Goal: Task Accomplishment & Management: Manage account settings

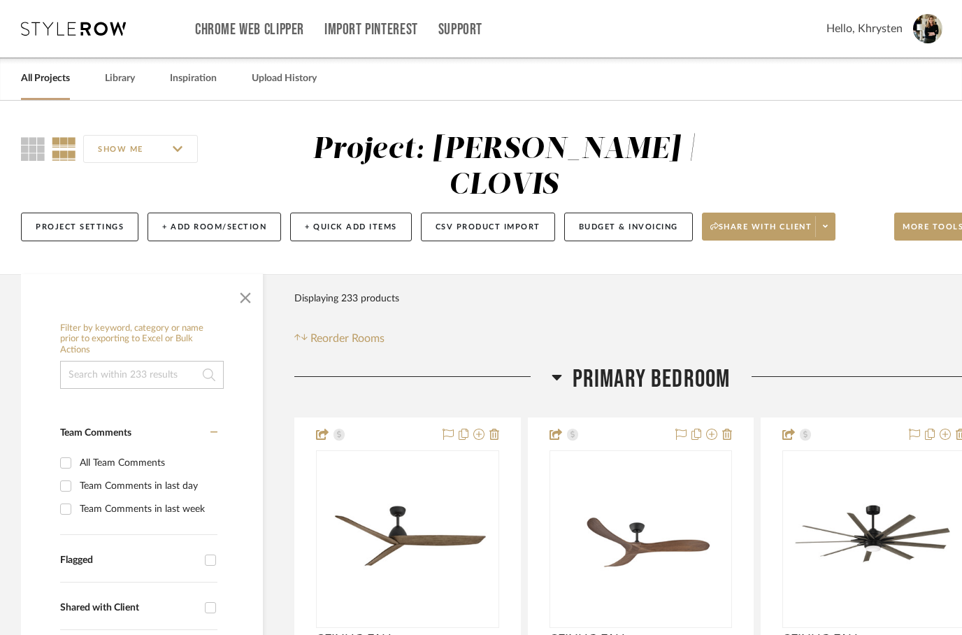
scroll to position [0, 45]
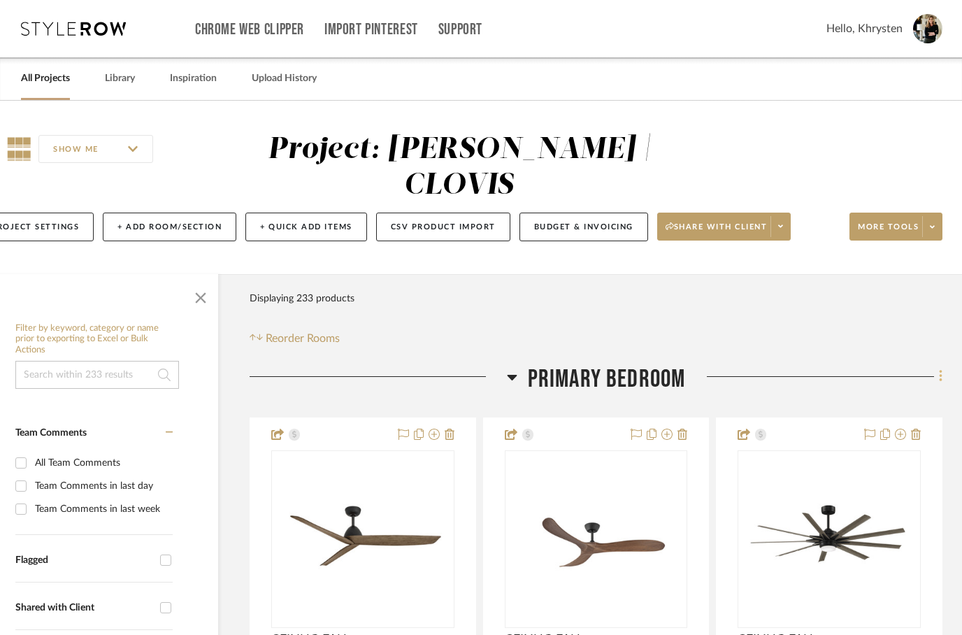
click at [942, 371] on icon at bounding box center [940, 377] width 3 height 12
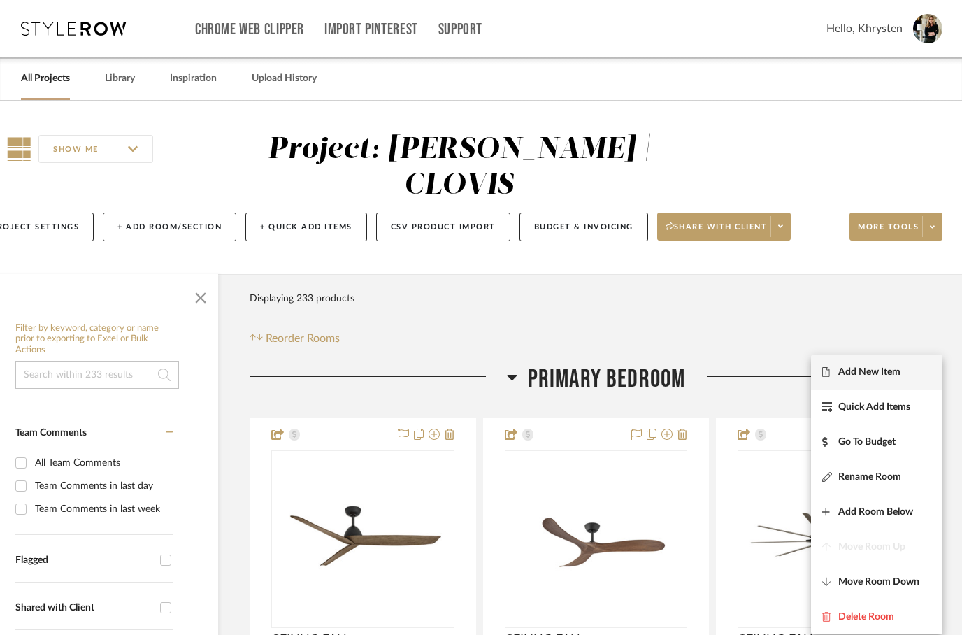
click at [536, 271] on div at bounding box center [481, 317] width 962 height 635
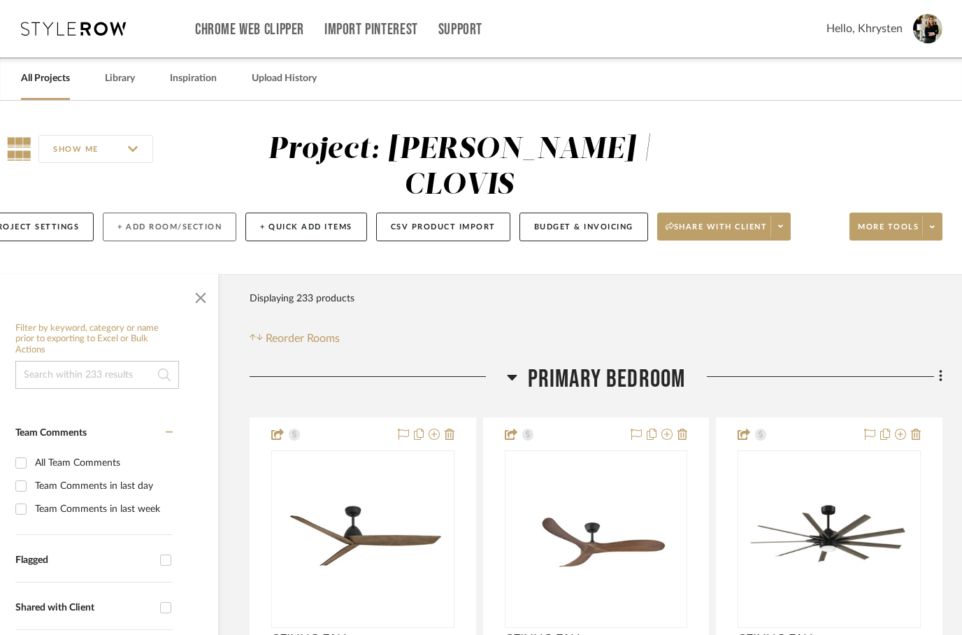
click at [157, 213] on button "+ Add Room/Section" at bounding box center [170, 227] width 134 height 29
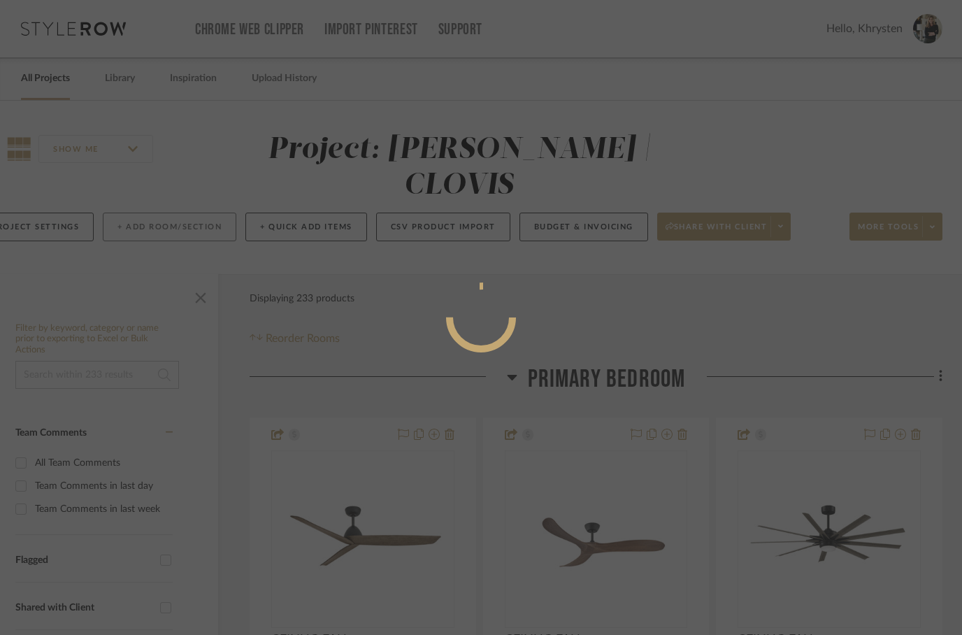
scroll to position [0, 0]
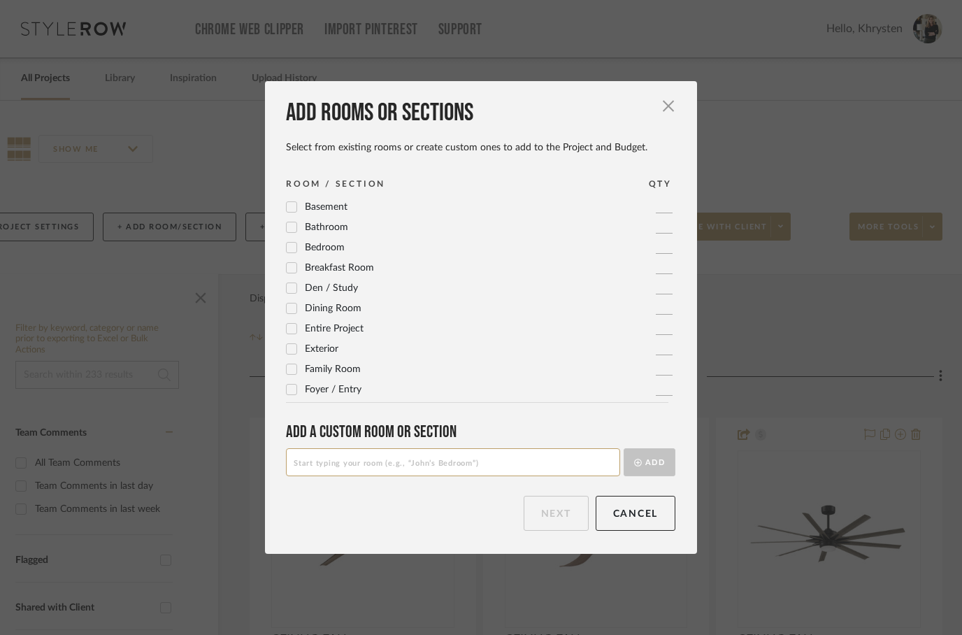
click at [336, 463] on input at bounding box center [453, 462] width 334 height 28
type input "Primary Bedroom Ceiling Fan Options"
click at [639, 454] on button "Add" at bounding box center [650, 462] width 52 height 28
click at [543, 508] on button "Next" at bounding box center [556, 513] width 65 height 35
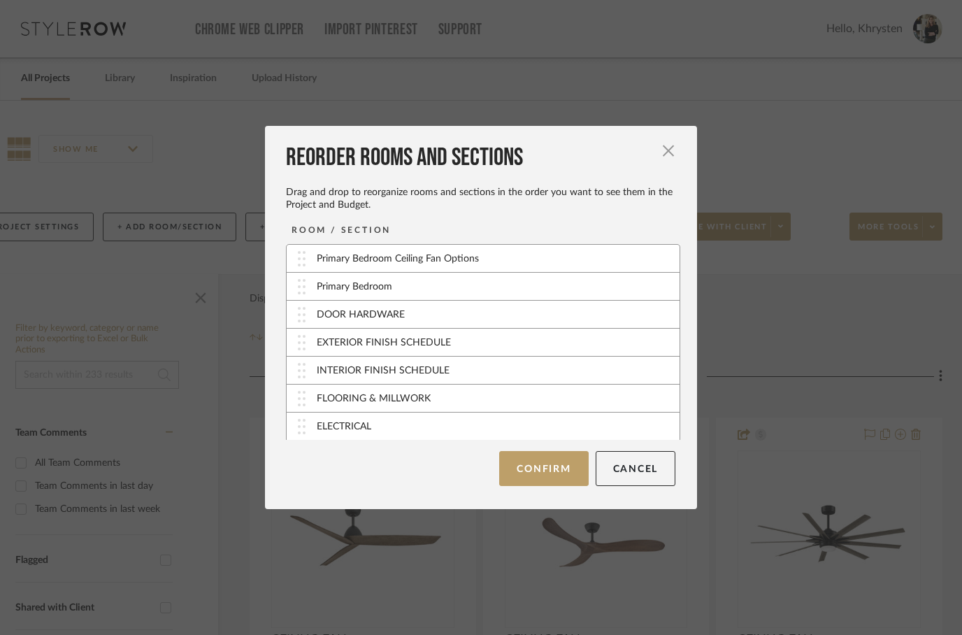
click at [272, 256] on div "Reorder Rooms and Sections Drag and drop to reorganize rooms and sections in th…" at bounding box center [481, 317] width 432 height 383
click at [547, 458] on button "Confirm" at bounding box center [543, 468] width 89 height 35
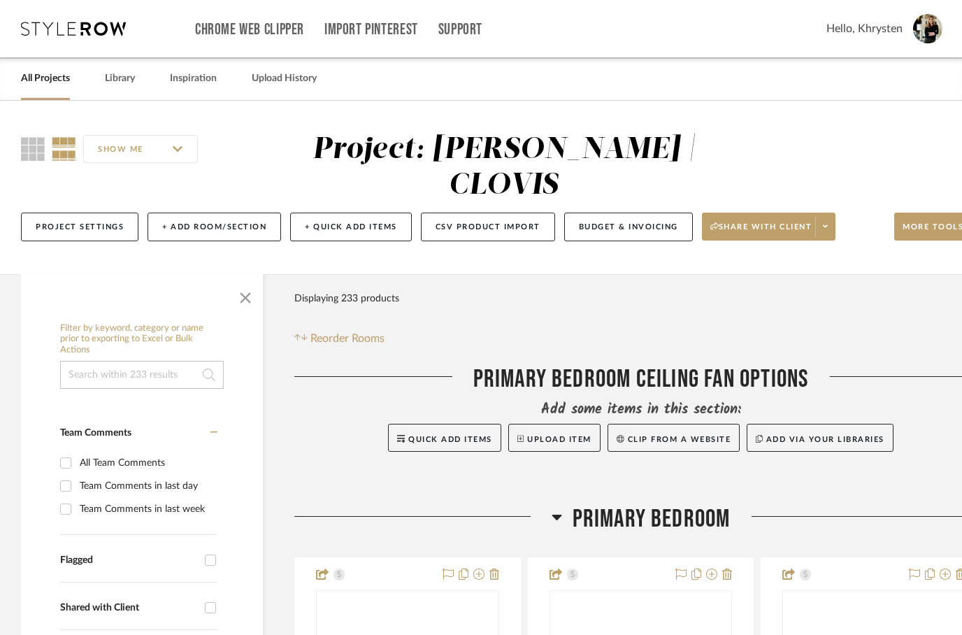
scroll to position [0, 45]
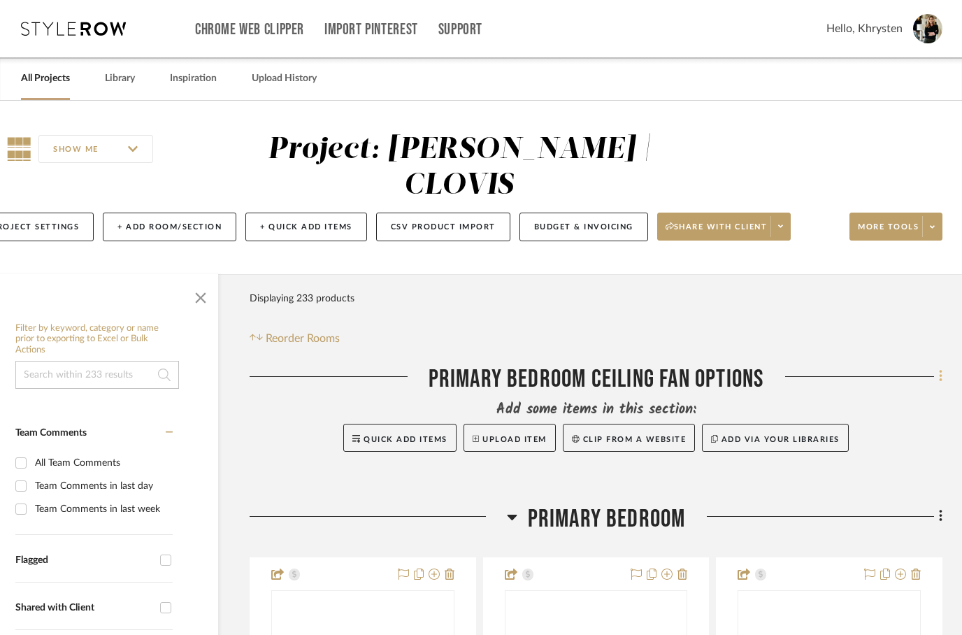
click at [941, 369] on icon at bounding box center [941, 376] width 4 height 15
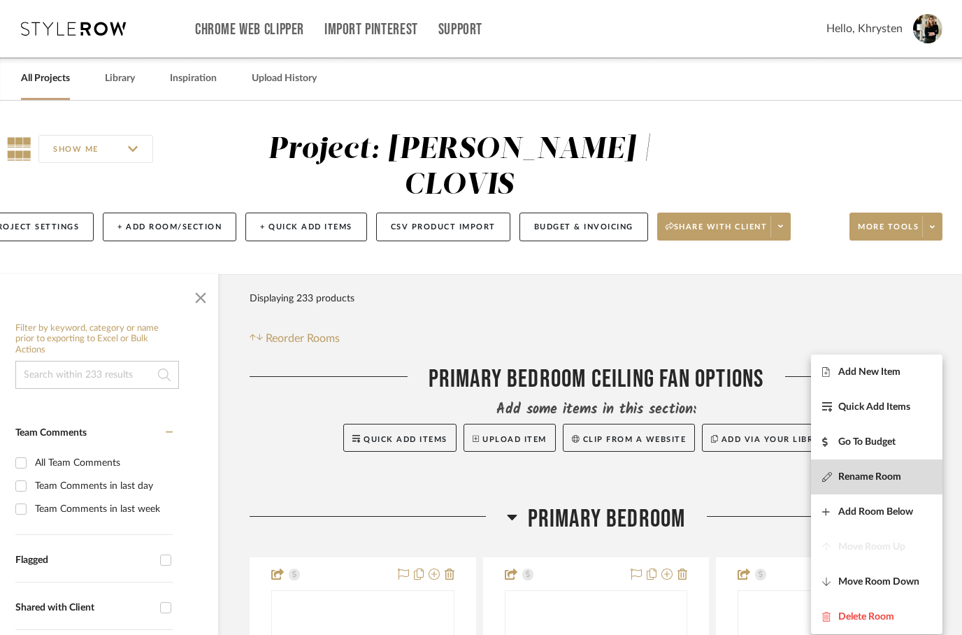
click at [858, 472] on span "Rename Room" at bounding box center [870, 477] width 63 height 12
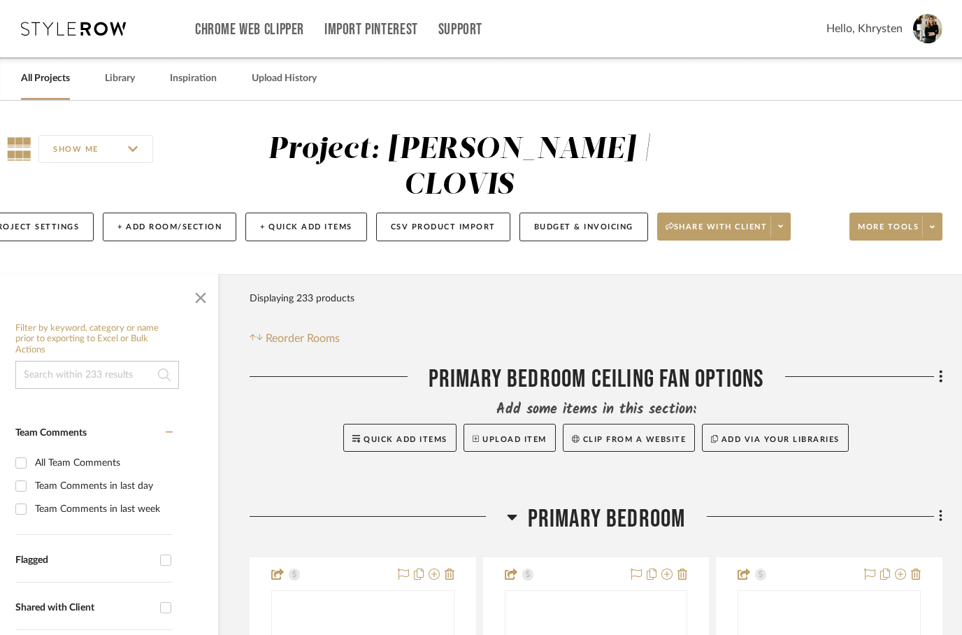
scroll to position [0, 0]
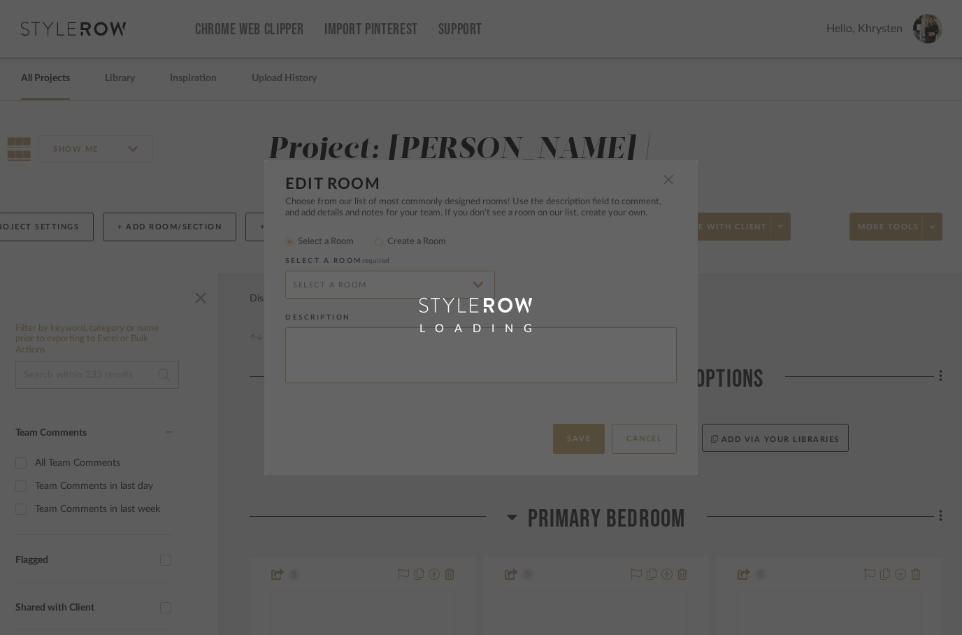
radio input "false"
radio input "true"
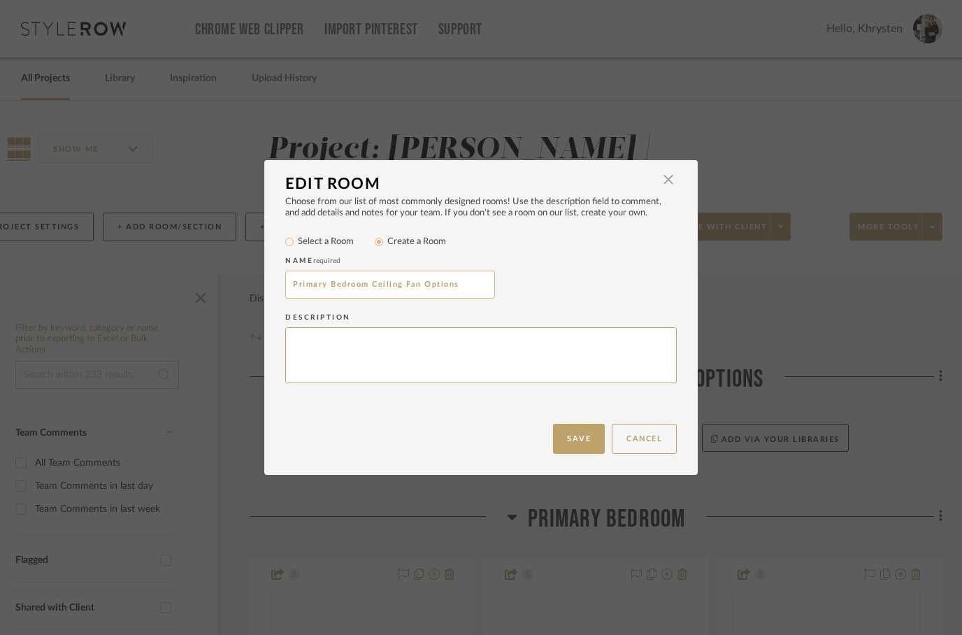
click at [425, 283] on input "Primary Bedroom Ceiling Fan Options" at bounding box center [390, 285] width 210 height 28
type input "Primary Bedroom Ceiling Fan & furniture Options"
click at [578, 425] on button "Save" at bounding box center [579, 439] width 52 height 30
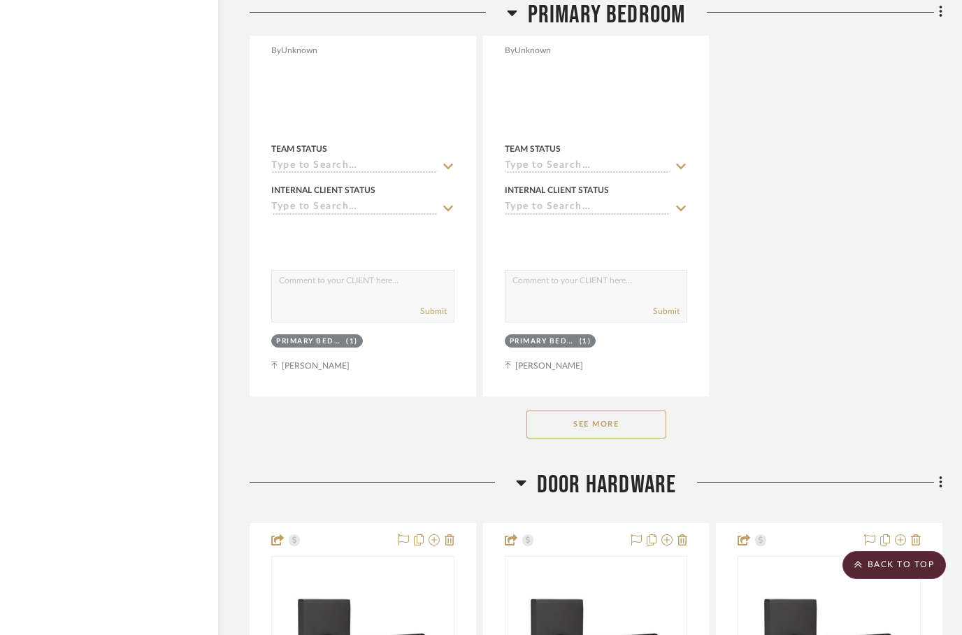
scroll to position [3188, 45]
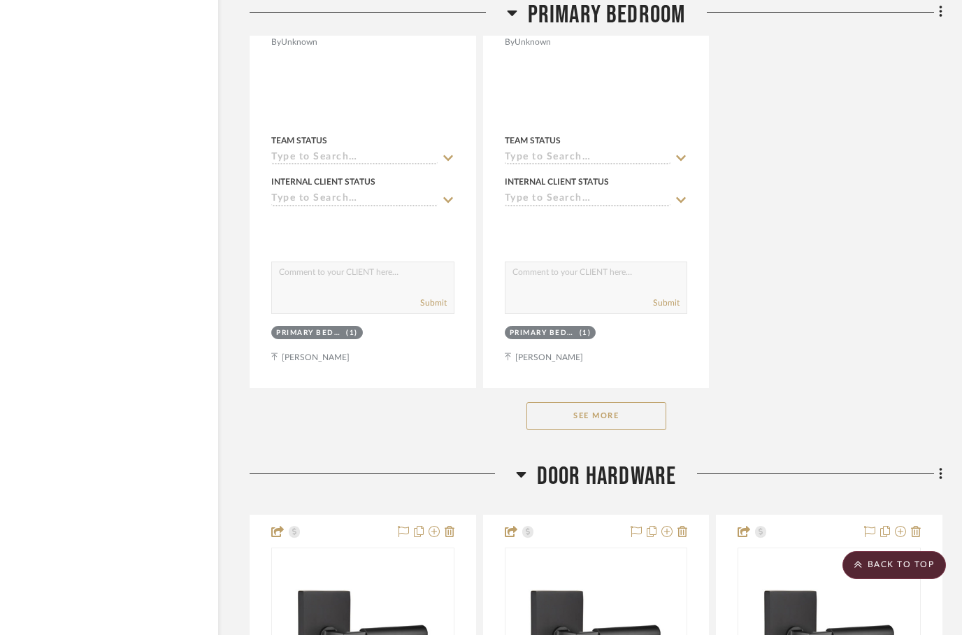
click at [586, 402] on button "See More" at bounding box center [597, 416] width 140 height 28
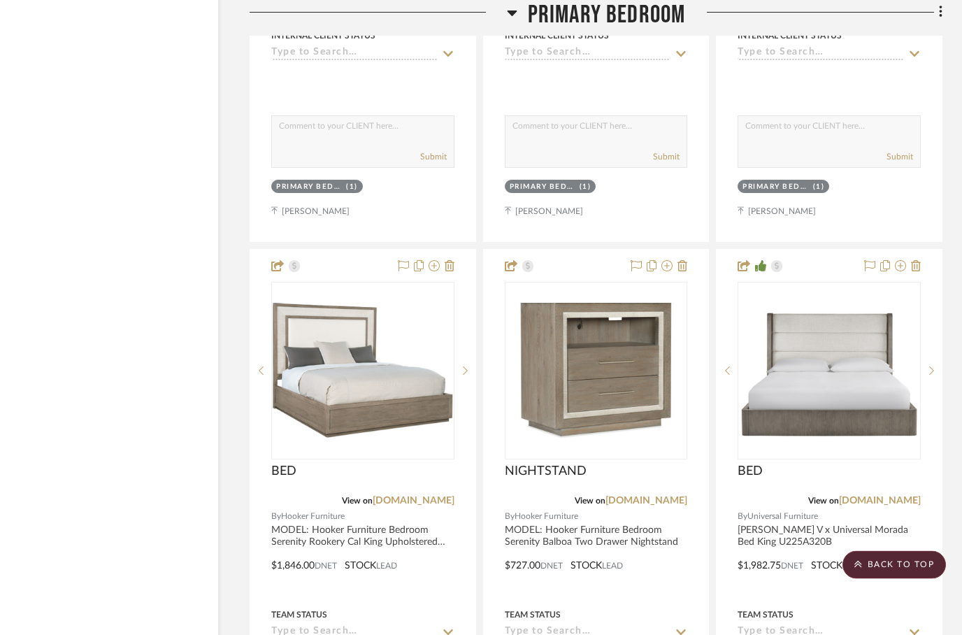
scroll to position [3293, 45]
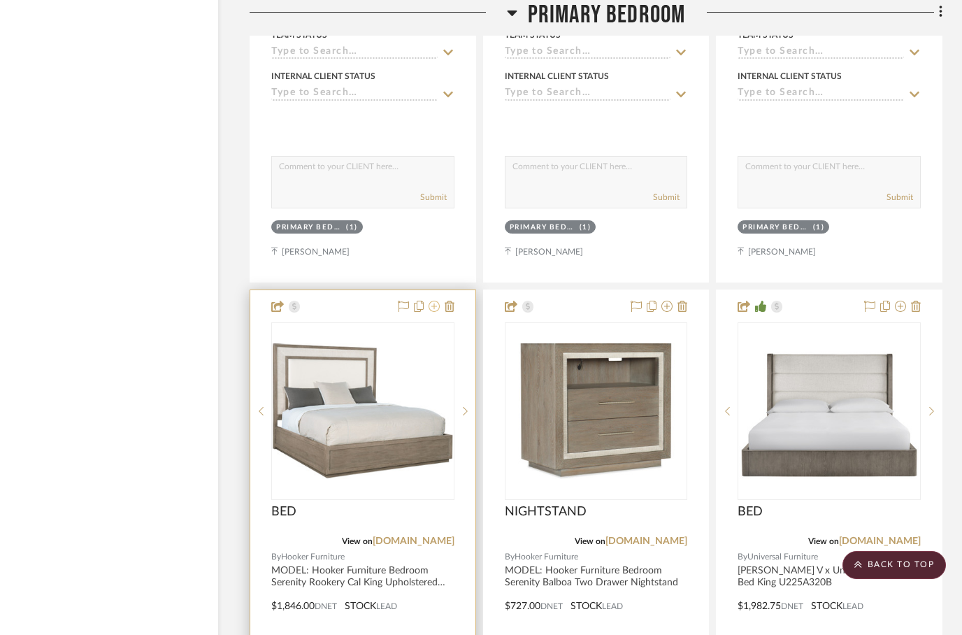
click at [438, 301] on icon at bounding box center [434, 306] width 11 height 11
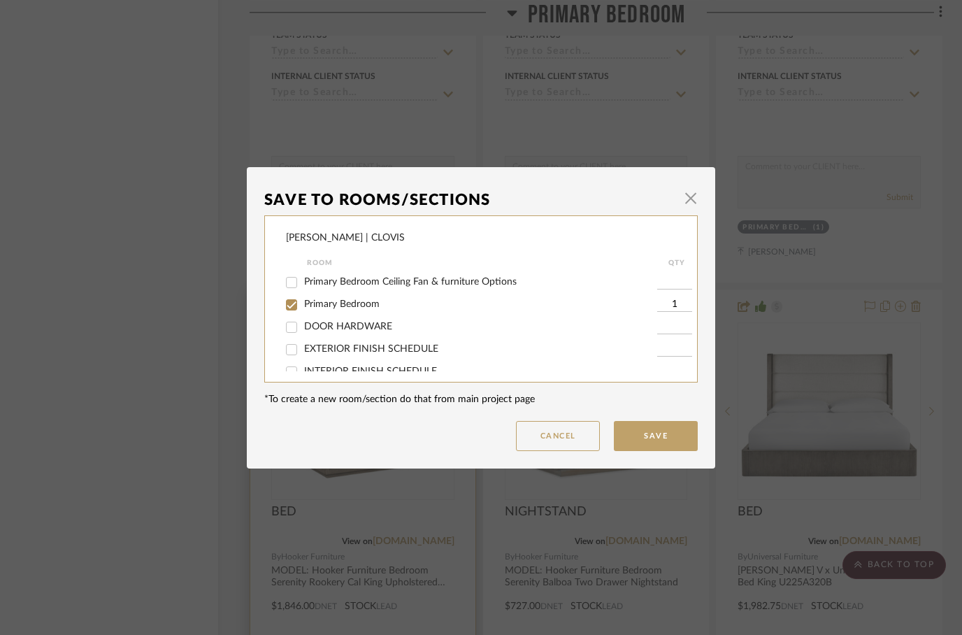
scroll to position [0, 0]
click at [290, 280] on input "Primary Bedroom Ceiling Fan & furniture Options" at bounding box center [291, 282] width 22 height 22
checkbox input "true"
type input "1"
click at [287, 308] on input "Primary Bedroom" at bounding box center [291, 305] width 22 height 22
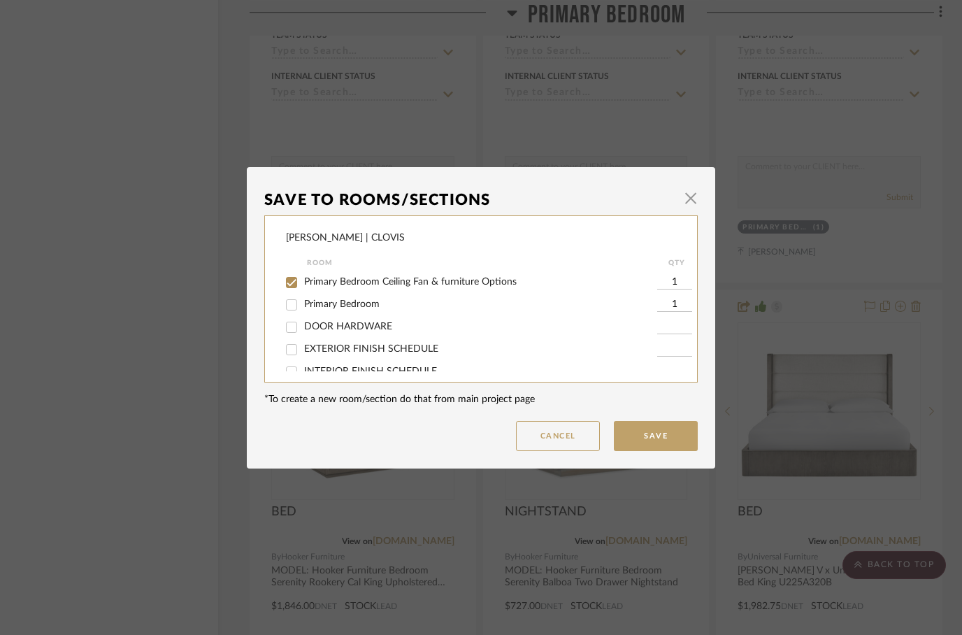
checkbox input "false"
click at [295, 283] on input "Primary Bedroom Ceiling Fan & furniture Options" at bounding box center [291, 282] width 22 height 22
checkbox input "false"
click at [558, 441] on button "Cancel" at bounding box center [558, 436] width 84 height 30
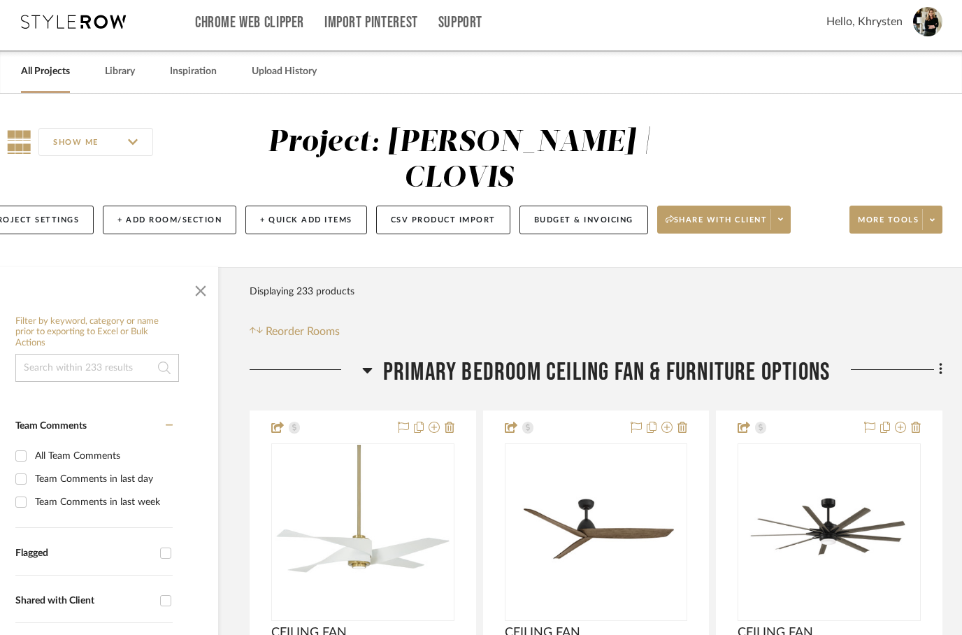
scroll to position [37, 45]
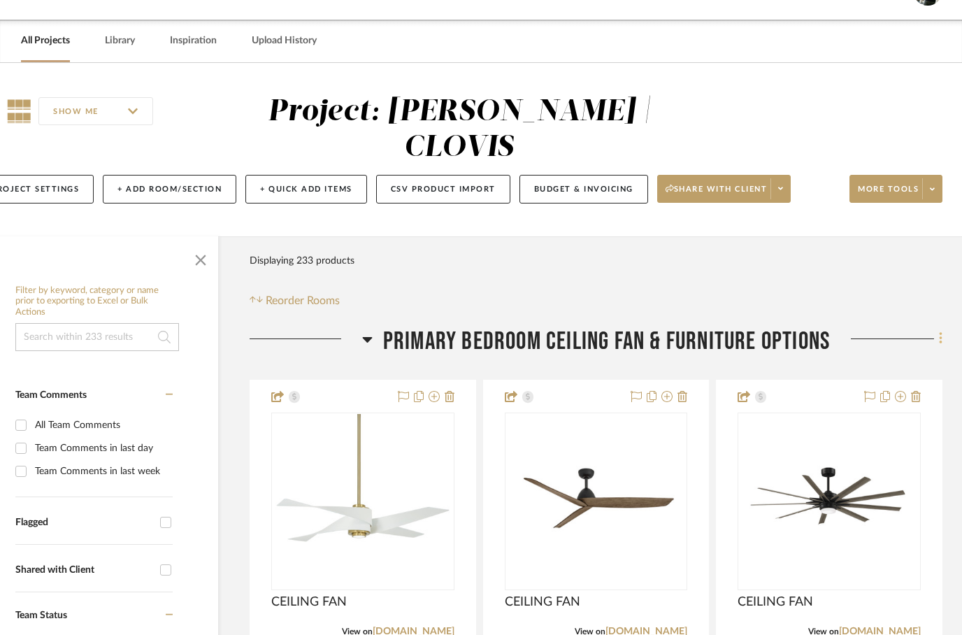
click at [940, 334] on icon at bounding box center [940, 340] width 3 height 12
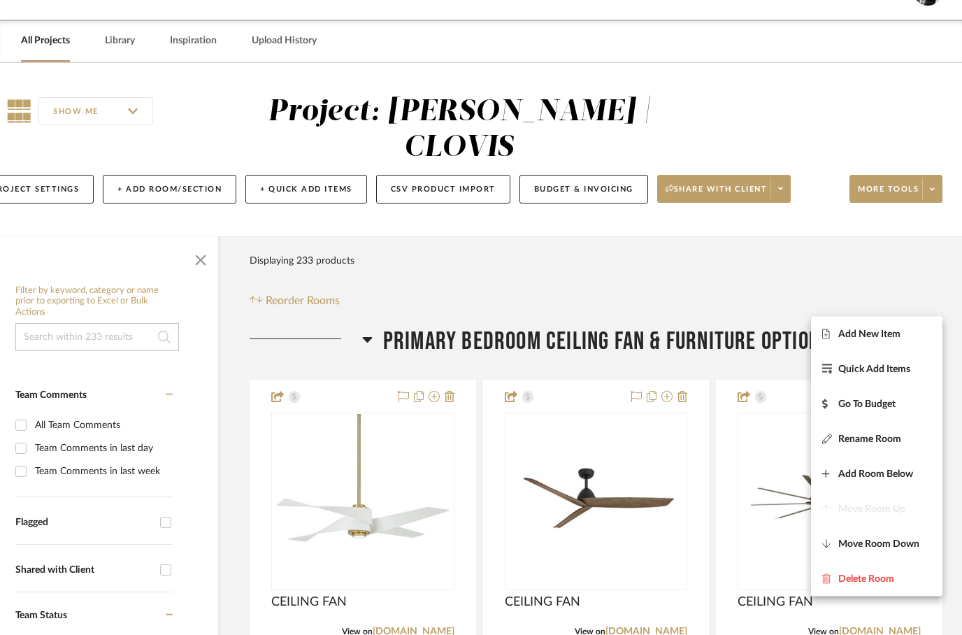
scroll to position [38, 45]
click at [857, 436] on span "Rename Room" at bounding box center [870, 440] width 63 height 12
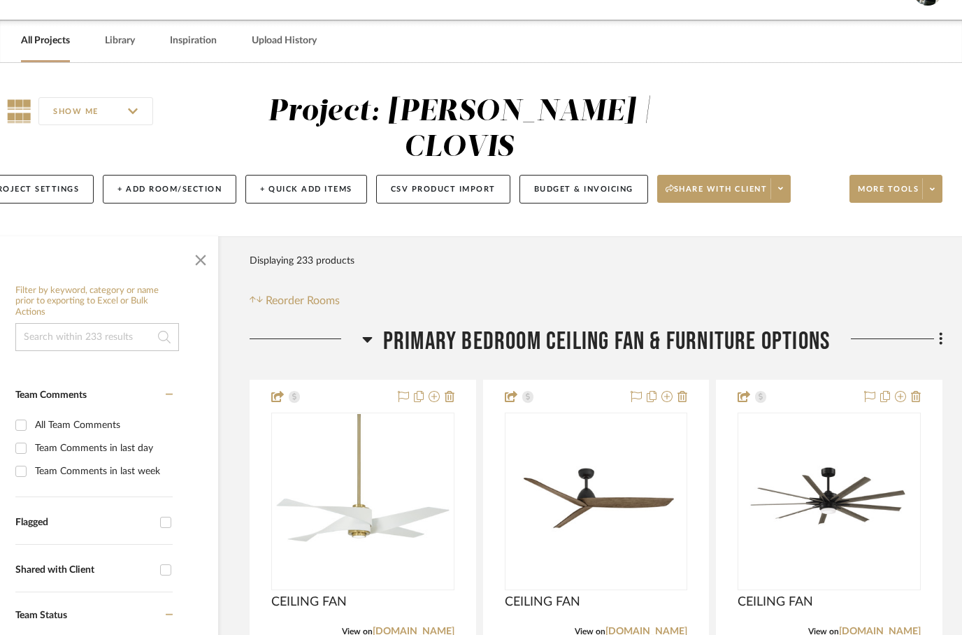
scroll to position [0, 0]
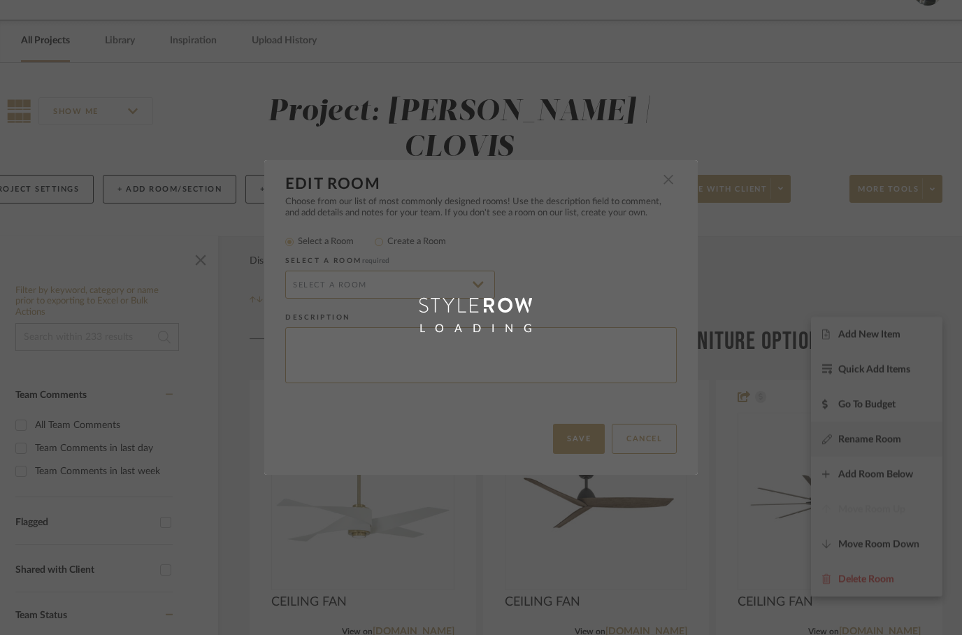
radio input "false"
radio input "true"
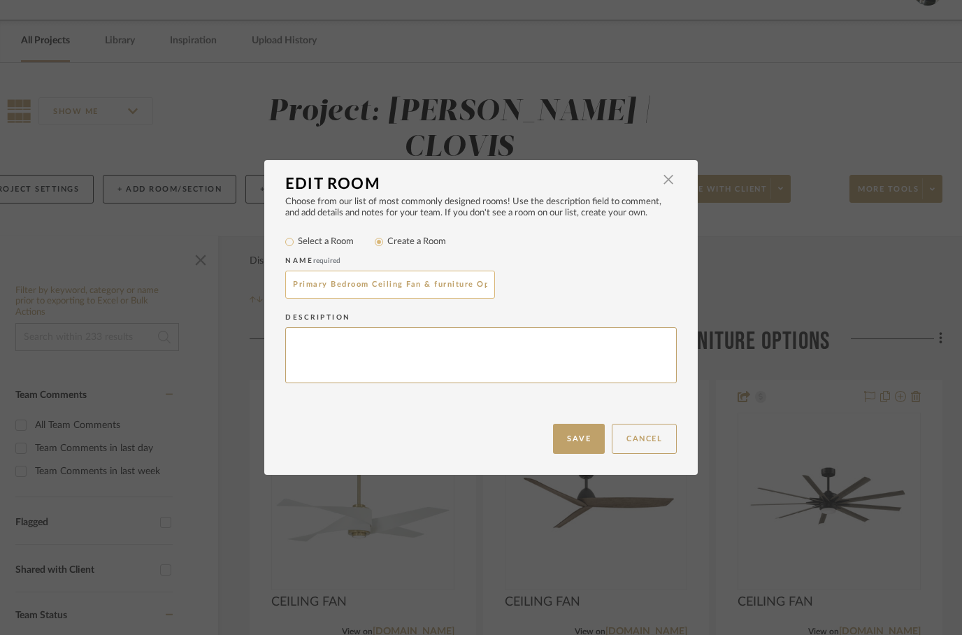
click at [383, 280] on input "Primary Bedroom Ceiling Fan & furniture Options" at bounding box center [390, 285] width 210 height 28
click at [387, 278] on input "Primary Bedroom Ceiling Fan & furniture Options" at bounding box center [390, 285] width 210 height 28
click at [387, 287] on input "Primary Bedroom Ceiling Fan & furniture Options" at bounding box center [390, 285] width 210 height 28
click at [407, 296] on input "Primary Bedroom Ceiling Fan & furniture Options" at bounding box center [390, 285] width 210 height 28
type input "Primary Bedroom Ceiling Fan Options"
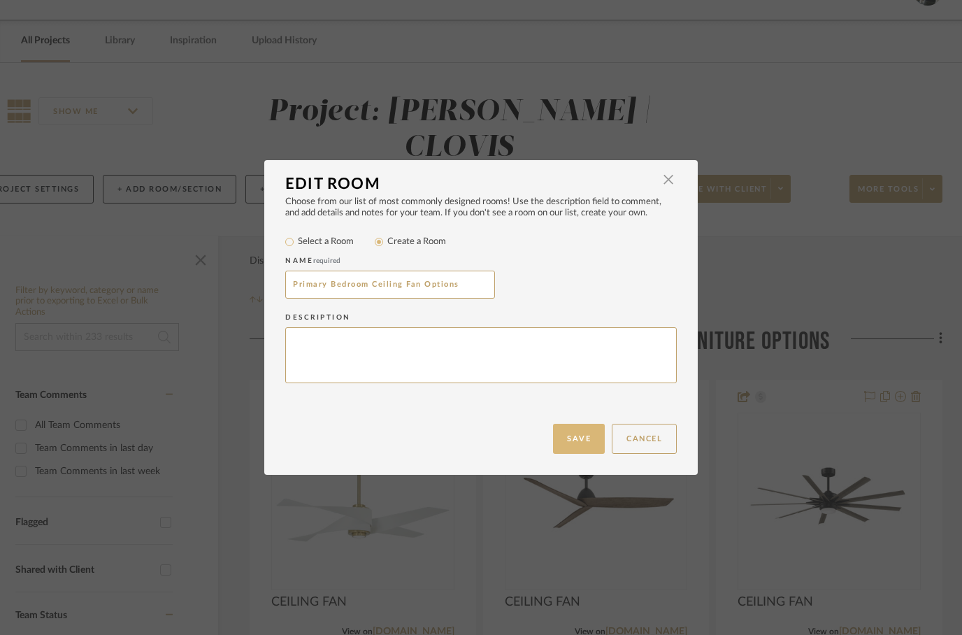
click at [574, 438] on button "Save" at bounding box center [579, 439] width 52 height 30
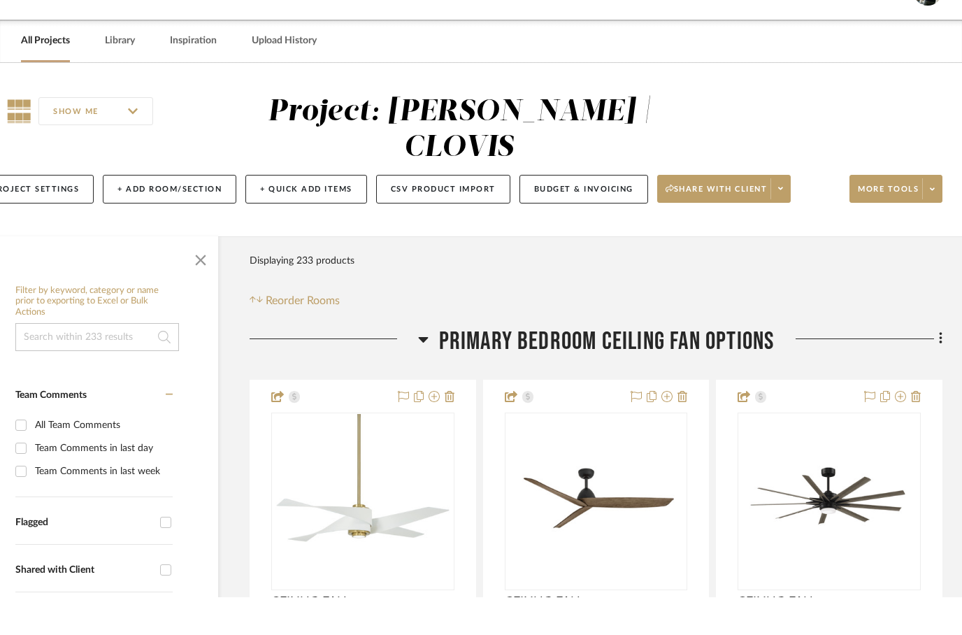
scroll to position [38, 45]
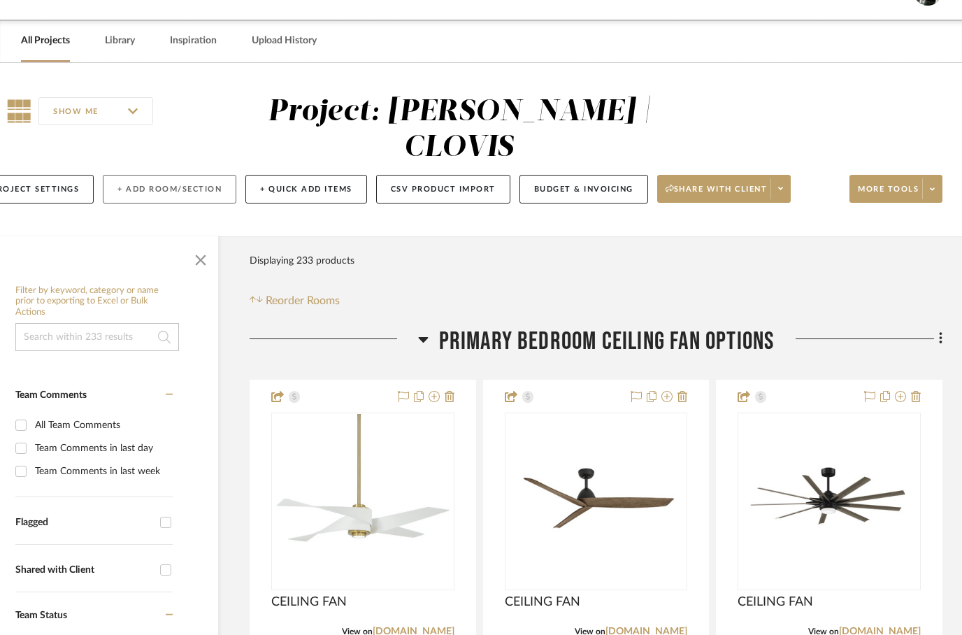
click at [165, 175] on button "+ Add Room/Section" at bounding box center [170, 189] width 134 height 29
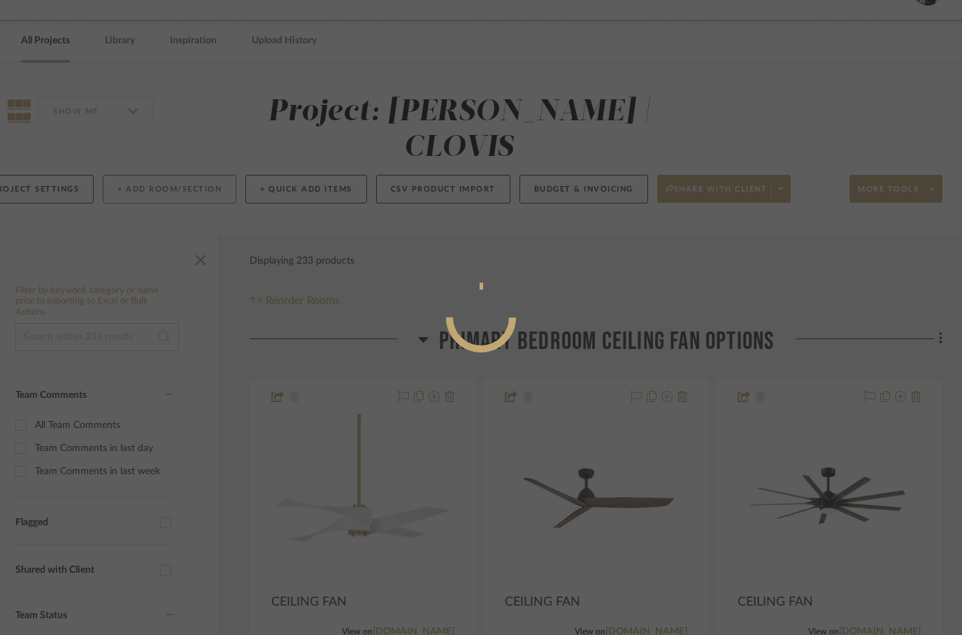
scroll to position [0, 0]
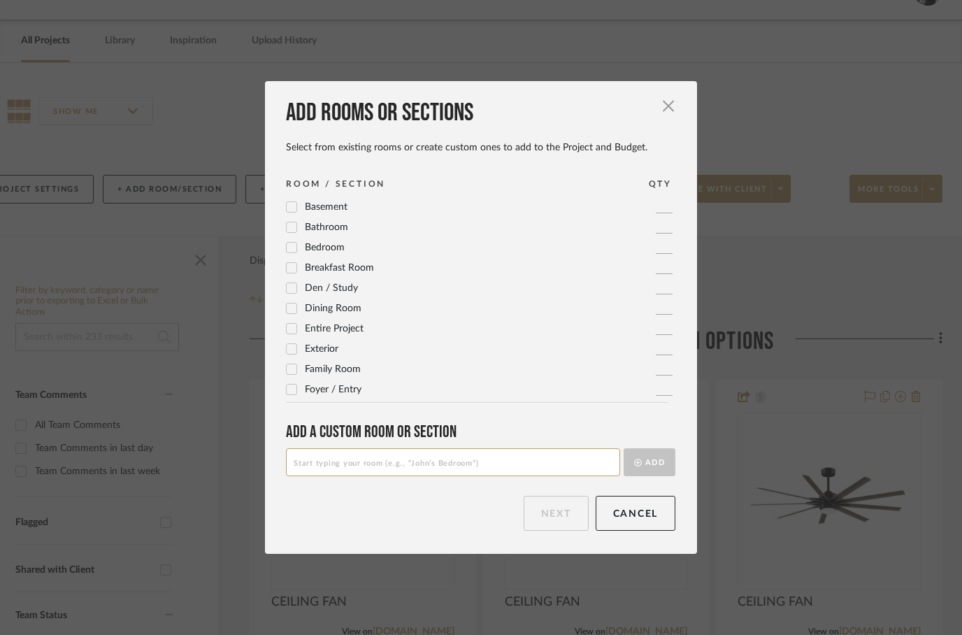
click at [330, 462] on input at bounding box center [453, 462] width 334 height 28
click at [312, 458] on input at bounding box center [453, 462] width 334 height 28
paste input "Primary Bedroom Ceiling Fan & furniture Options"
click at [382, 463] on input "Primary Bedroom Ceiling Fan & furniture Options" at bounding box center [453, 462] width 334 height 28
click at [385, 461] on input "Primary Bedroom Ceiling Fan & furniture Options" at bounding box center [453, 462] width 334 height 28
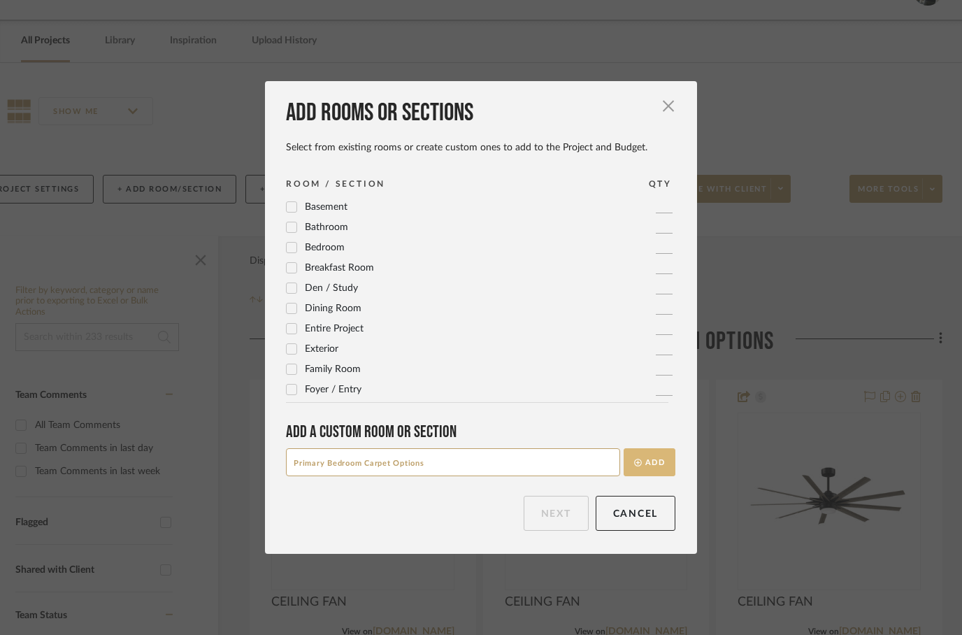
type input "Primary Bedroom Carpet Options"
click at [653, 462] on button "Add" at bounding box center [650, 462] width 52 height 28
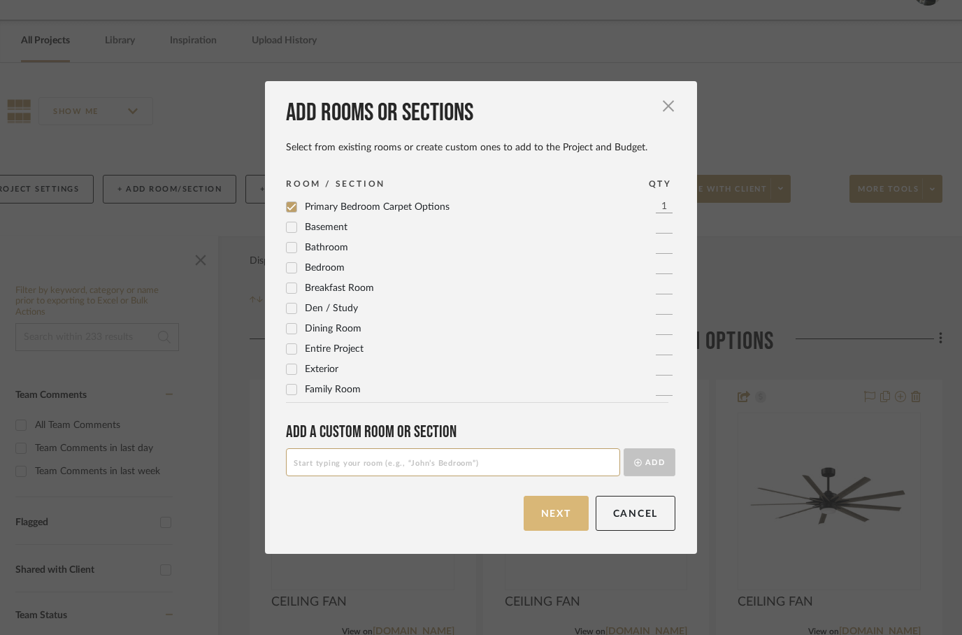
click at [541, 506] on button "Next" at bounding box center [556, 513] width 65 height 35
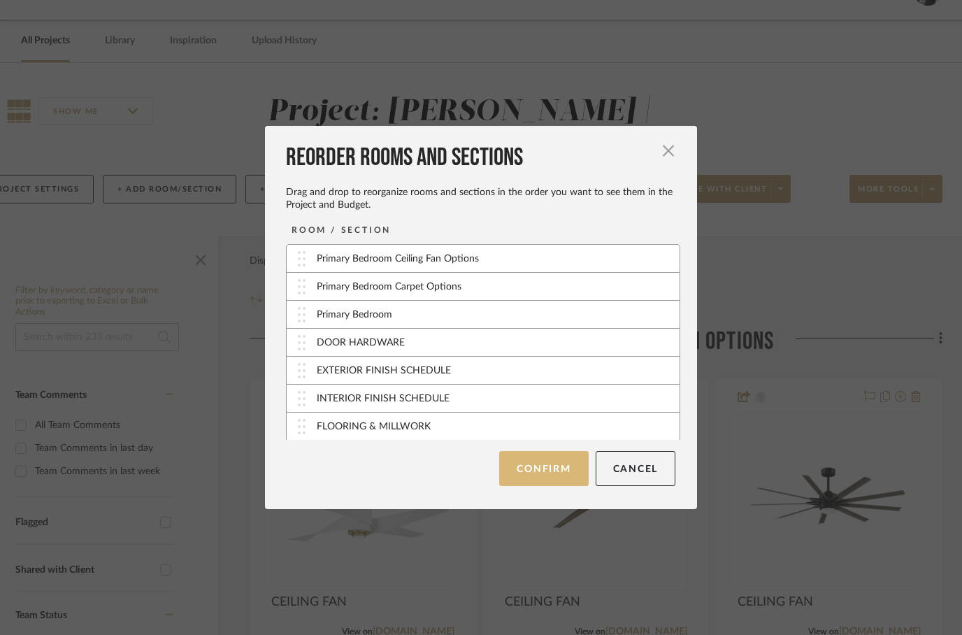
click at [542, 476] on button "Confirm" at bounding box center [543, 468] width 89 height 35
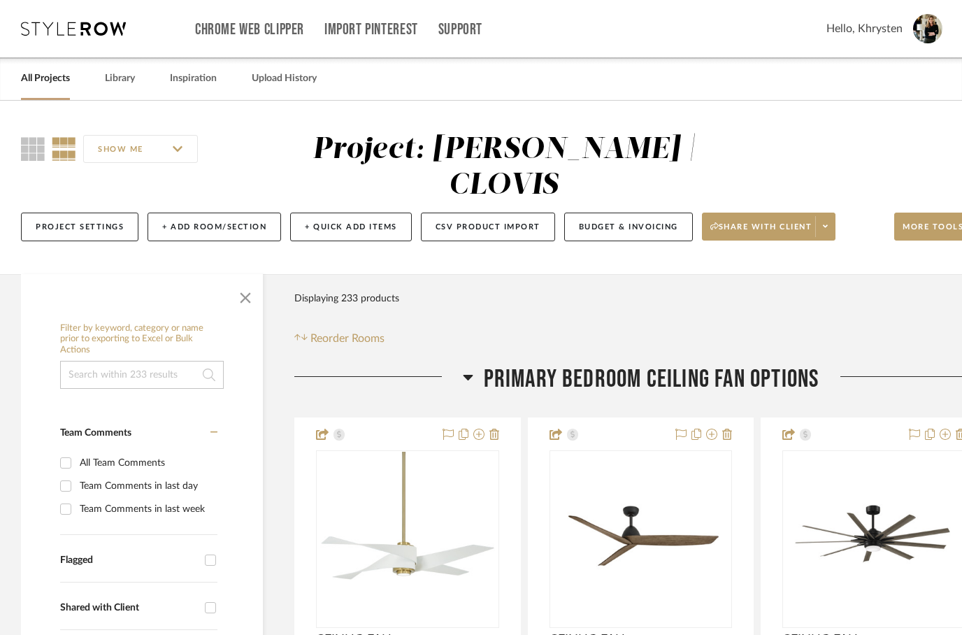
scroll to position [38, 45]
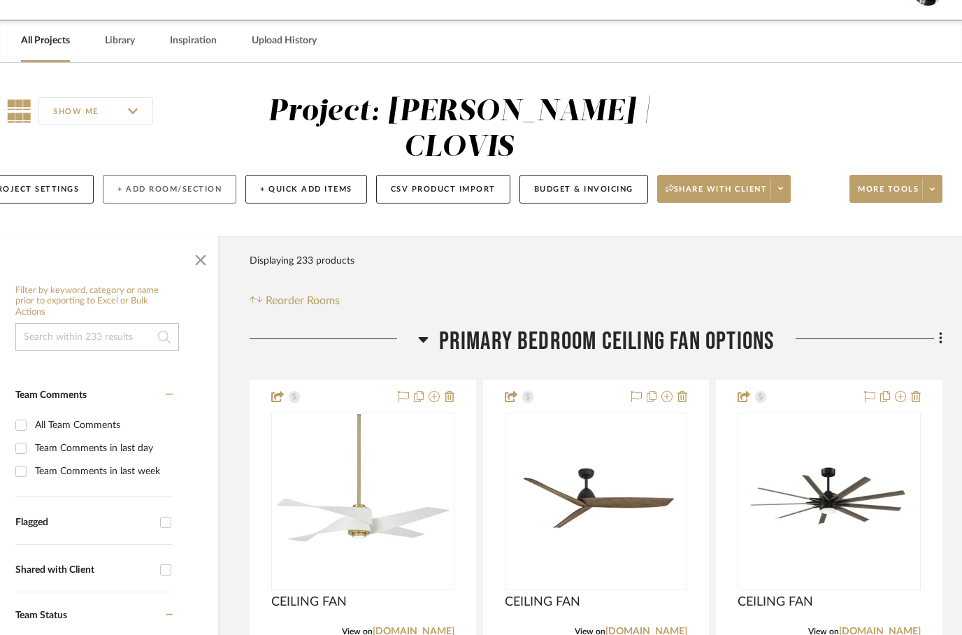
click at [170, 175] on button "+ Add Room/Section" at bounding box center [170, 189] width 134 height 29
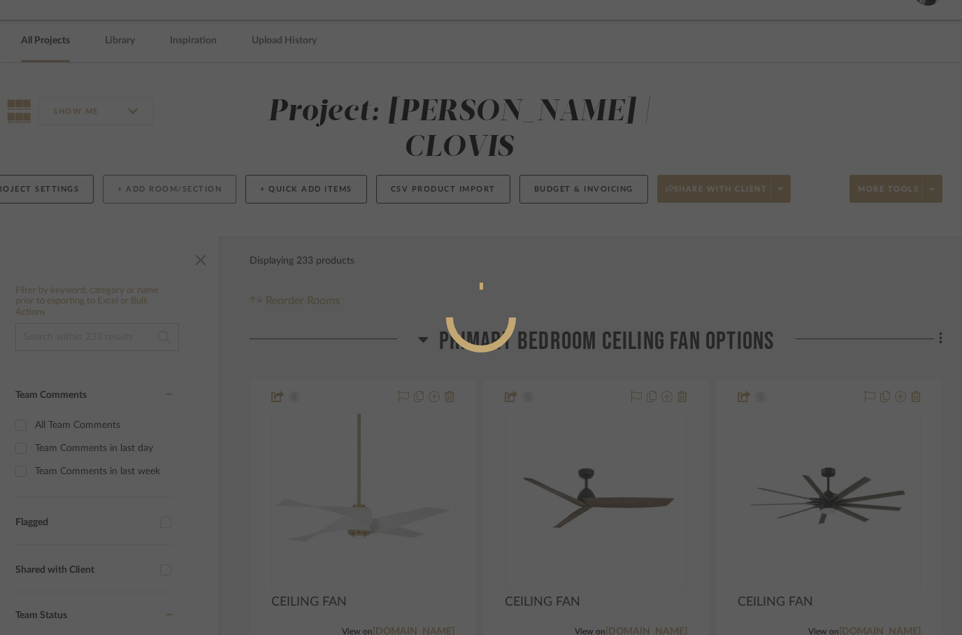
scroll to position [0, 0]
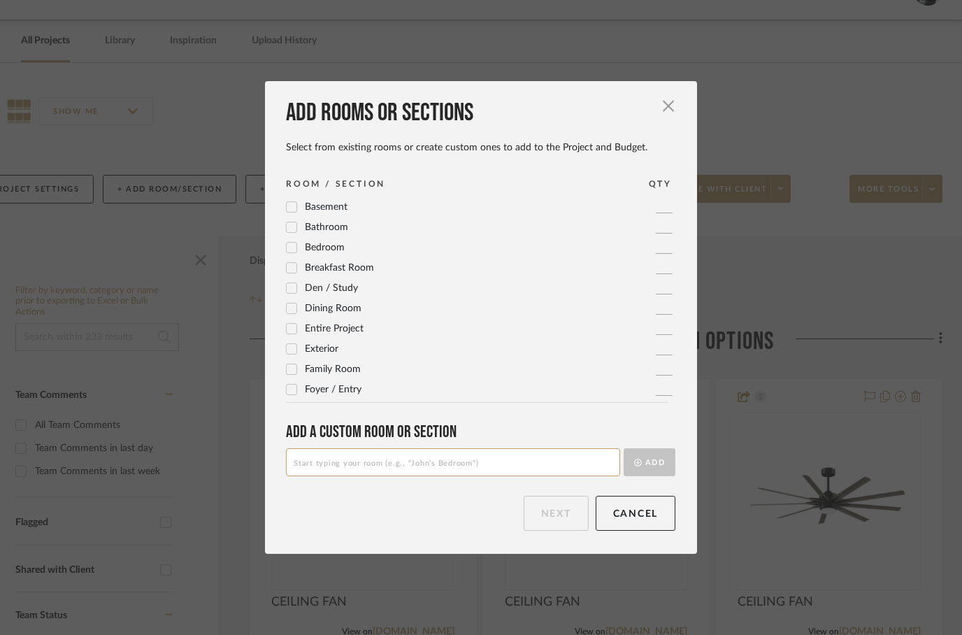
click at [351, 459] on input at bounding box center [453, 462] width 334 height 28
click at [344, 459] on input at bounding box center [453, 462] width 334 height 28
paste input "Primary Bedroom Ceiling Fan & furniture Options"
click at [417, 457] on input "Primary Bedroom Ceiling Fan & furniture Options" at bounding box center [453, 462] width 334 height 28
click at [413, 459] on input "Primary Bedroom Ceiling Fan & furniture Options" at bounding box center [453, 462] width 334 height 28
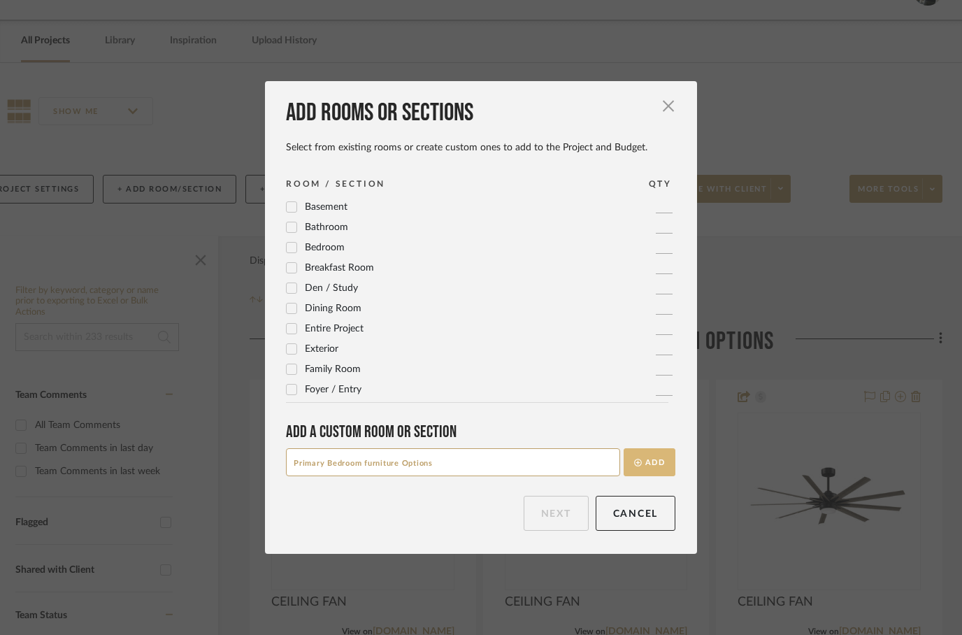
type input "Primary Bedroom furniture Options"
click at [651, 460] on button "Add" at bounding box center [650, 462] width 52 height 28
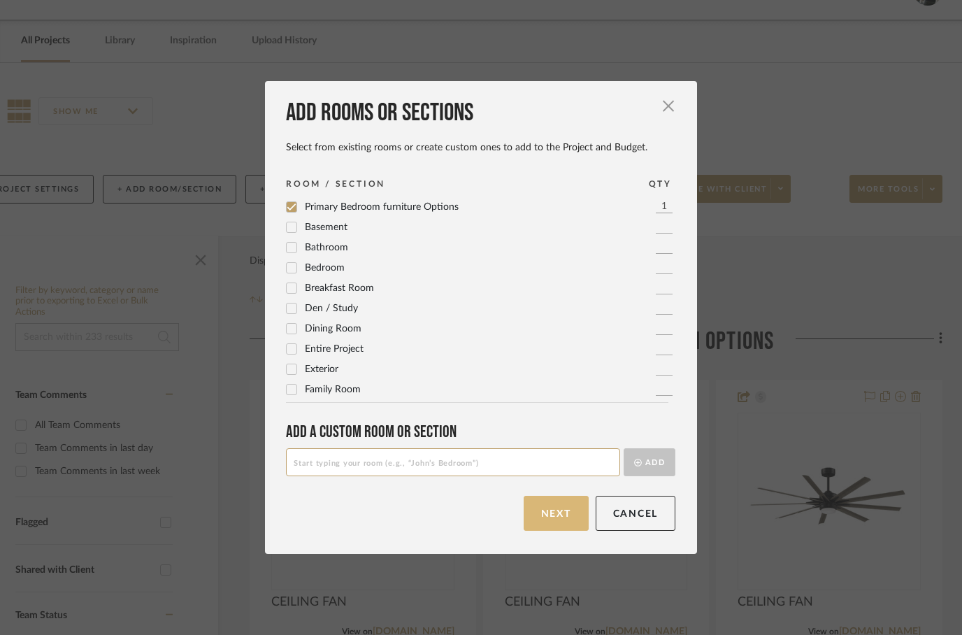
click at [553, 517] on button "Next" at bounding box center [556, 513] width 65 height 35
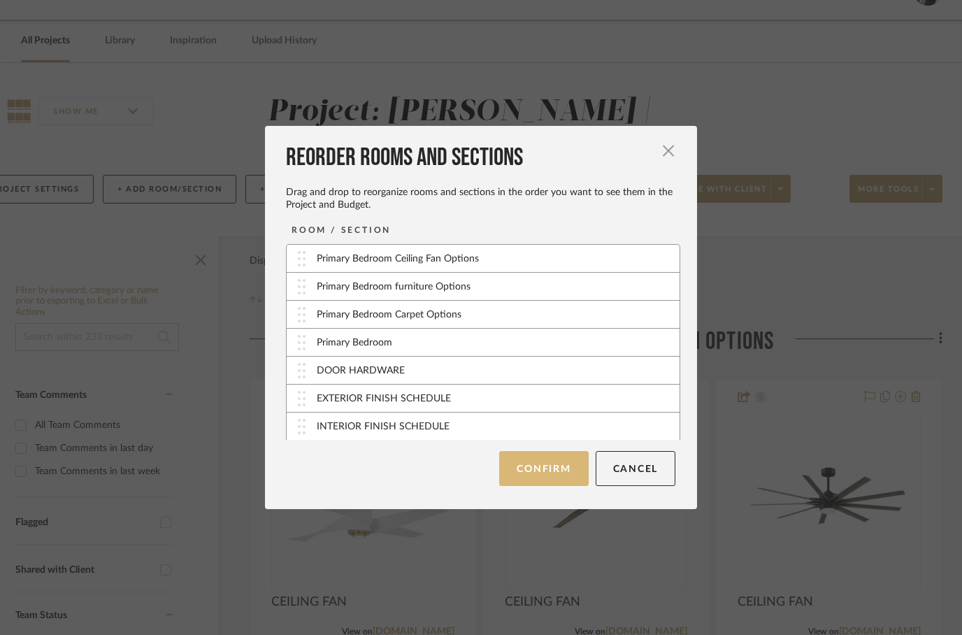
click at [540, 472] on button "Confirm" at bounding box center [543, 468] width 89 height 35
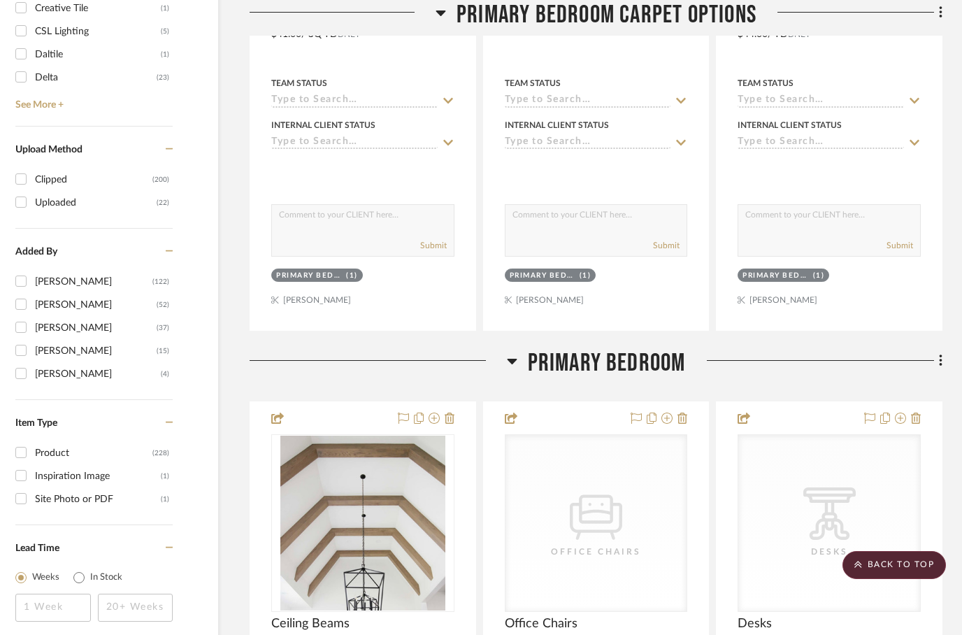
scroll to position [2142, 45]
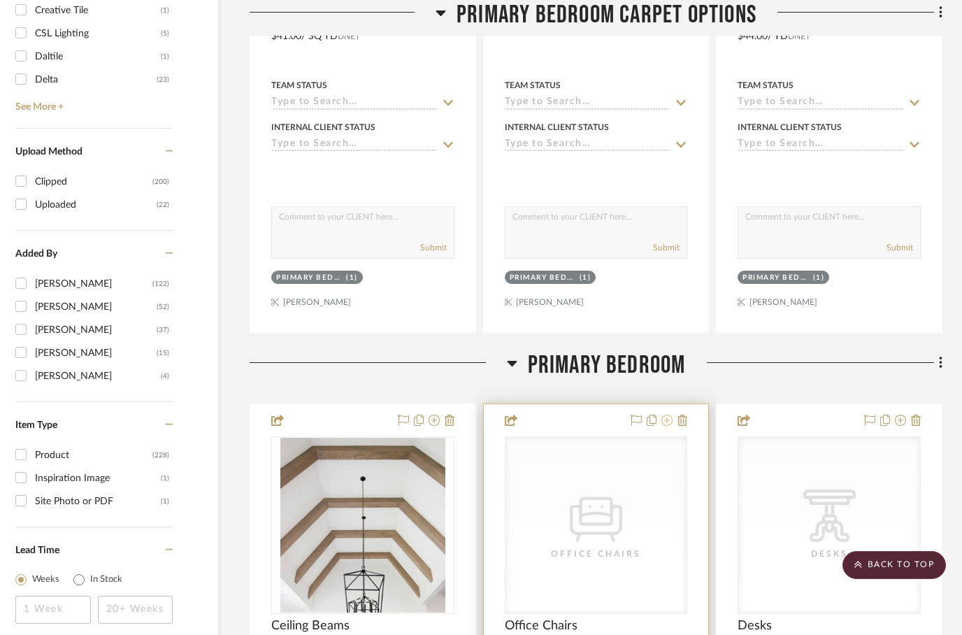
click at [669, 415] on icon at bounding box center [667, 420] width 11 height 11
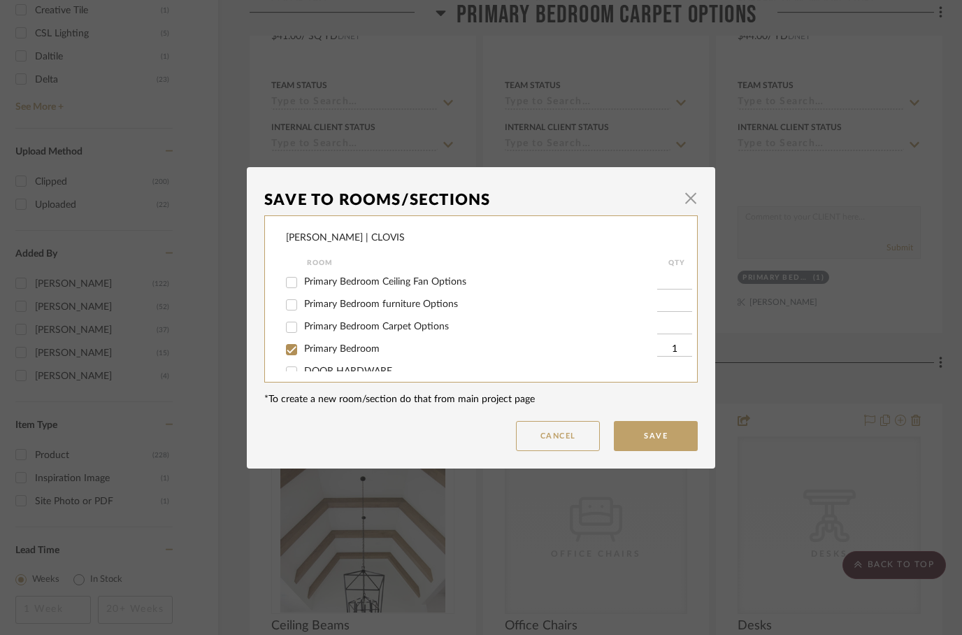
click at [296, 306] on input "Primary Bedroom furniture Options" at bounding box center [291, 305] width 22 height 22
checkbox input "true"
type input "1"
click at [289, 357] on input "Primary Bedroom" at bounding box center [291, 349] width 22 height 22
checkbox input "false"
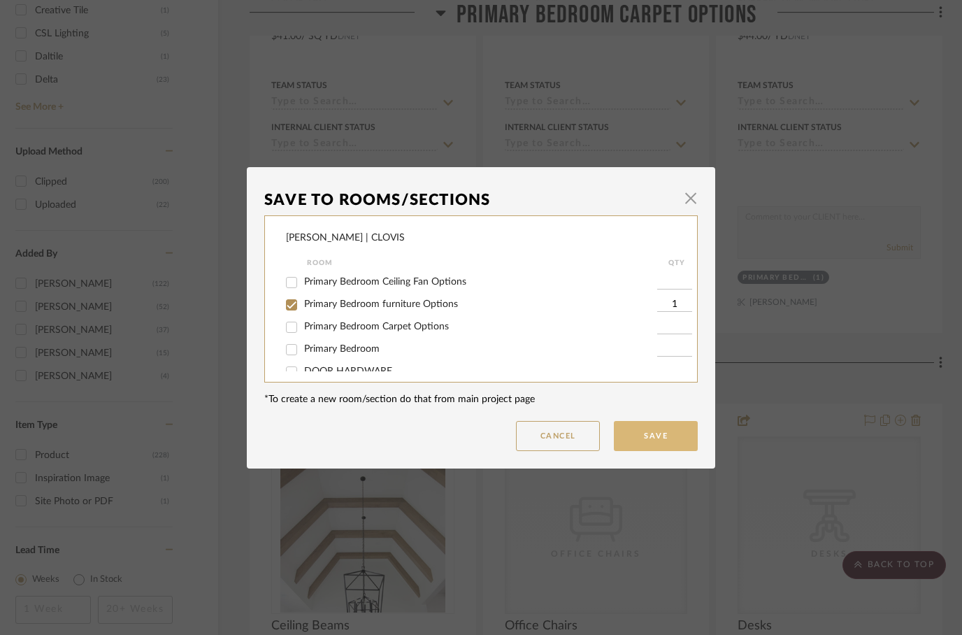
click at [668, 428] on button "Save" at bounding box center [656, 436] width 84 height 30
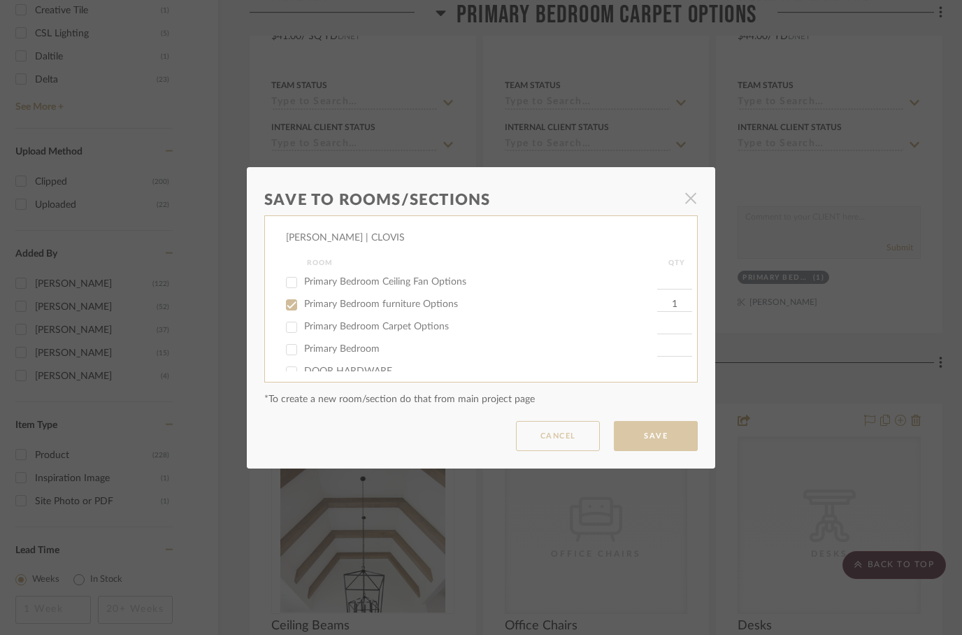
click at [644, 443] on dialog-content "Save To Rooms/Sections × [PERSON_NAME] | CLOVIS Room QTY Primary Bedroom Ceilin…" at bounding box center [481, 317] width 469 height 301
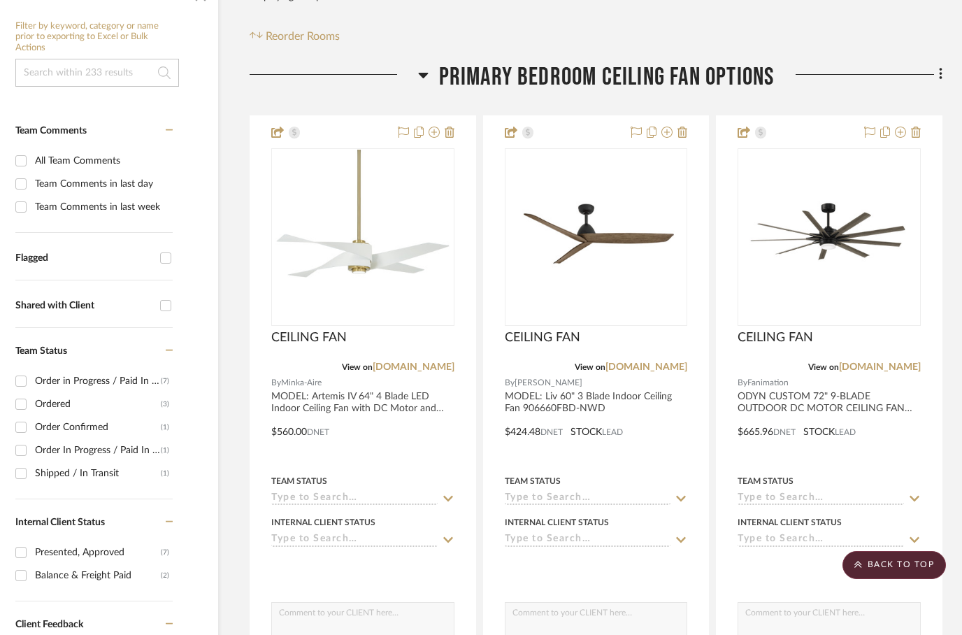
scroll to position [249, 45]
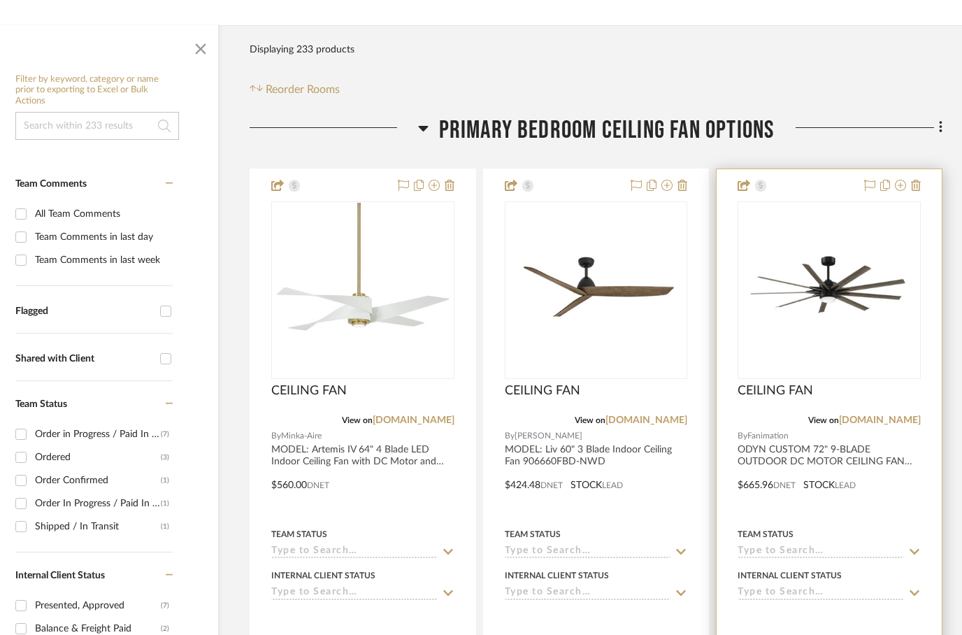
click at [899, 587] on input at bounding box center [821, 593] width 166 height 13
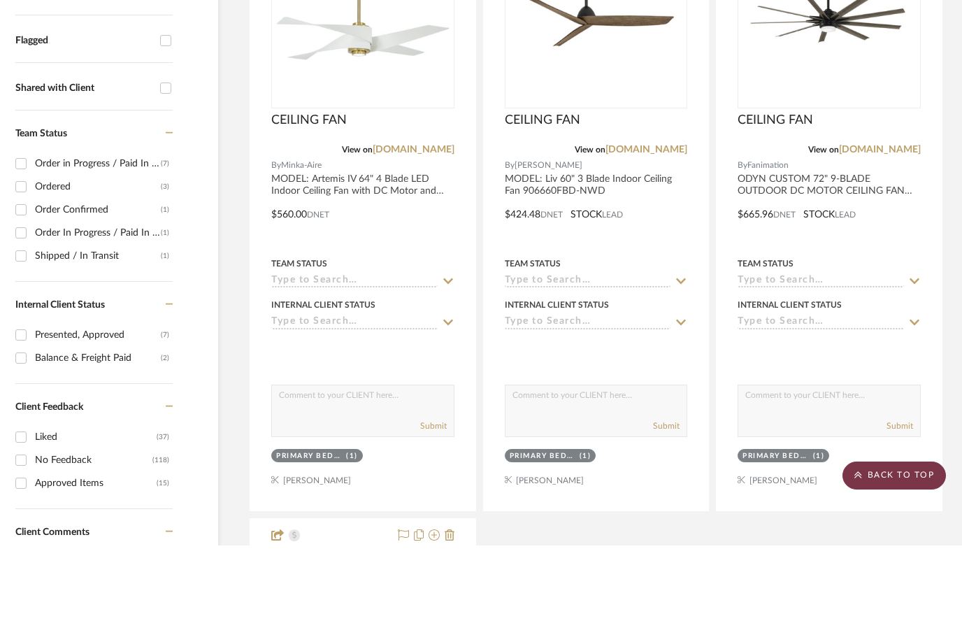
click at [898, 551] on scroll-to-top-button "BACK TO TOP" at bounding box center [895, 565] width 104 height 28
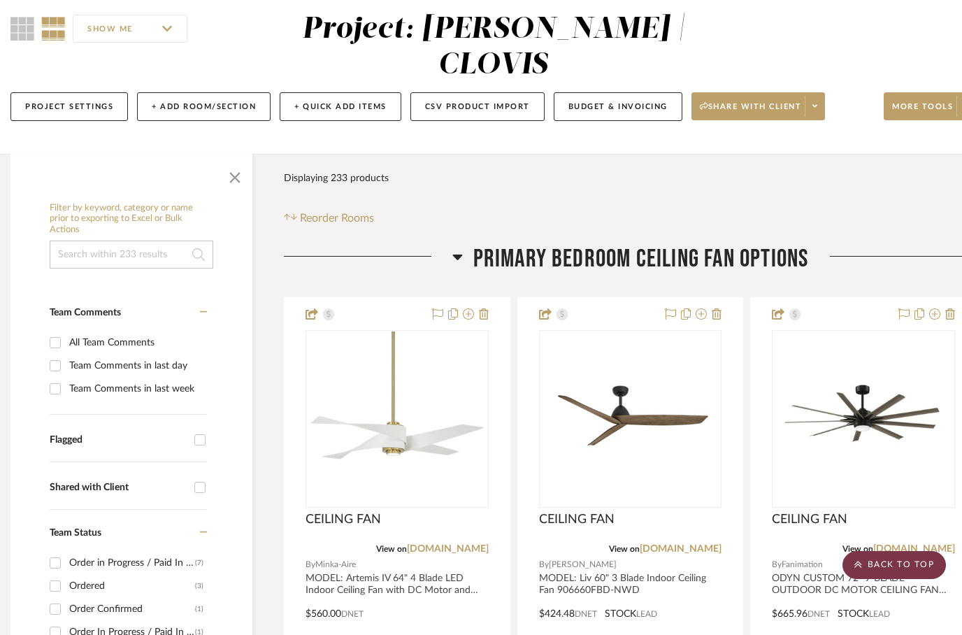
scroll to position [0, 0]
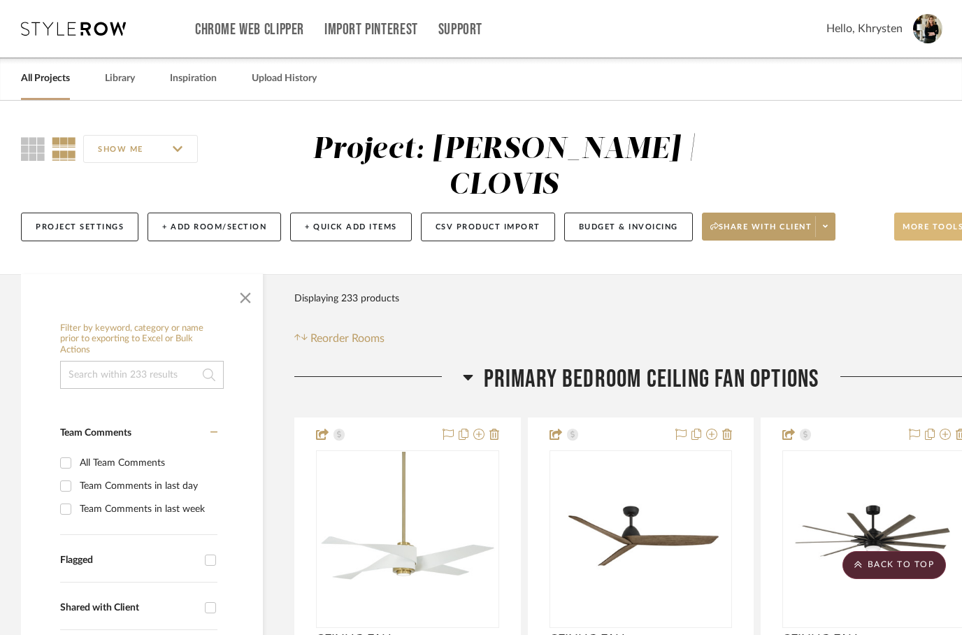
click at [923, 222] on span "More tools" at bounding box center [933, 232] width 61 height 21
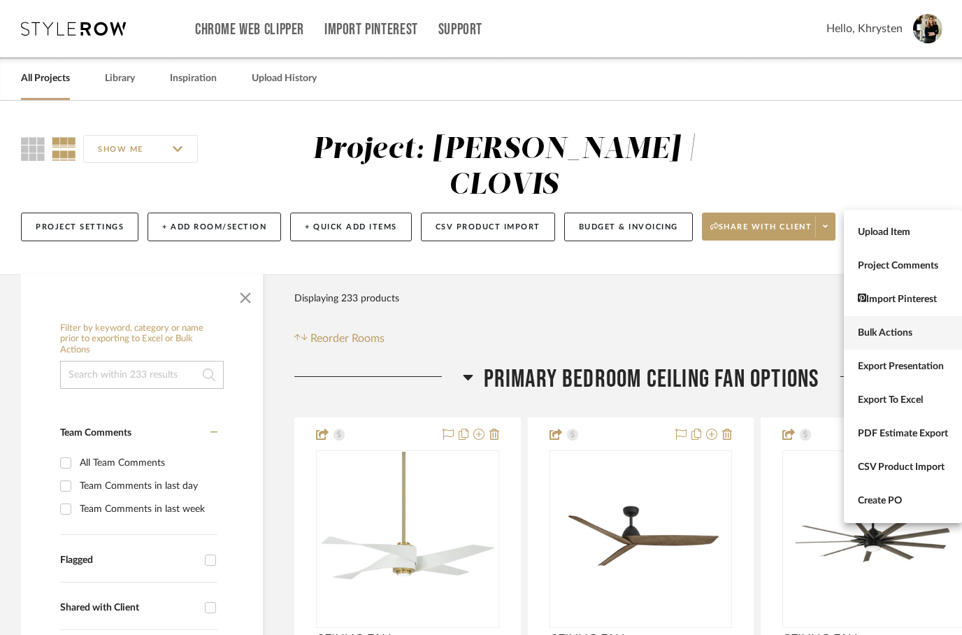
click at [874, 332] on span "Bulk Actions" at bounding box center [903, 333] width 90 height 12
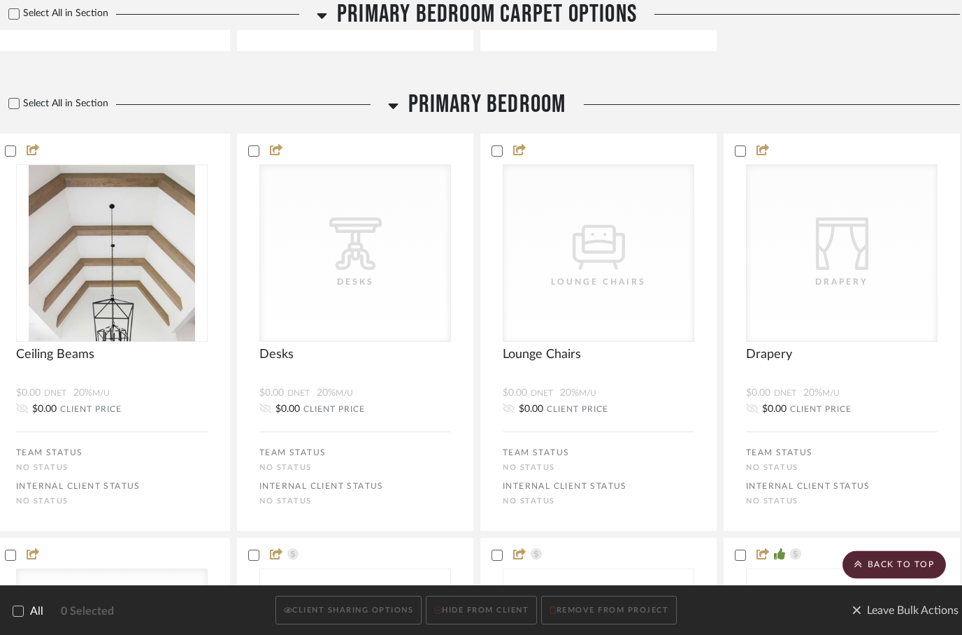
scroll to position [1732, 27]
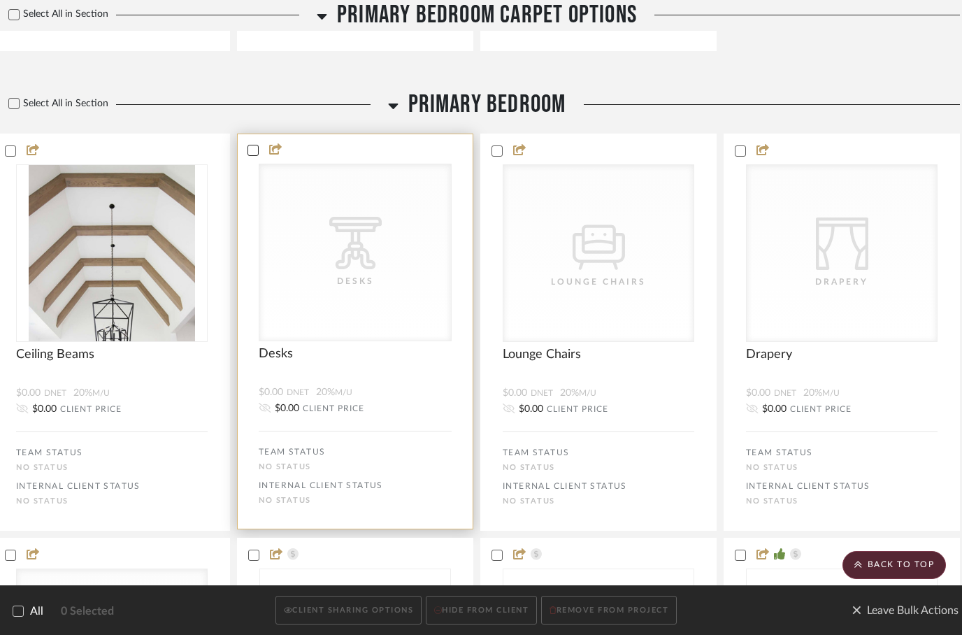
click at [255, 145] on icon at bounding box center [253, 150] width 10 height 10
checkbox input "true"
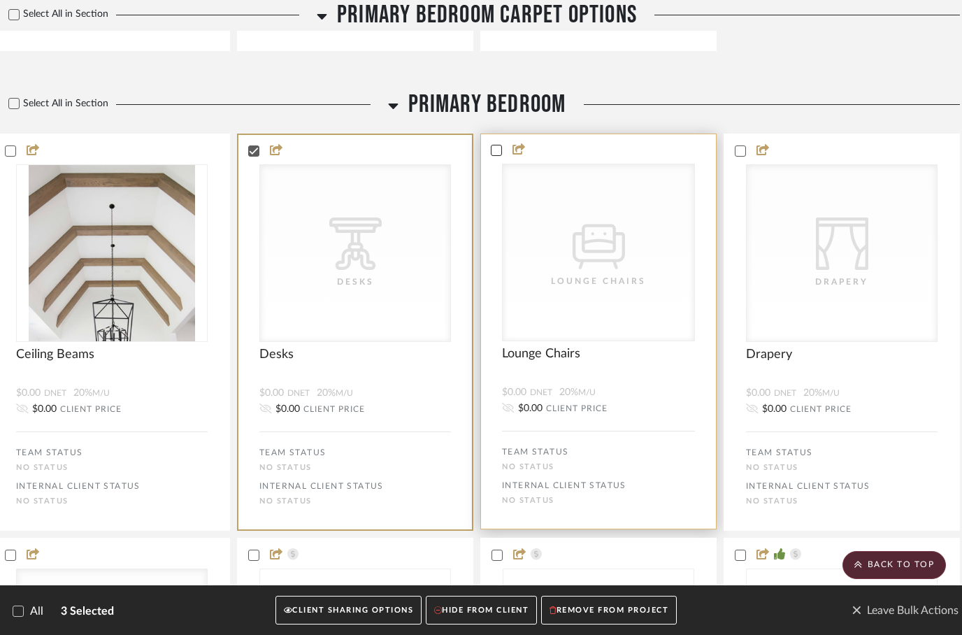
click at [496, 145] on icon at bounding box center [497, 150] width 10 height 10
checkbox input "true"
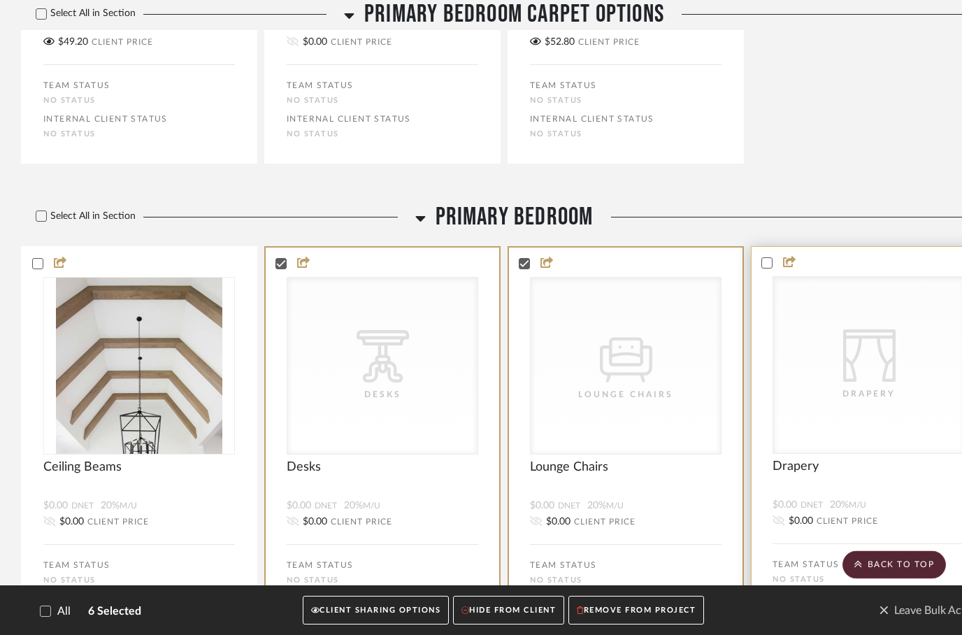
click at [778, 257] on status-icons at bounding box center [787, 263] width 28 height 13
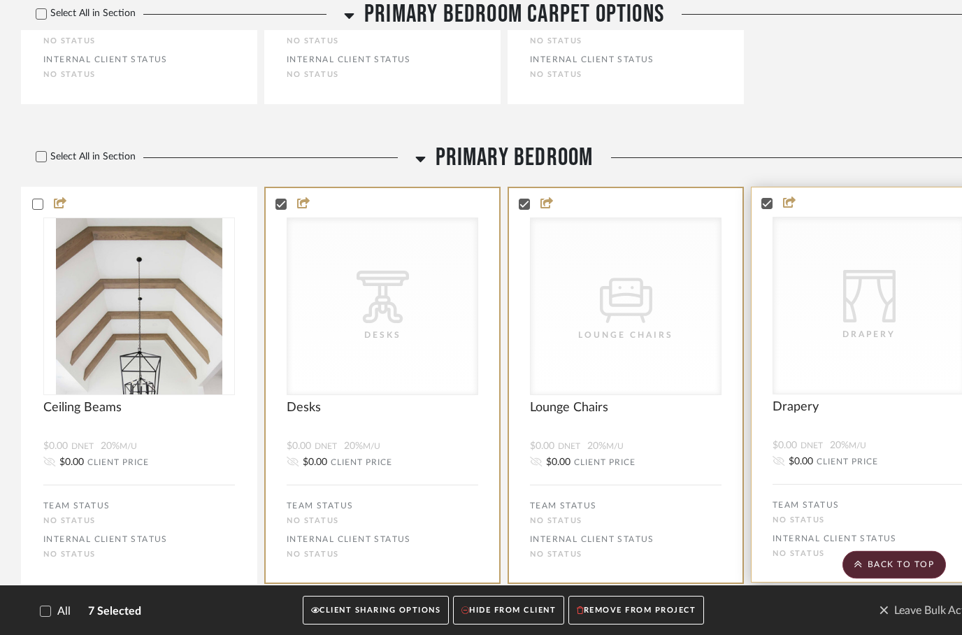
scroll to position [1678, 0]
click at [769, 200] on icon at bounding box center [767, 203] width 9 height 7
checkbox input "false"
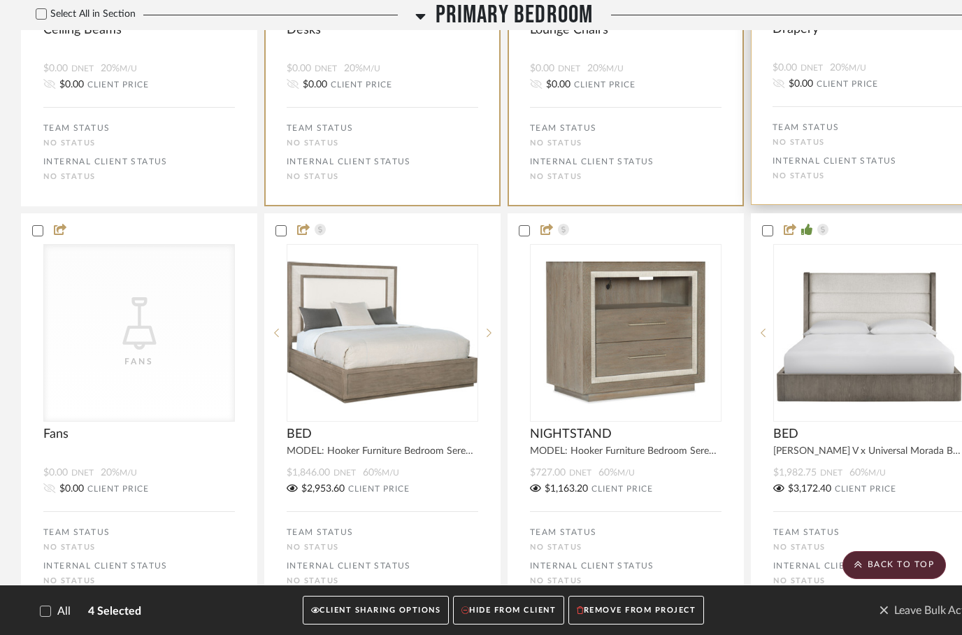
scroll to position [2068, 0]
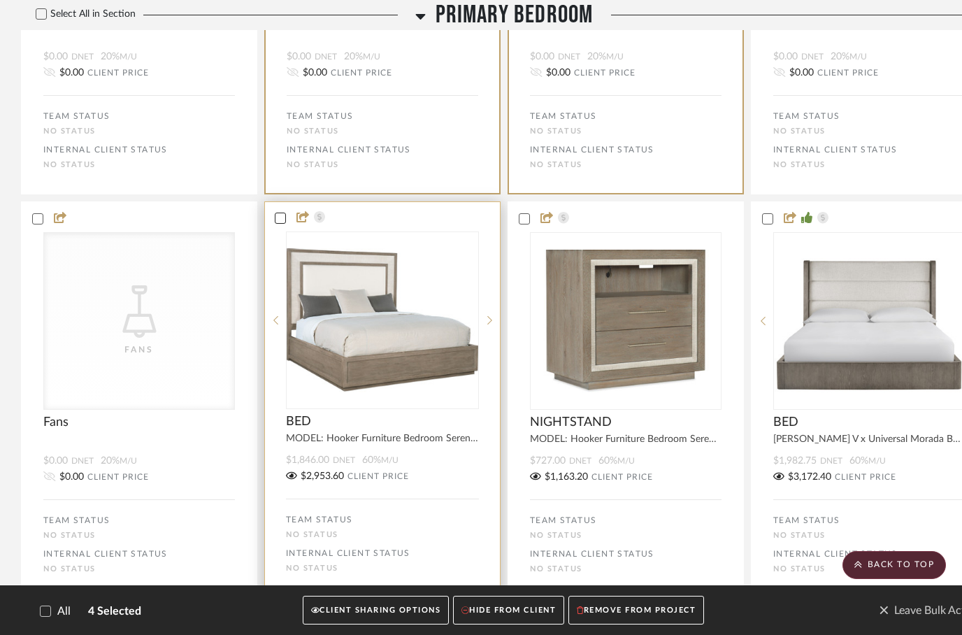
click at [281, 213] on div at bounding box center [280, 218] width 11 height 11
checkbox input "true"
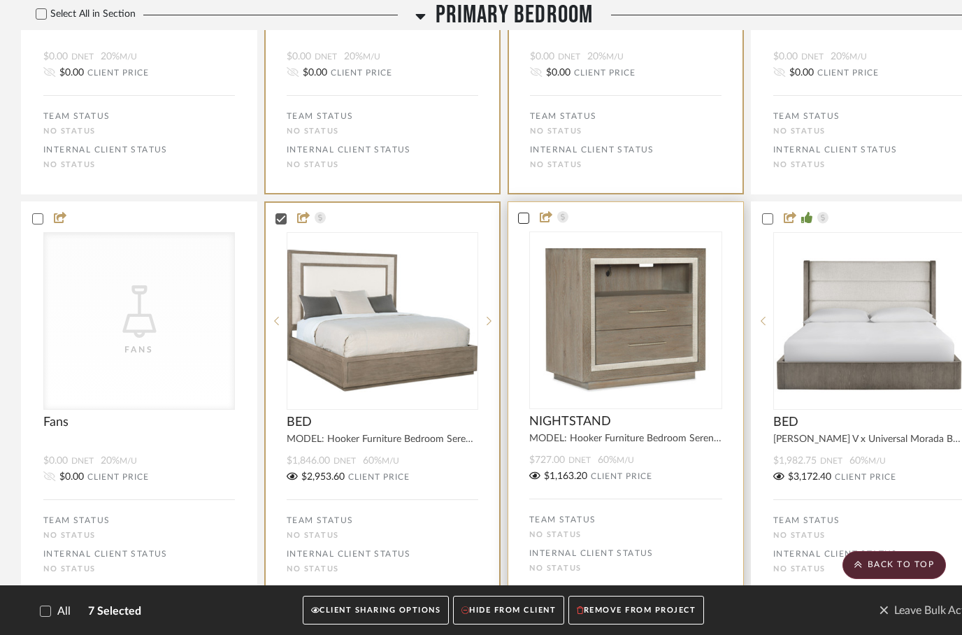
click at [528, 213] on icon at bounding box center [524, 218] width 10 height 10
checkbox input "true"
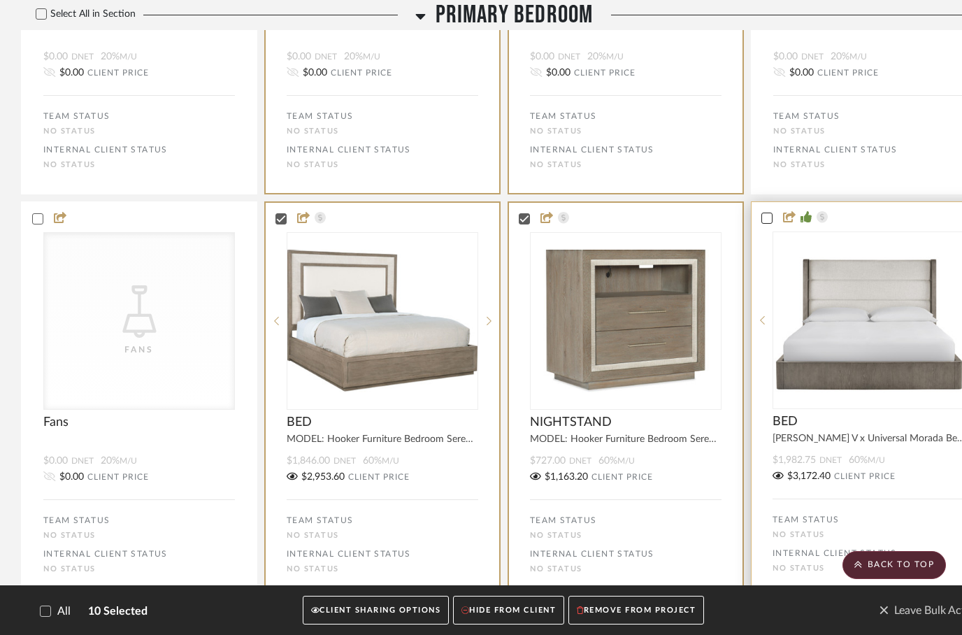
click at [768, 213] on icon at bounding box center [767, 218] width 10 height 10
checkbox input "true"
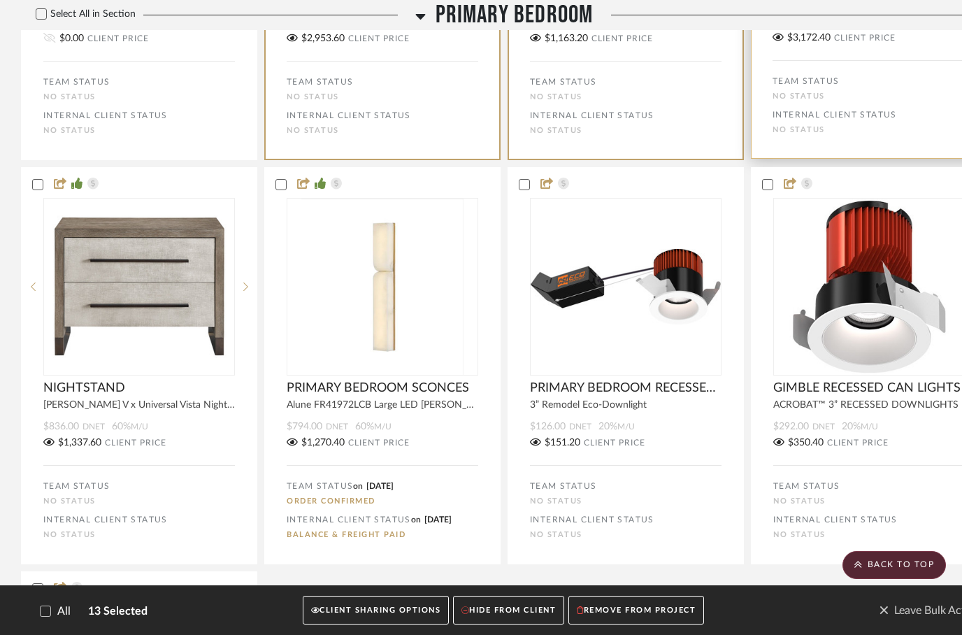
scroll to position [2514, 0]
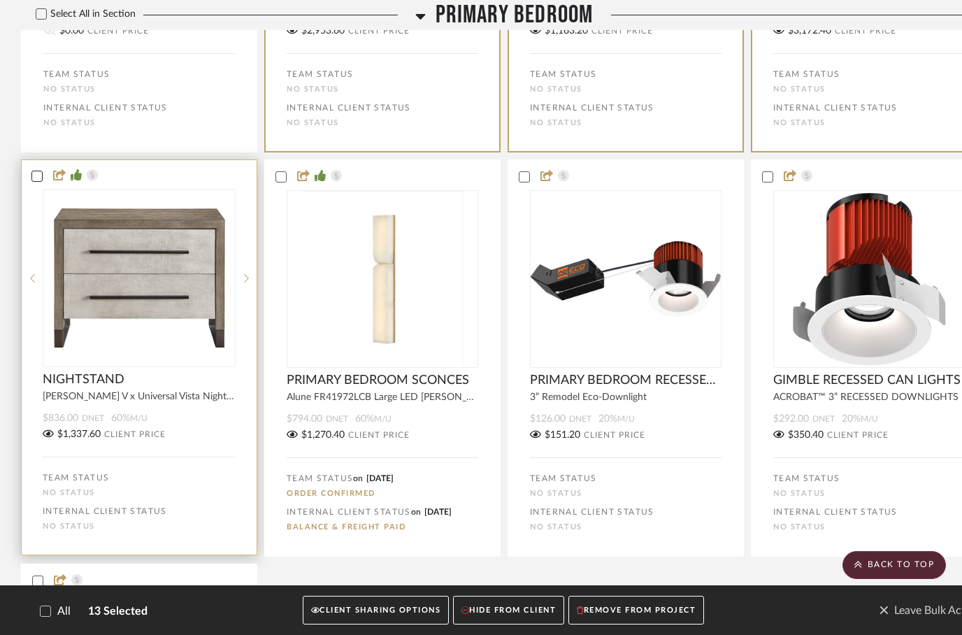
click at [37, 171] on icon at bounding box center [37, 176] width 10 height 10
checkbox input "true"
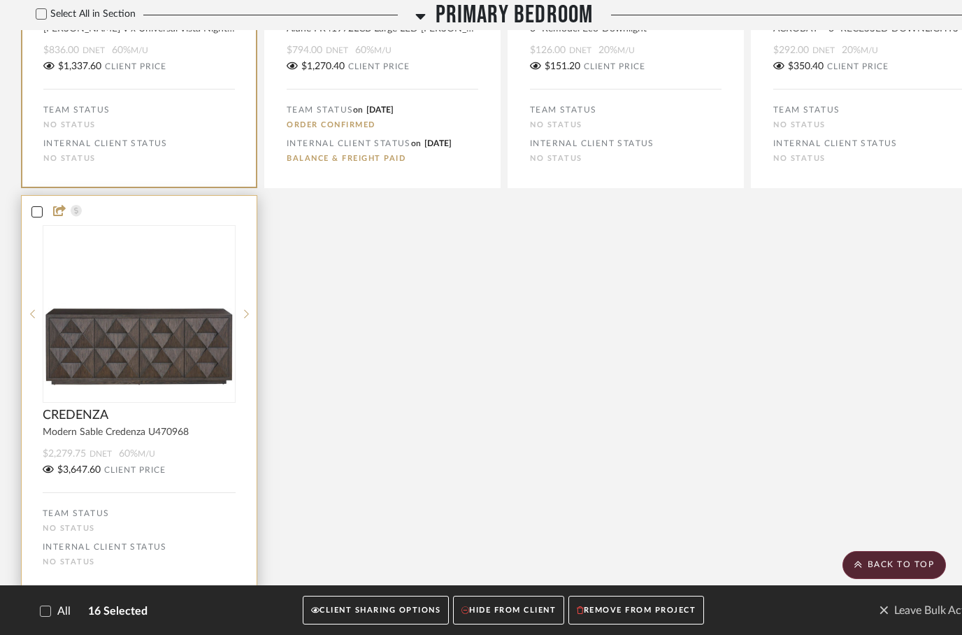
click at [38, 208] on icon at bounding box center [37, 211] width 9 height 7
checkbox input "true"
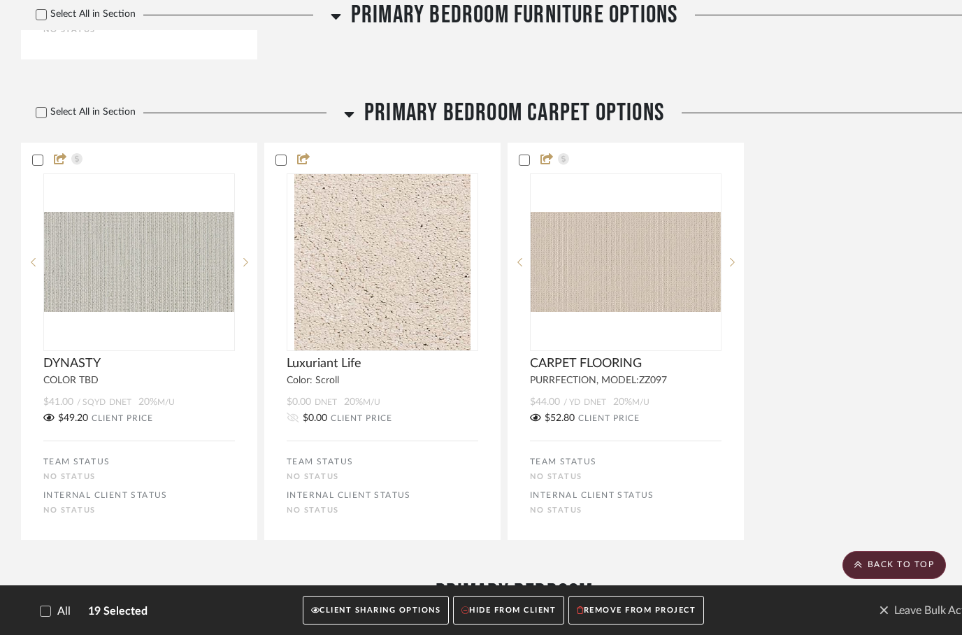
scroll to position [1234, 0]
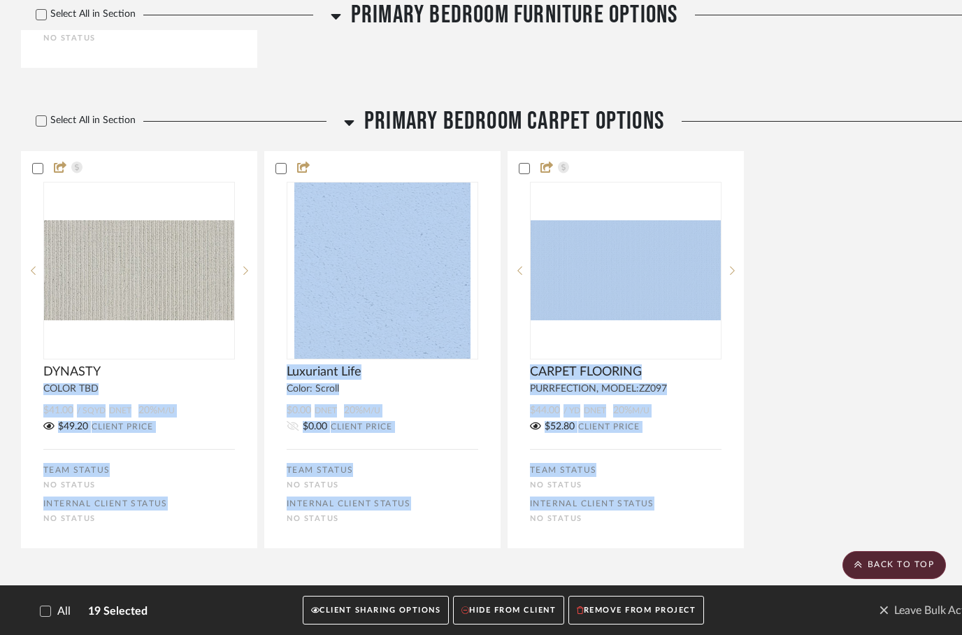
click at [835, 271] on div "DYNASTY COLOR TBD $41.00 / SQYD DNET 20% M/U $49.20 CLIENT PRICE TEAM STATUS No…" at bounding box center [504, 351] width 967 height 401
click at [916, 621] on span "Leave Bulk Actions" at bounding box center [932, 610] width 107 height 21
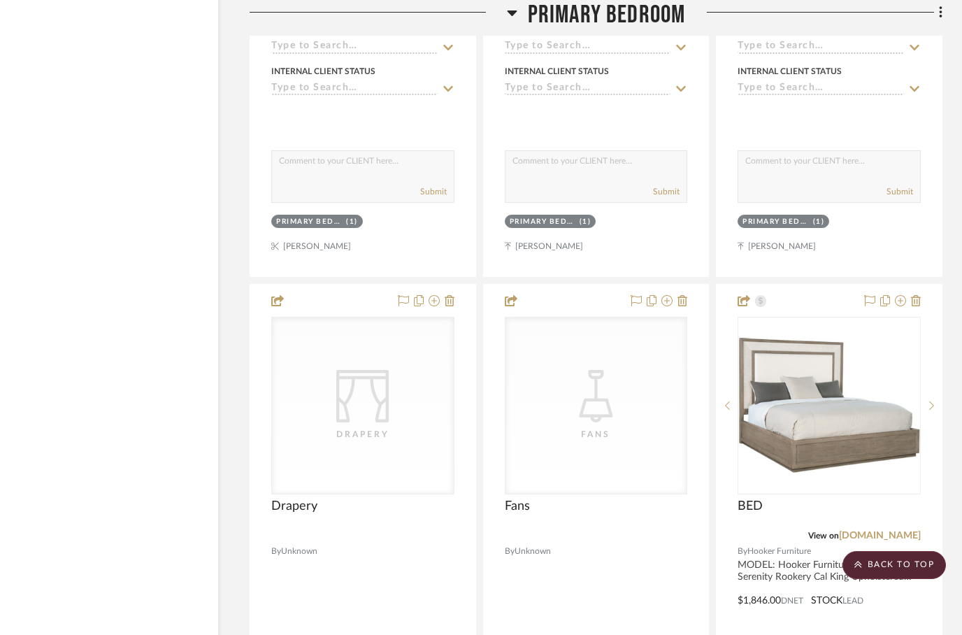
scroll to position [3430, 45]
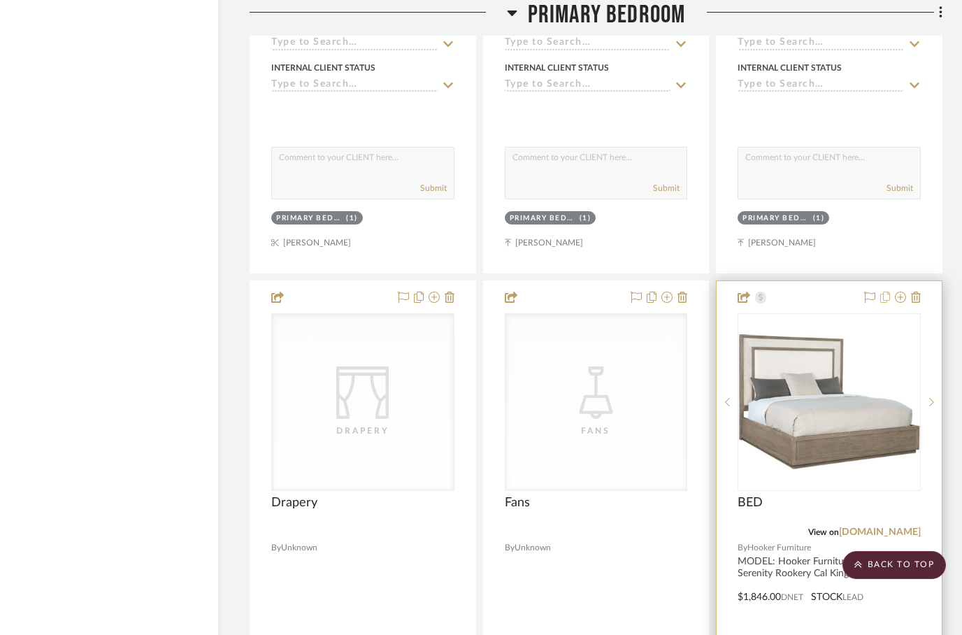
click at [890, 292] on icon at bounding box center [886, 297] width 10 height 11
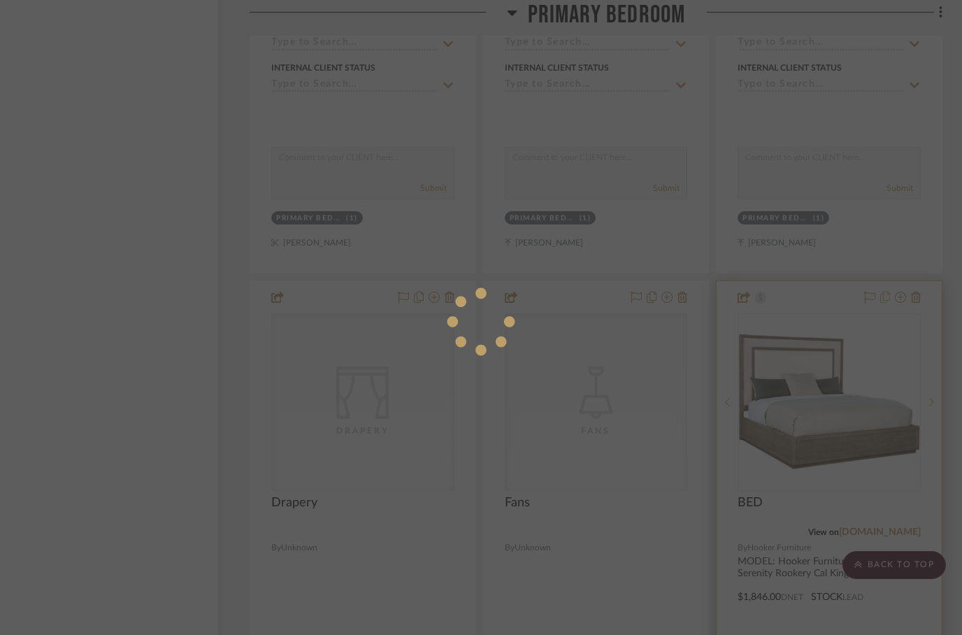
scroll to position [0, 0]
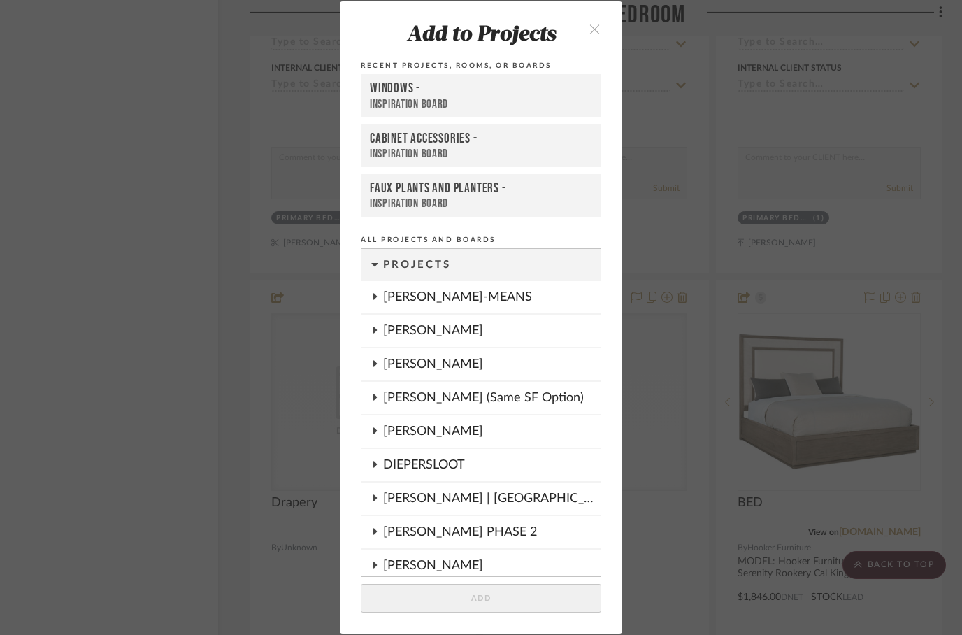
click at [599, 23] on icon "close" at bounding box center [595, 29] width 12 height 12
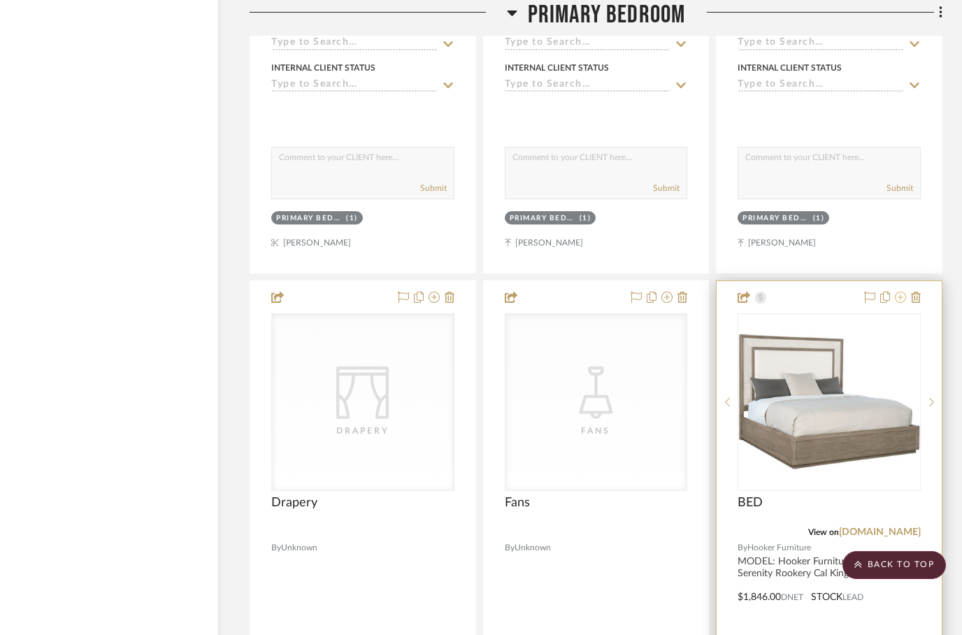
click at [897, 292] on icon at bounding box center [900, 297] width 11 height 11
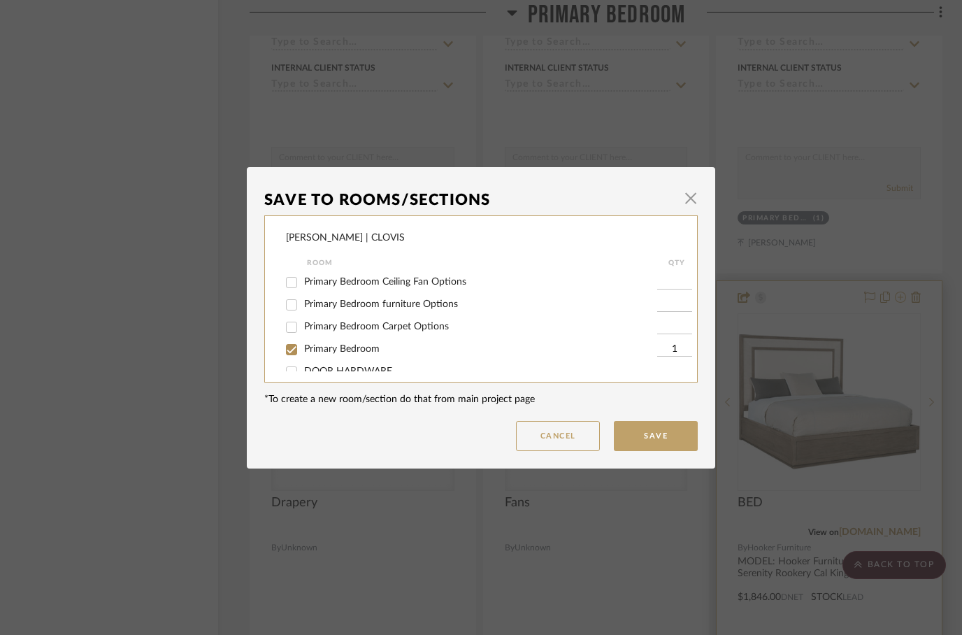
scroll to position [0, 0]
click at [294, 305] on input "Primary Bedroom furniture Options" at bounding box center [291, 305] width 22 height 22
checkbox input "true"
type input "1"
click at [295, 357] on input "Primary Bedroom" at bounding box center [291, 349] width 22 height 22
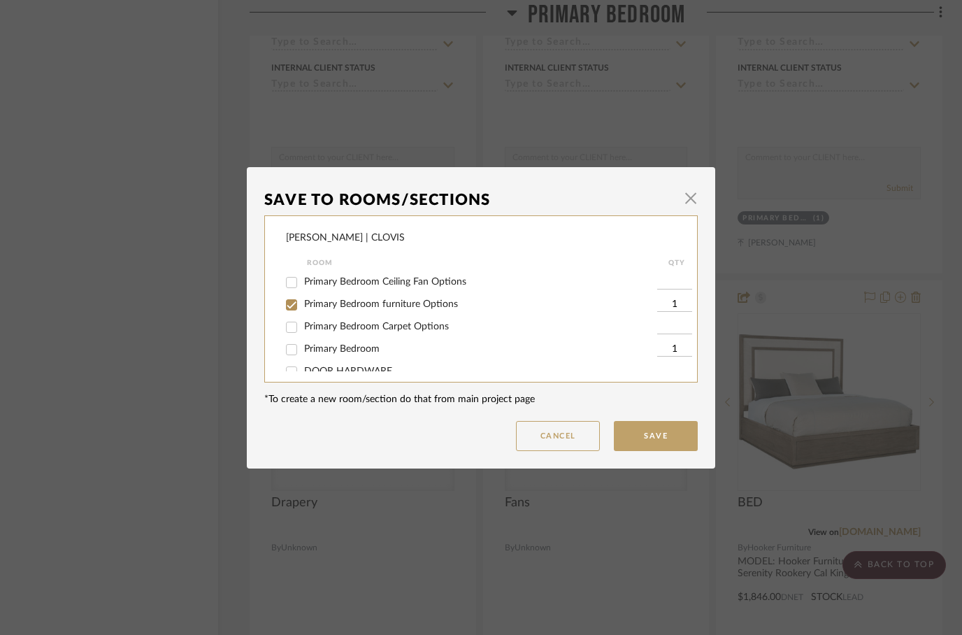
checkbox input "false"
click at [662, 441] on button "Save" at bounding box center [656, 436] width 84 height 30
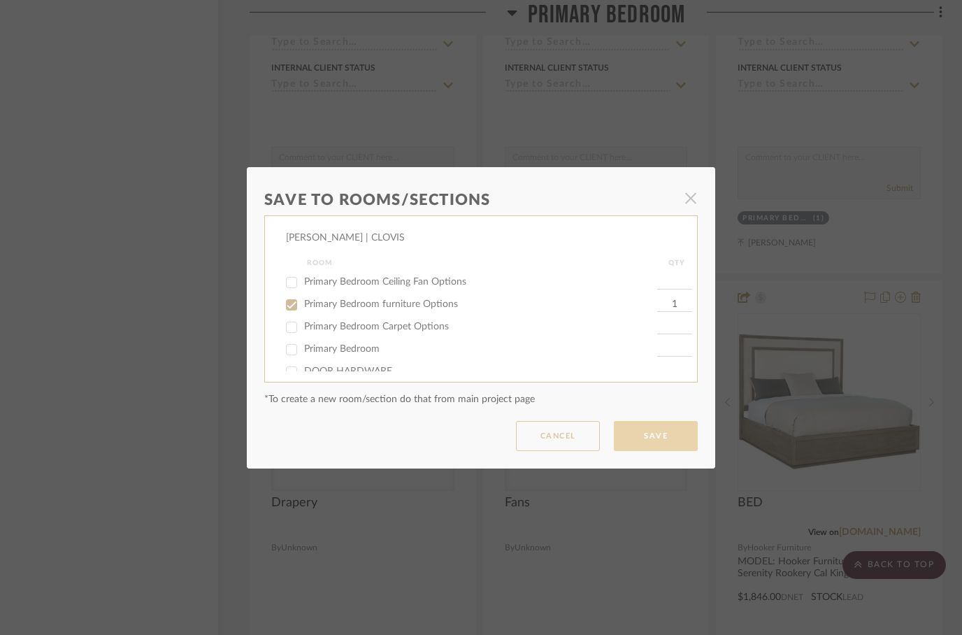
scroll to position [3430, 45]
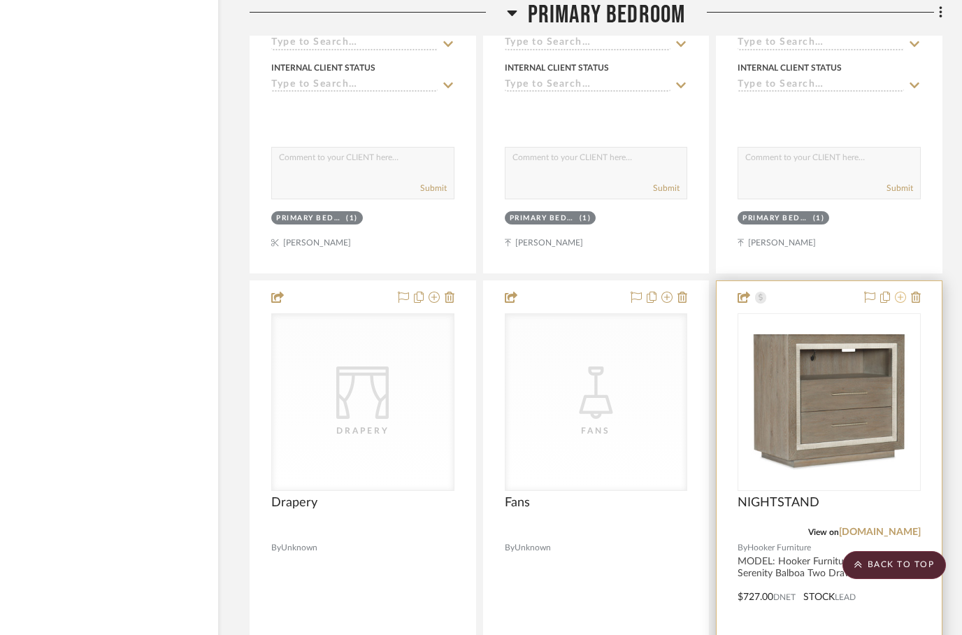
click at [903, 292] on icon at bounding box center [900, 297] width 11 height 11
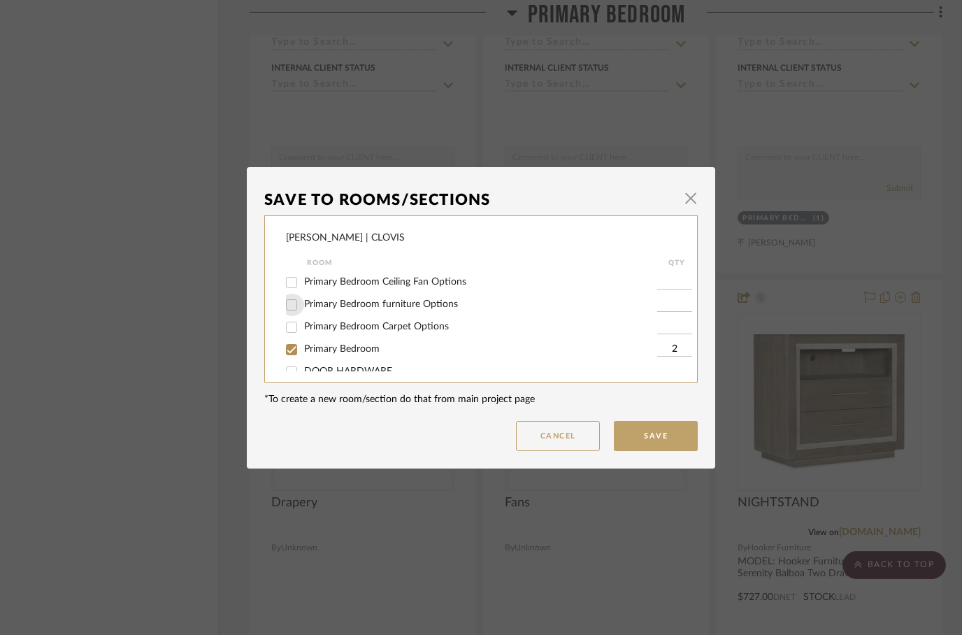
click at [294, 311] on input "Primary Bedroom furniture Options" at bounding box center [291, 305] width 22 height 22
checkbox input "true"
type input "1"
click at [292, 353] on input "Primary Bedroom" at bounding box center [291, 349] width 22 height 22
checkbox input "false"
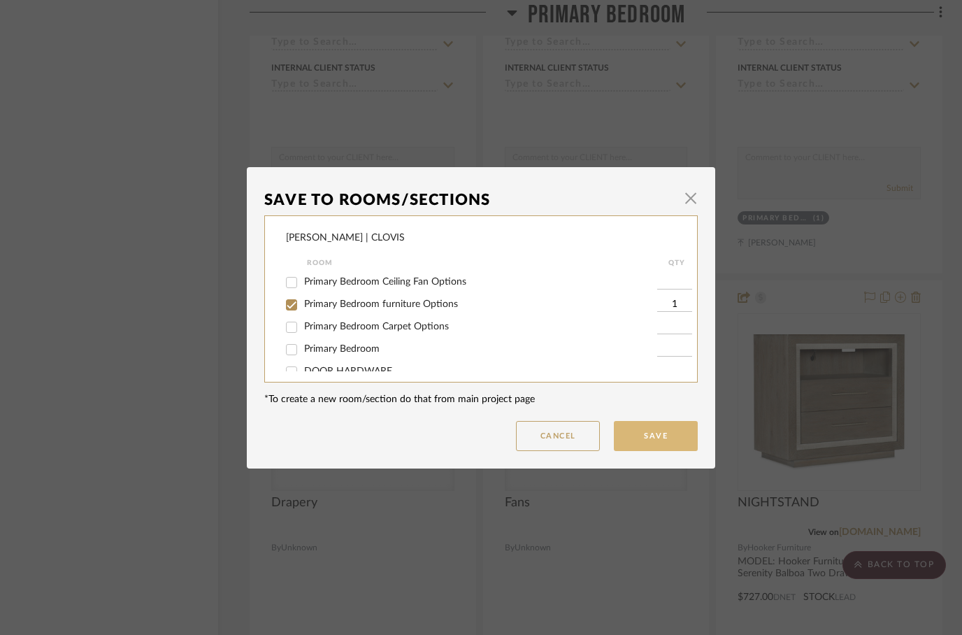
click at [657, 437] on button "Save" at bounding box center [656, 436] width 84 height 30
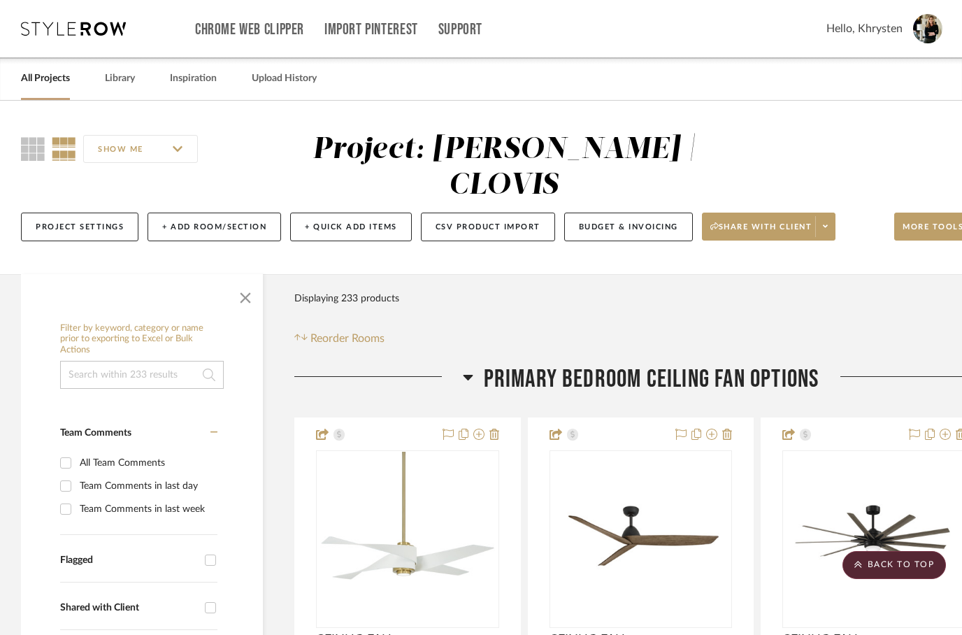
scroll to position [3430, 45]
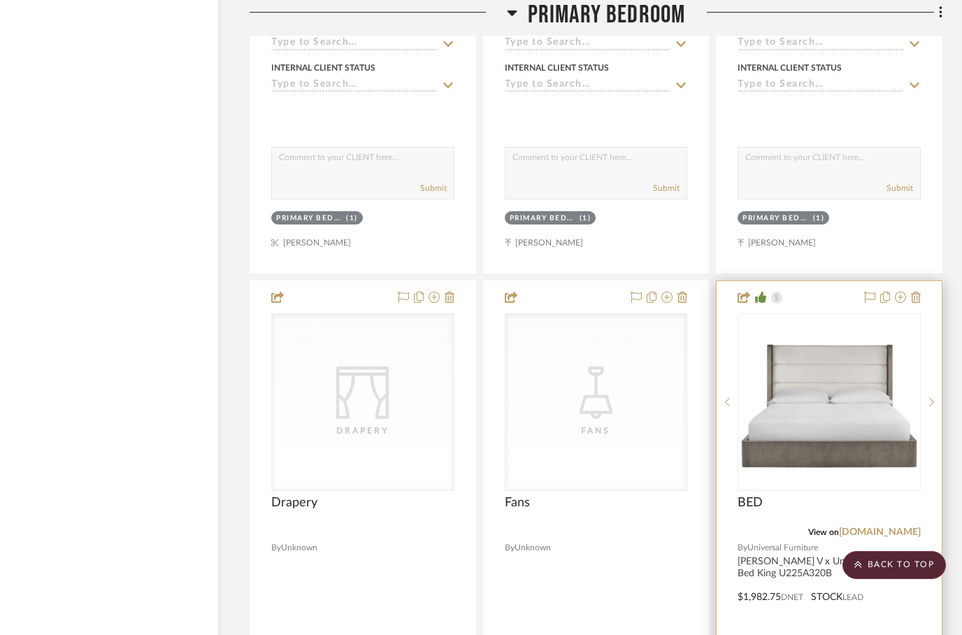
click at [898, 281] on div at bounding box center [829, 587] width 225 height 612
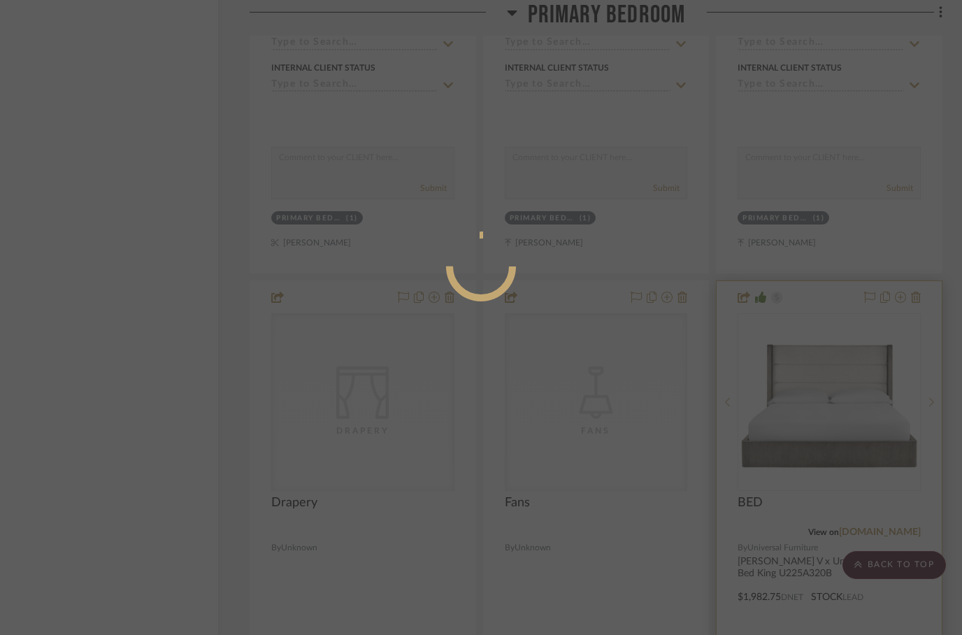
scroll to position [0, 0]
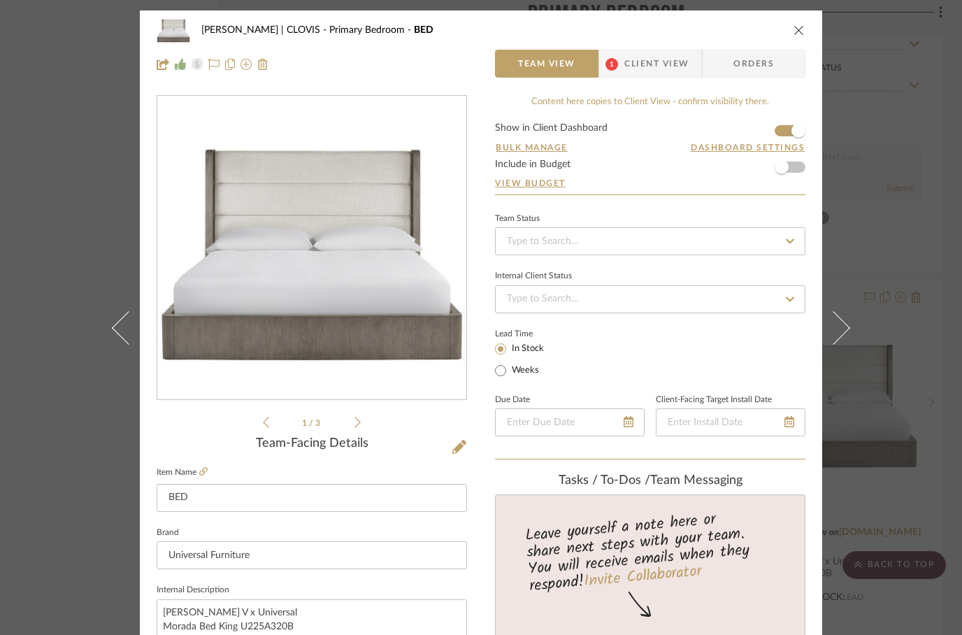
click at [799, 24] on button "close" at bounding box center [799, 30] width 13 height 13
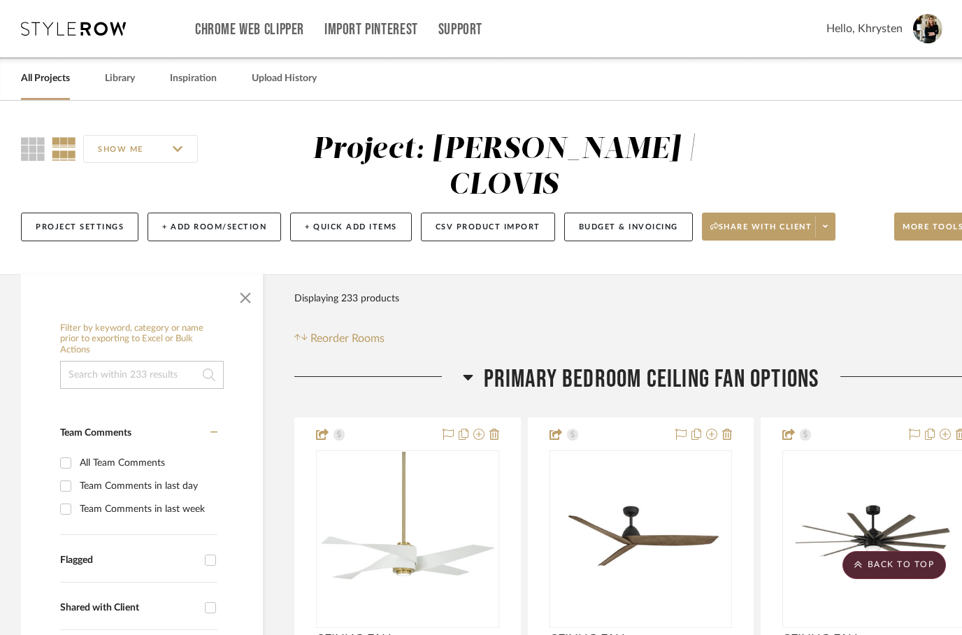
scroll to position [3430, 45]
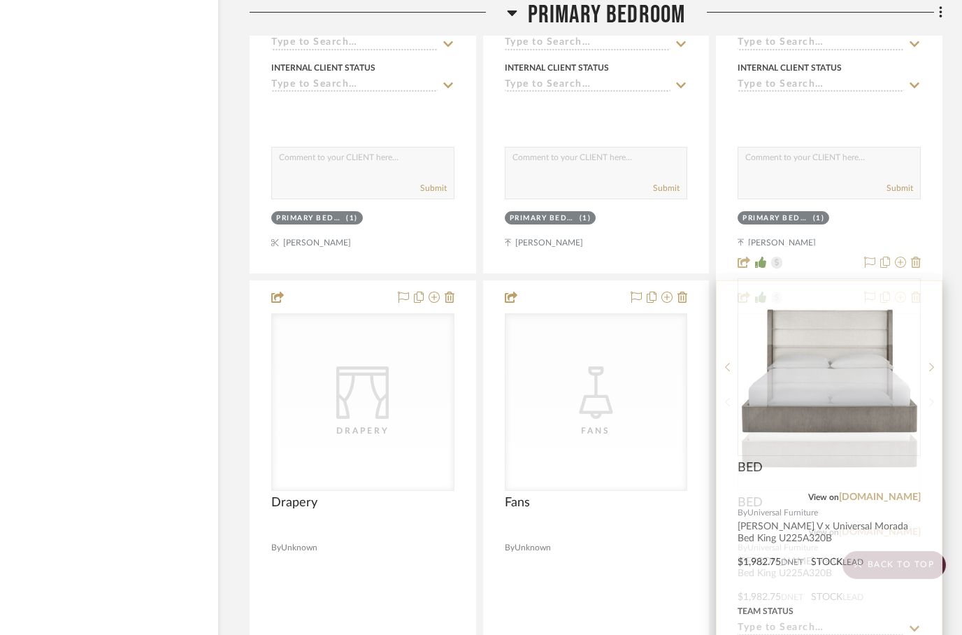
click at [901, 292] on icon at bounding box center [900, 297] width 11 height 11
click at [899, 292] on icon at bounding box center [900, 297] width 11 height 11
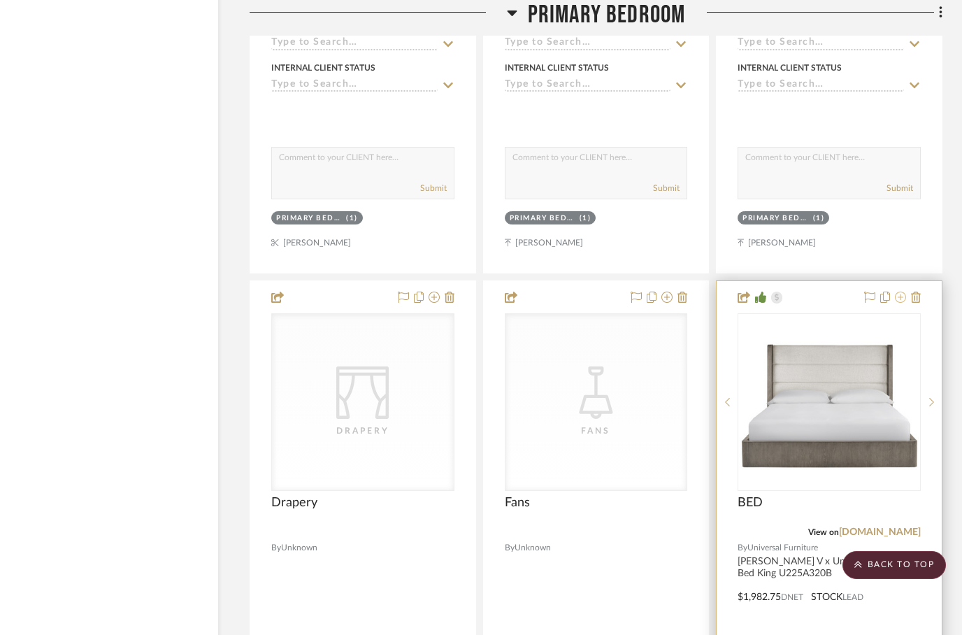
click at [900, 292] on fa-icon at bounding box center [900, 297] width 11 height 11
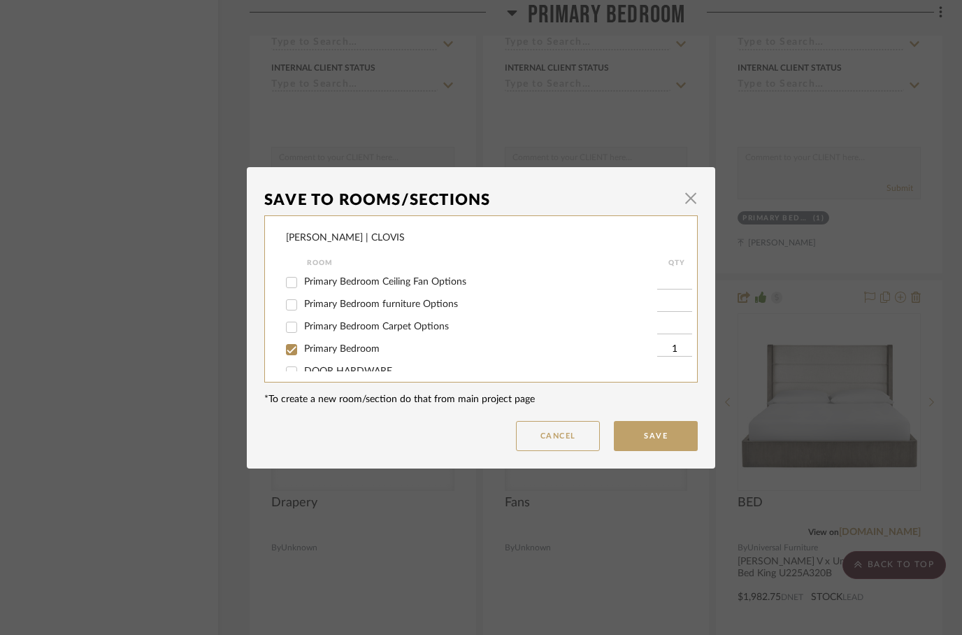
click at [290, 312] on input "Primary Bedroom furniture Options" at bounding box center [291, 305] width 22 height 22
checkbox input "true"
type input "1"
click at [298, 357] on input "Primary Bedroom" at bounding box center [291, 349] width 22 height 22
checkbox input "false"
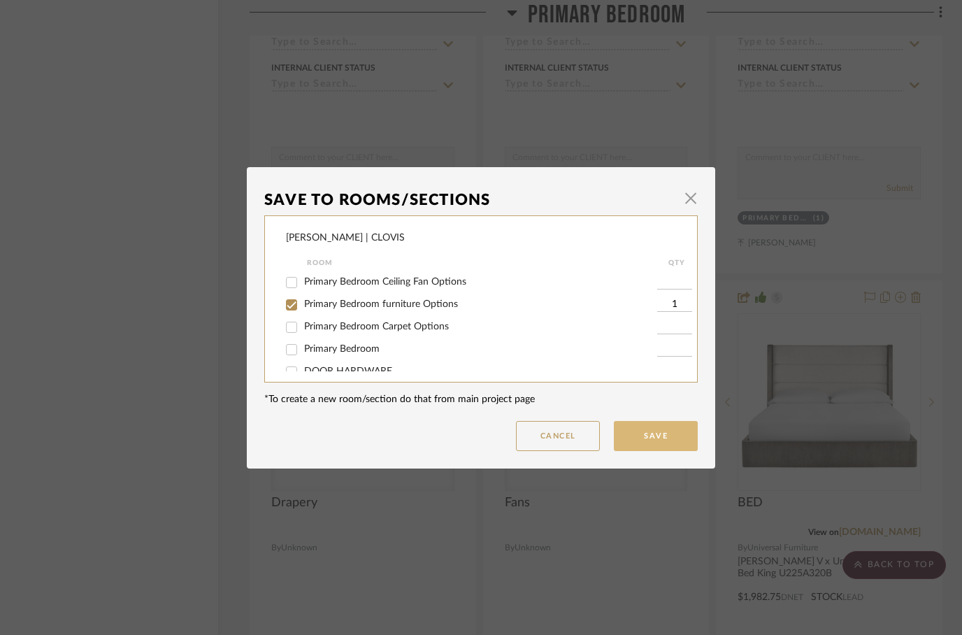
click at [662, 438] on button "Save" at bounding box center [656, 436] width 84 height 30
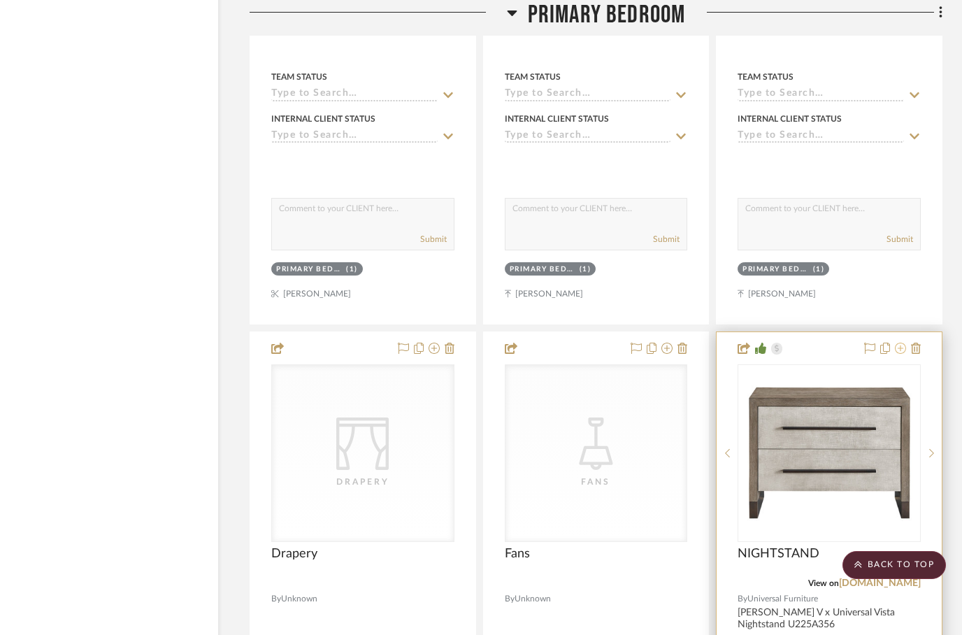
click at [899, 343] on icon at bounding box center [900, 348] width 11 height 11
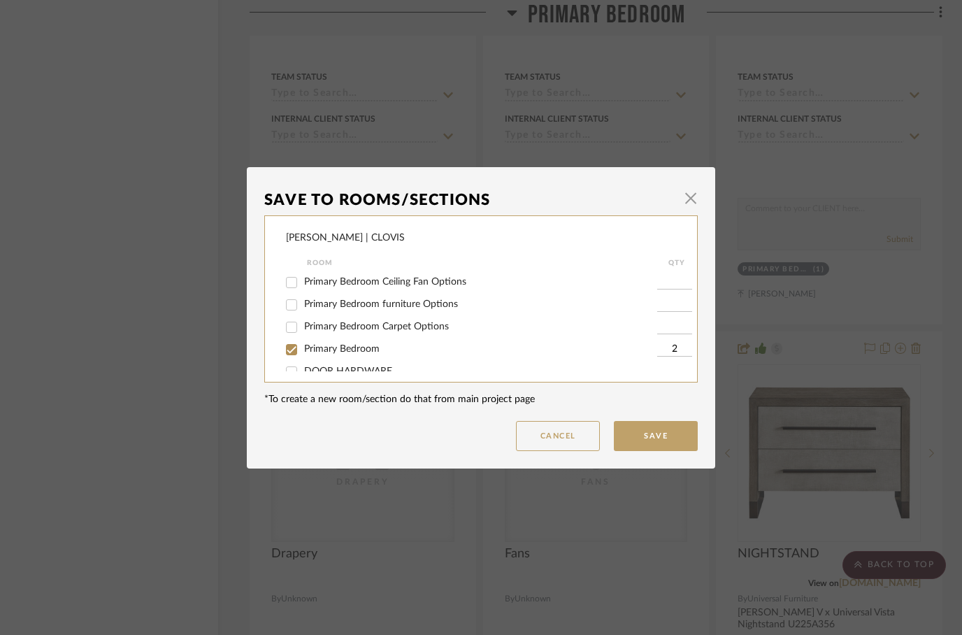
click at [294, 308] on input "Primary Bedroom furniture Options" at bounding box center [291, 305] width 22 height 22
checkbox input "true"
type input "1"
click at [290, 355] on input "Primary Bedroom" at bounding box center [291, 349] width 22 height 22
checkbox input "false"
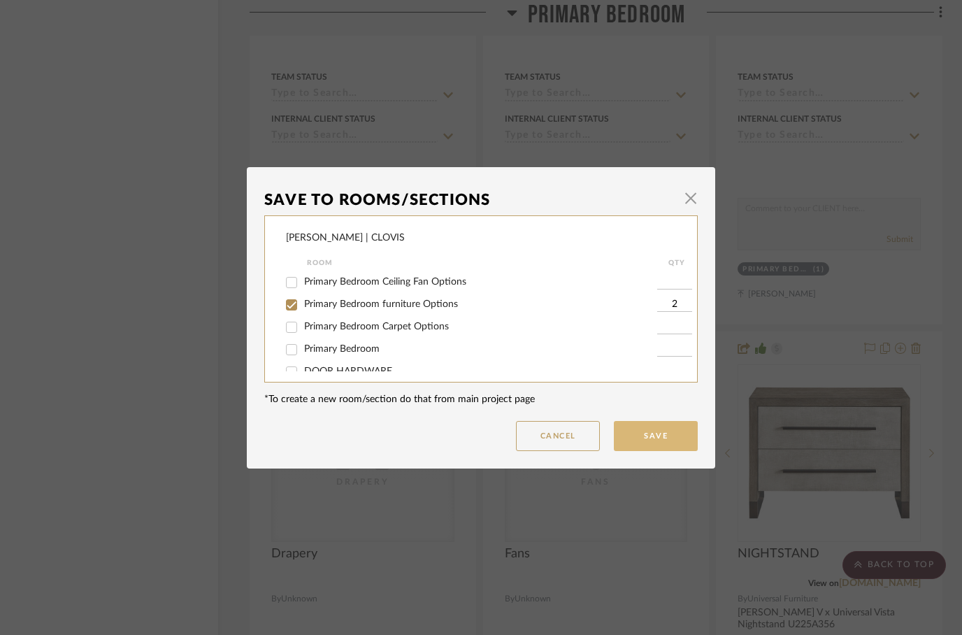
type input "2"
click at [667, 432] on button "Save" at bounding box center [656, 436] width 84 height 30
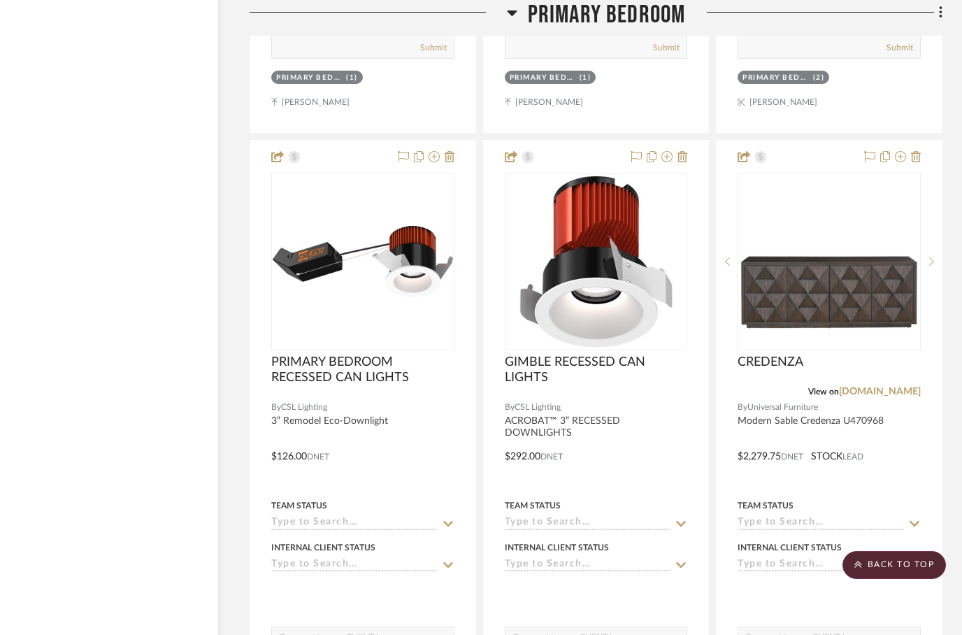
scroll to position [4805, 45]
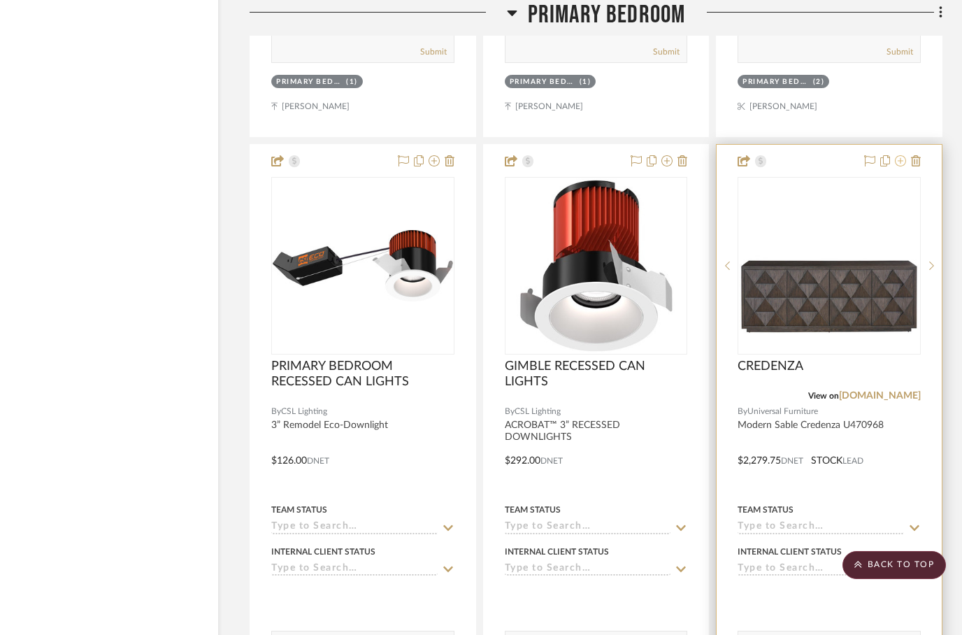
click at [897, 155] on icon at bounding box center [900, 160] width 11 height 11
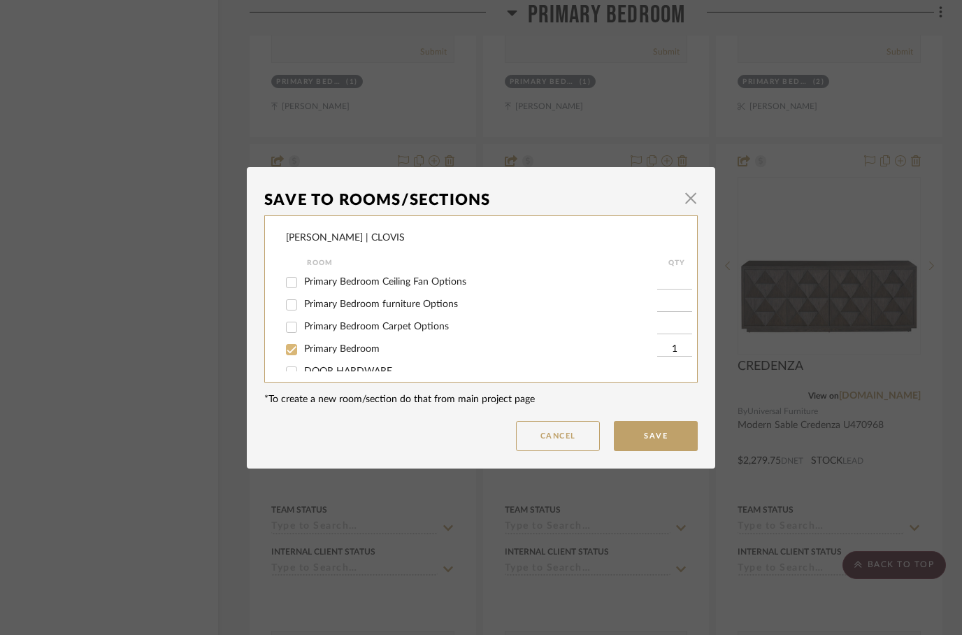
click at [294, 349] on input "Primary Bedroom" at bounding box center [291, 349] width 22 height 22
checkbox input "false"
click at [296, 306] on input "Primary Bedroom furniture Options" at bounding box center [291, 305] width 22 height 22
checkbox input "true"
type input "1"
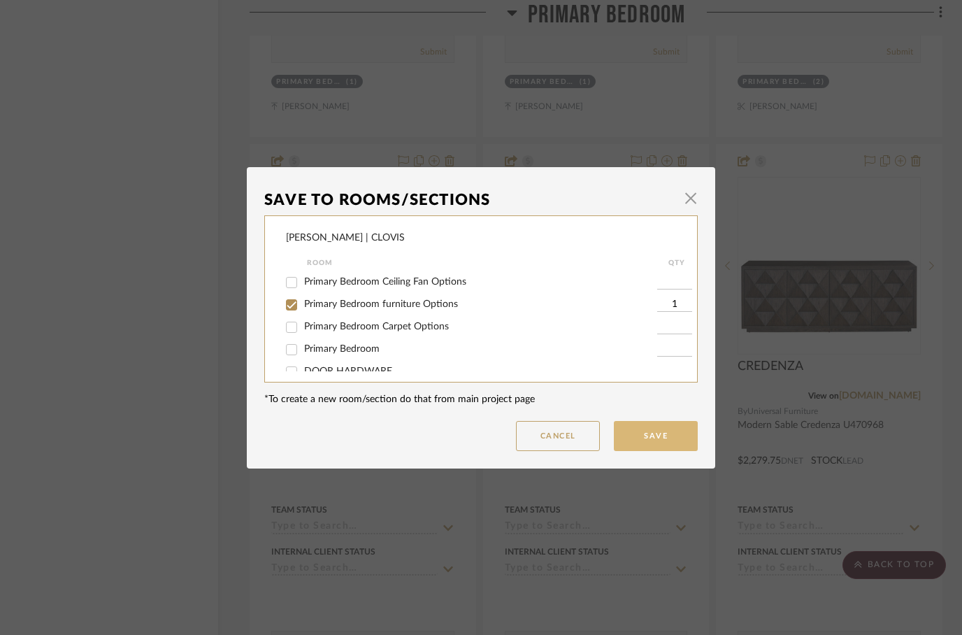
click at [656, 445] on button "Save" at bounding box center [656, 436] width 84 height 30
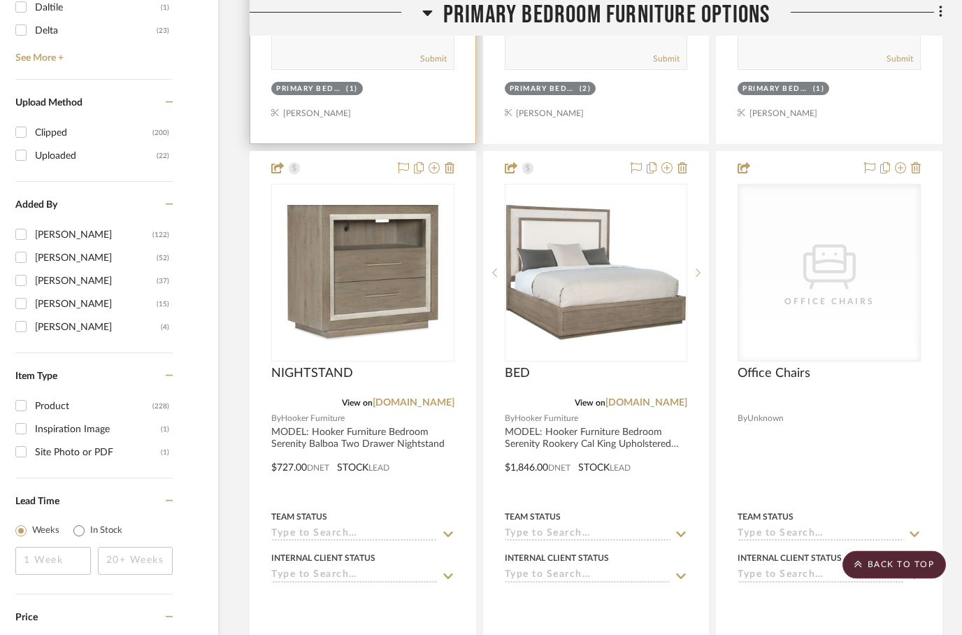
scroll to position [2192, 45]
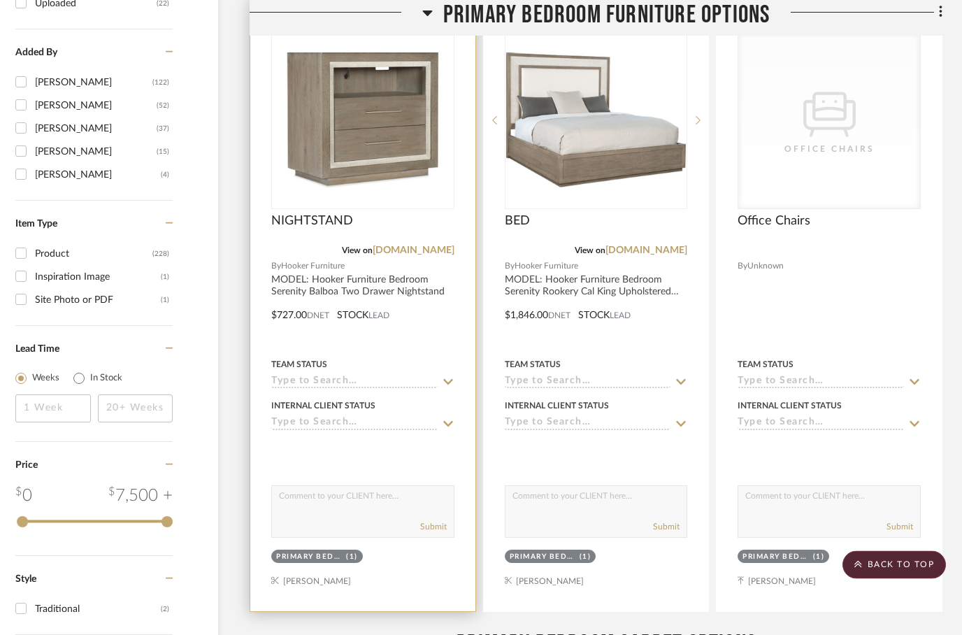
click at [409, 541] on div at bounding box center [362, 306] width 225 height 612
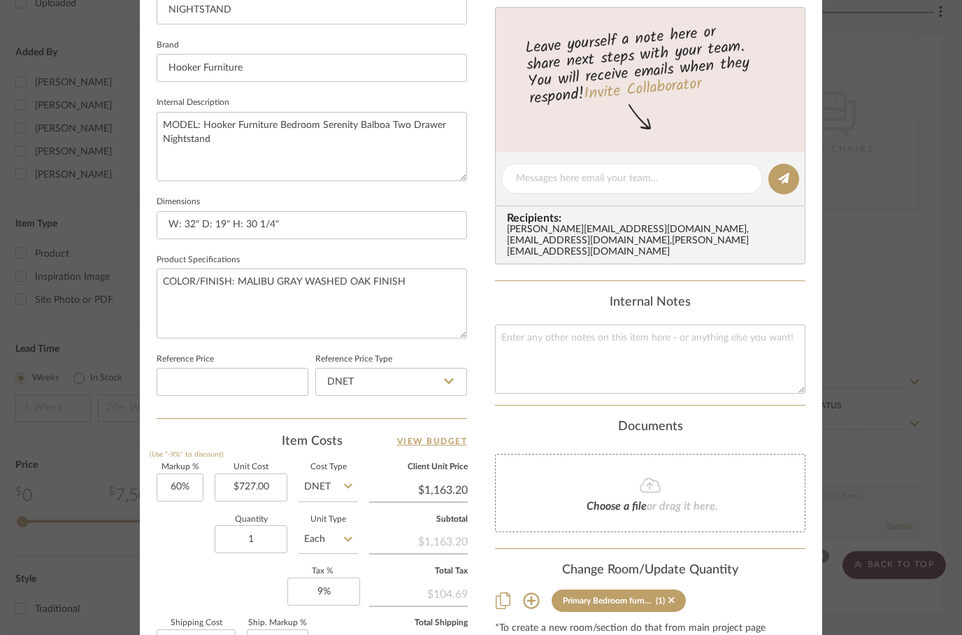
scroll to position [491, 0]
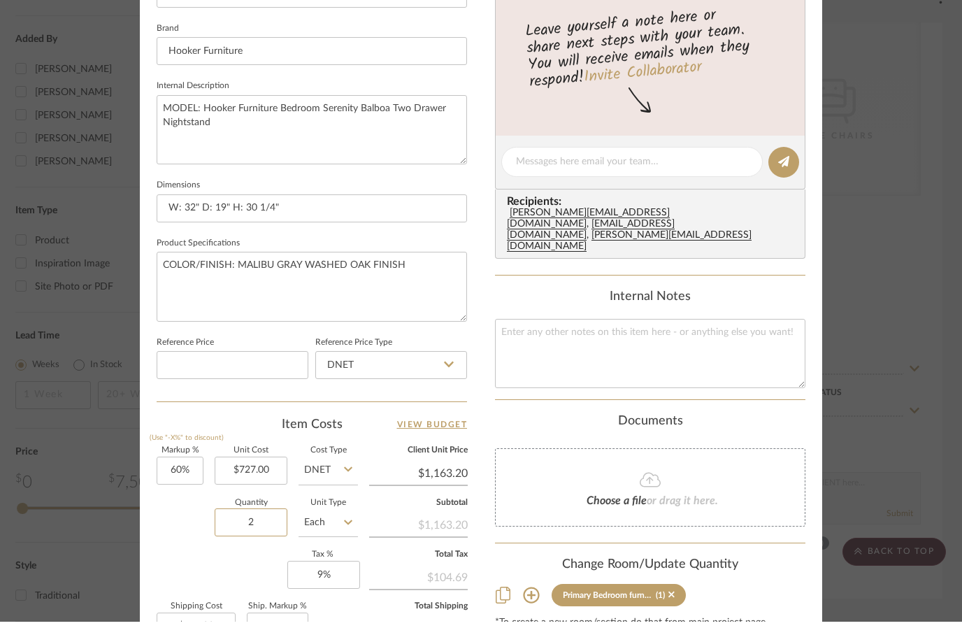
type input "2"
click at [486, 383] on div "[PERSON_NAME] | CLOVIS Primary Bedroom furniture Options NIGHTSTAND Team View C…" at bounding box center [481, 166] width 683 height 1292
type input "$232.64"
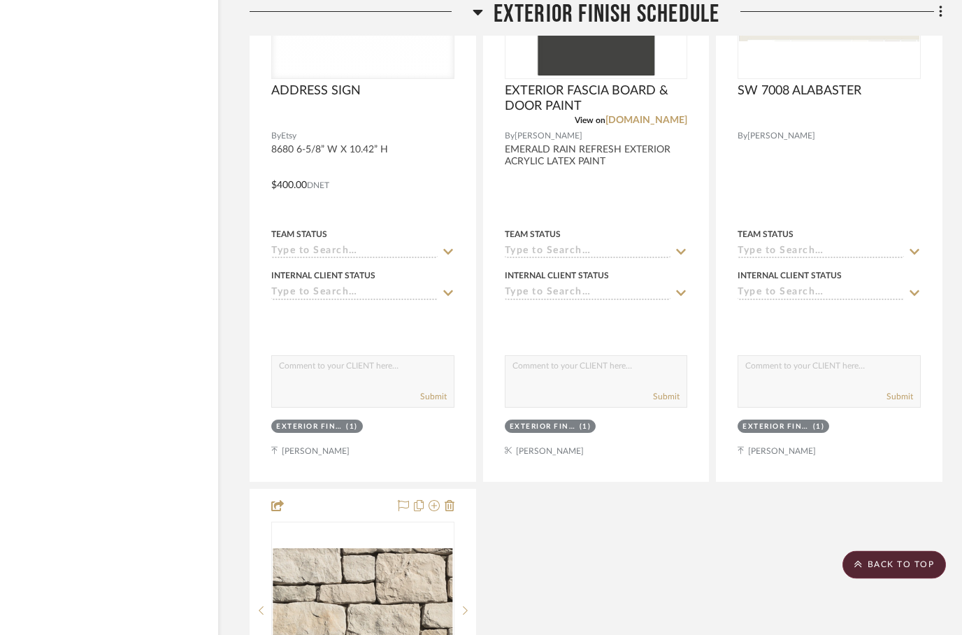
scroll to position [7127, 45]
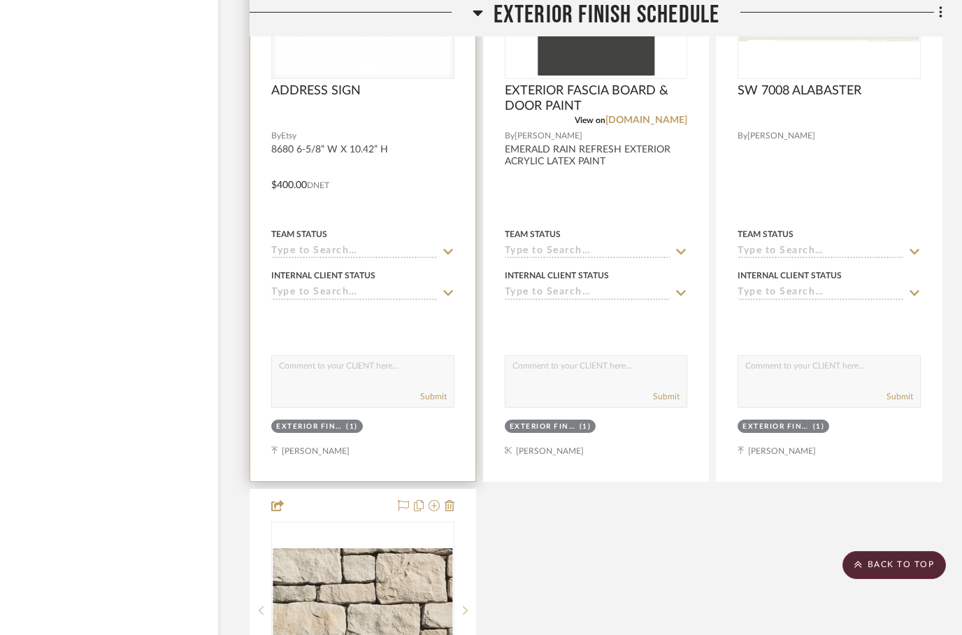
click at [294, 228] on div "Team Status" at bounding box center [299, 234] width 56 height 13
click at [313, 245] on input at bounding box center [354, 251] width 166 height 13
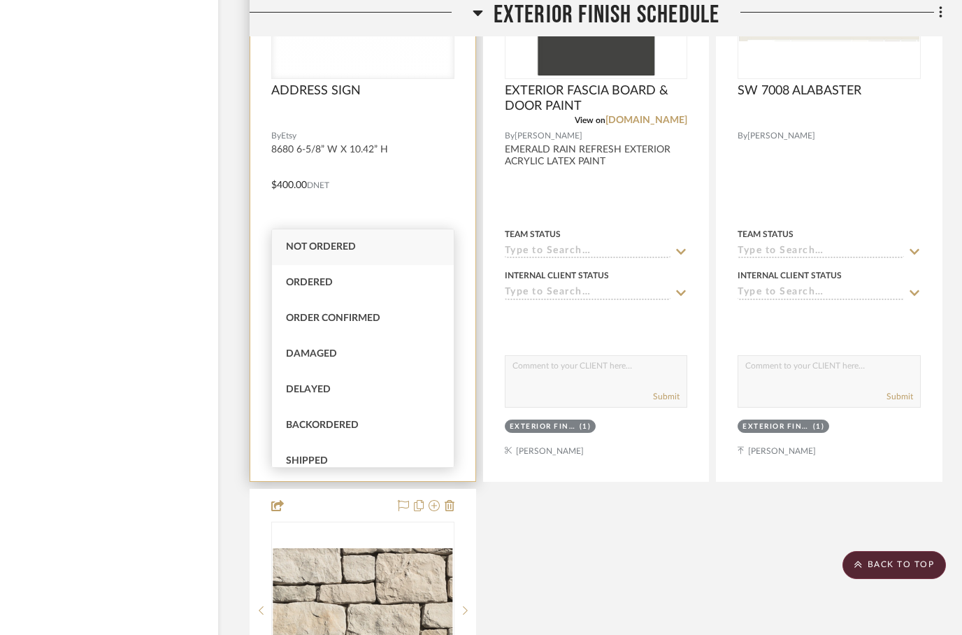
scroll to position [7127, 45]
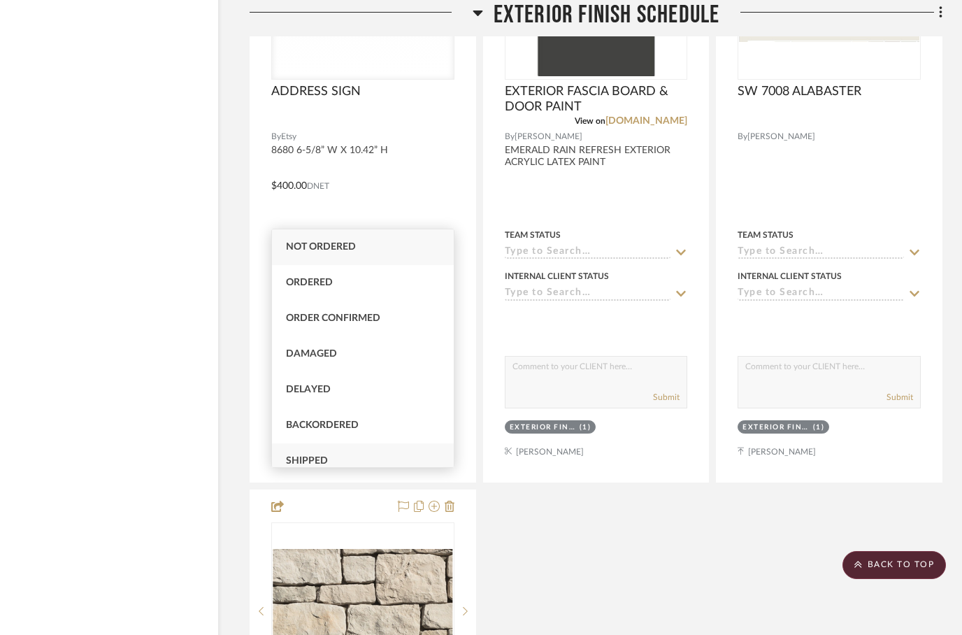
click at [313, 462] on span "Shipped" at bounding box center [307, 461] width 42 height 10
type input "[DATE]"
type input "Shipped"
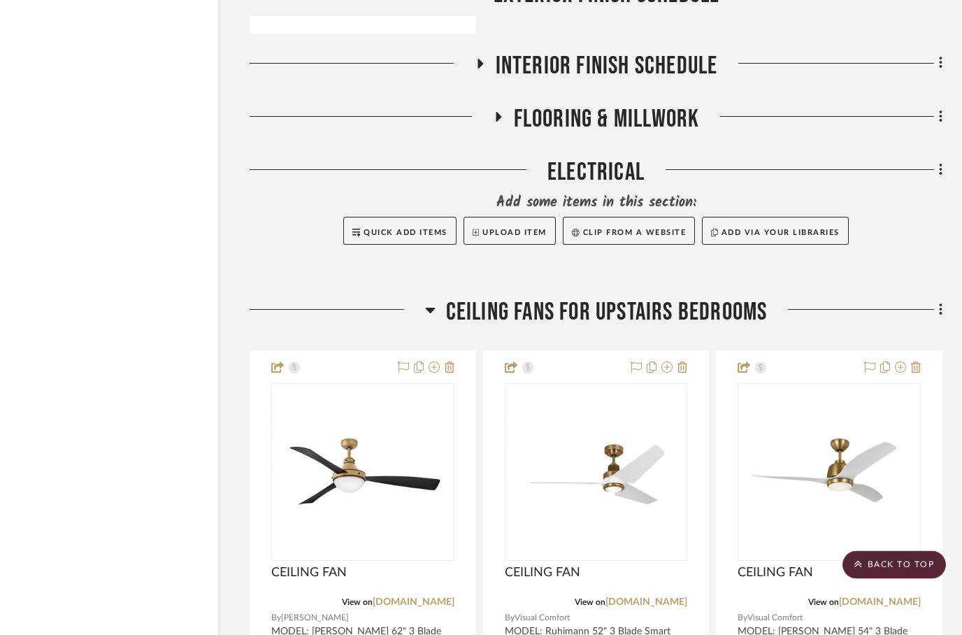
scroll to position [8357, 45]
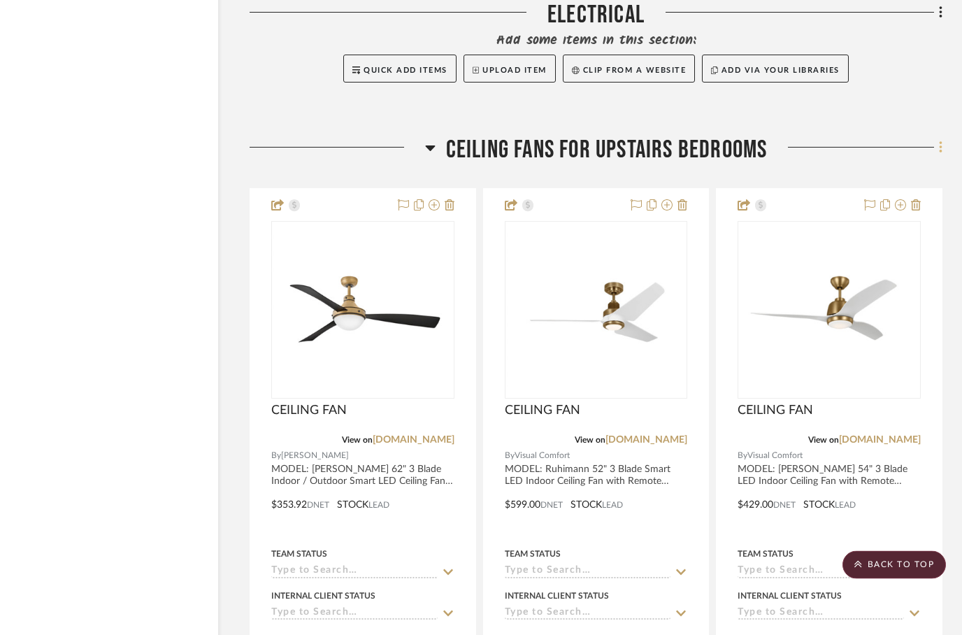
click at [942, 141] on icon at bounding box center [941, 148] width 4 height 15
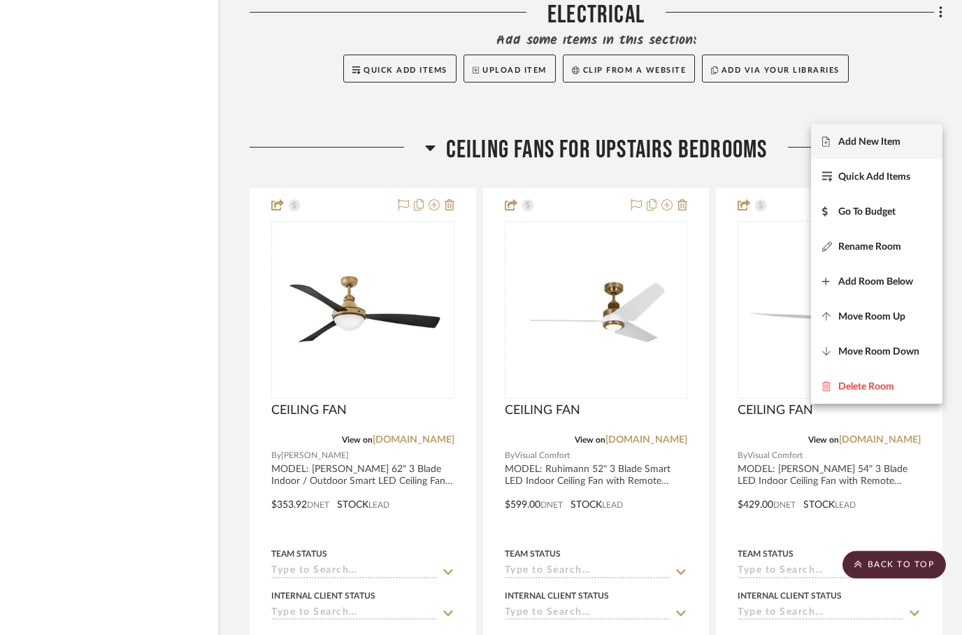
scroll to position [8358, 45]
click at [855, 309] on button "Move Room Up" at bounding box center [876, 316] width 131 height 35
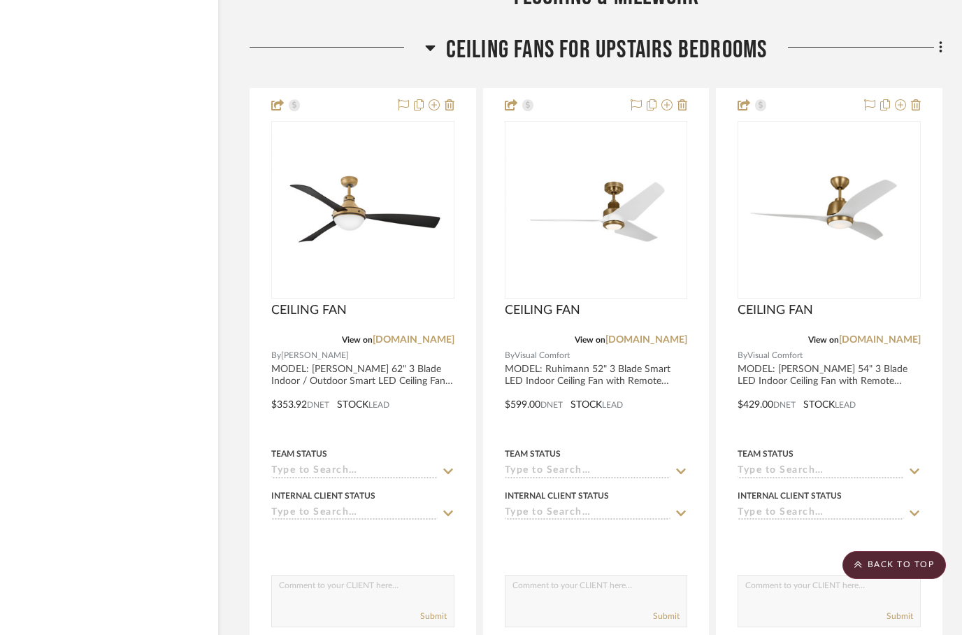
scroll to position [8318, 45]
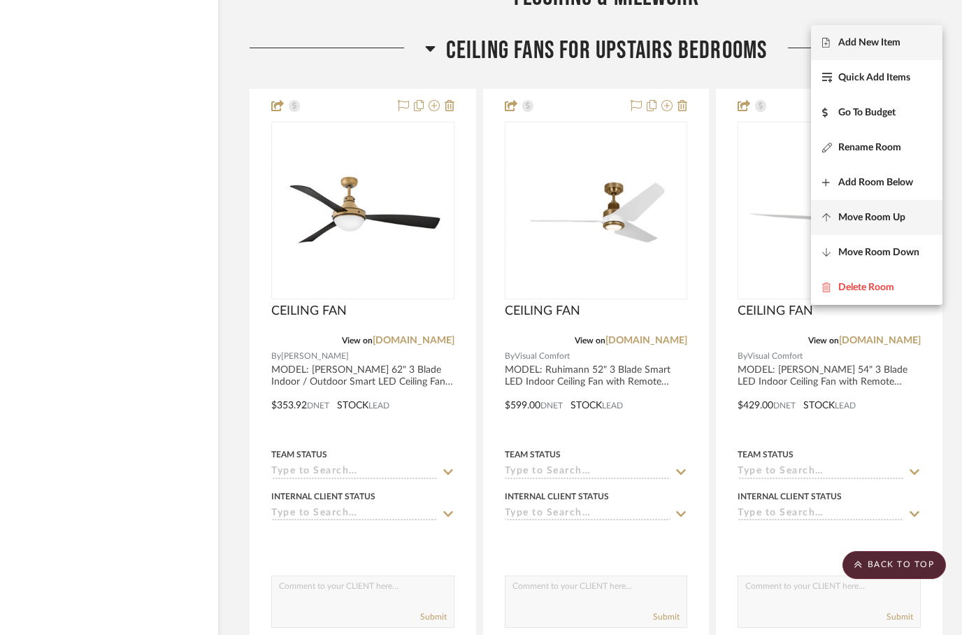
click at [864, 229] on button "Move Room Up" at bounding box center [876, 217] width 131 height 35
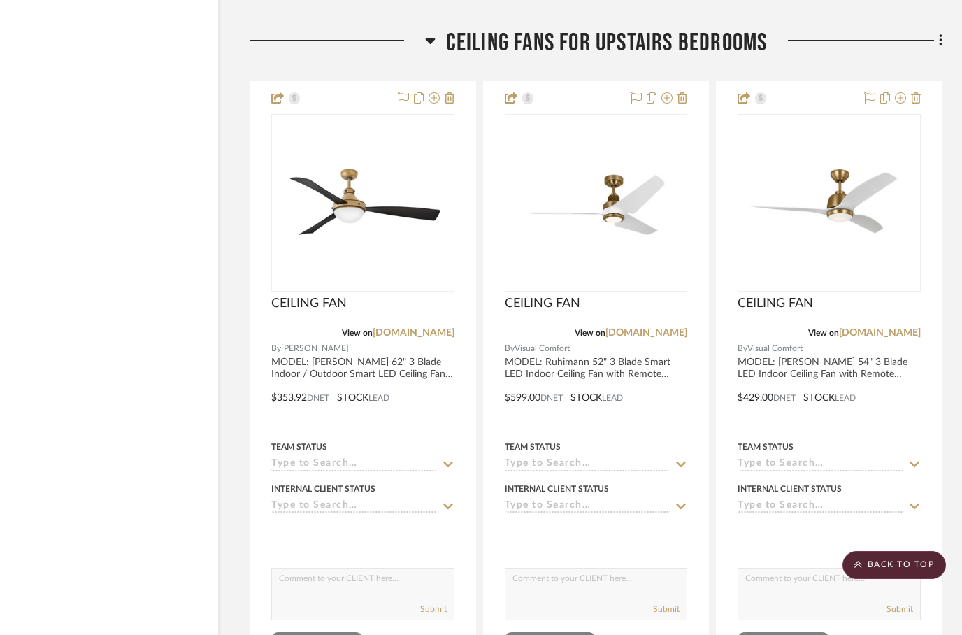
scroll to position [8264, 45]
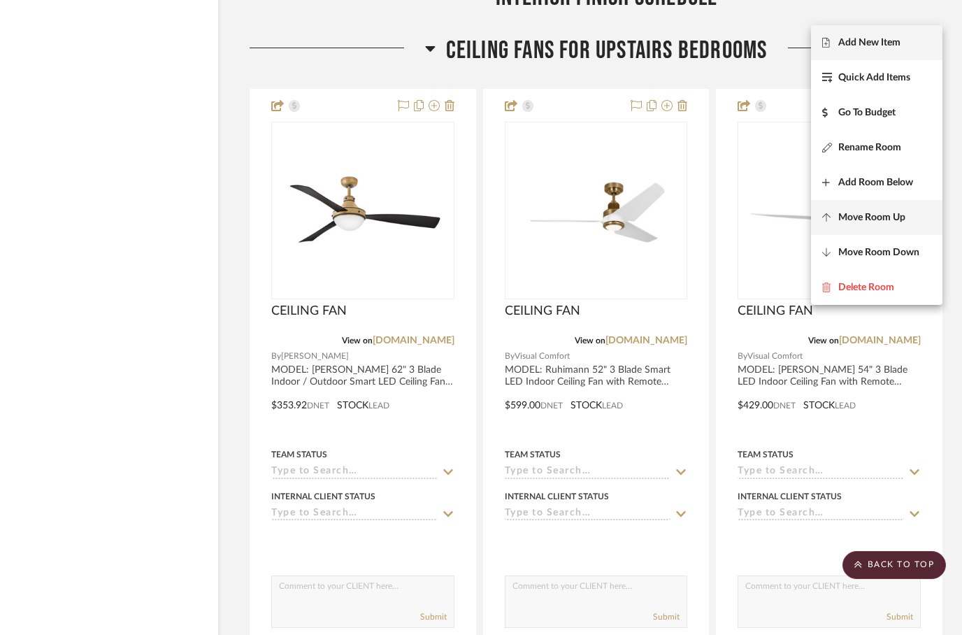
click at [855, 218] on span "Move Room Up" at bounding box center [872, 218] width 67 height 12
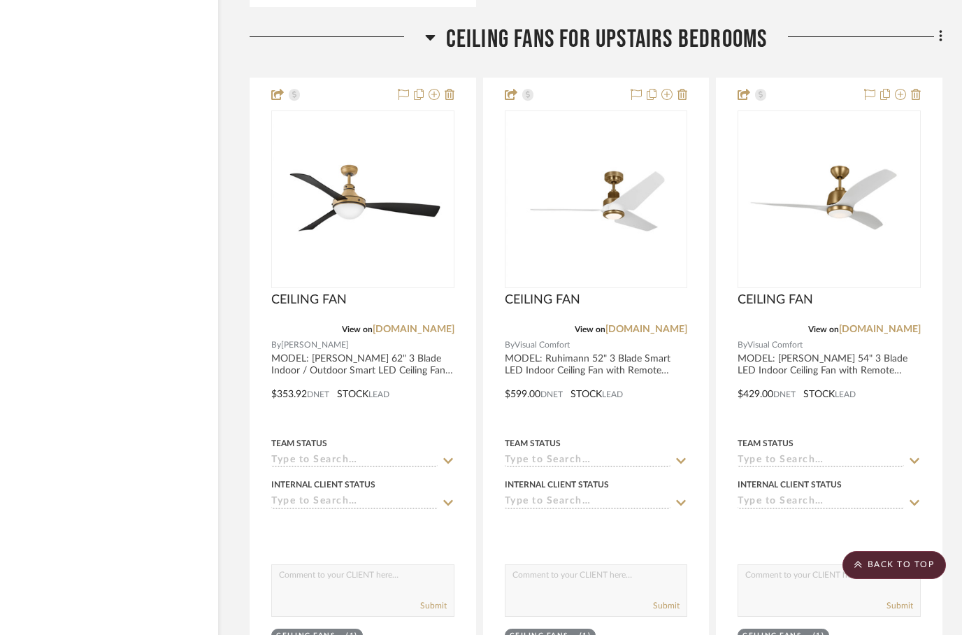
scroll to position [8211, 45]
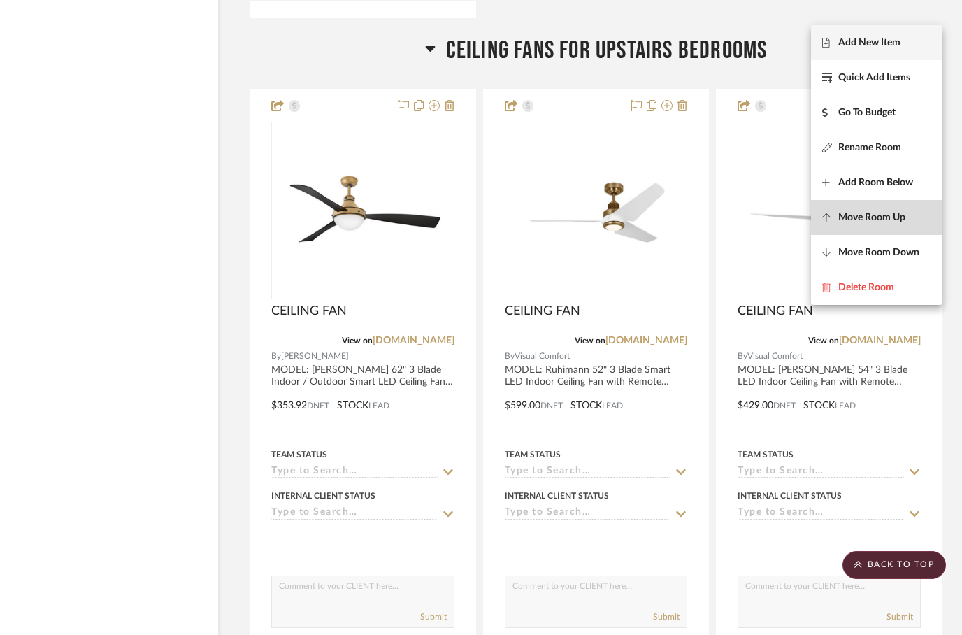
click at [851, 212] on span "Move Room Up" at bounding box center [872, 218] width 67 height 12
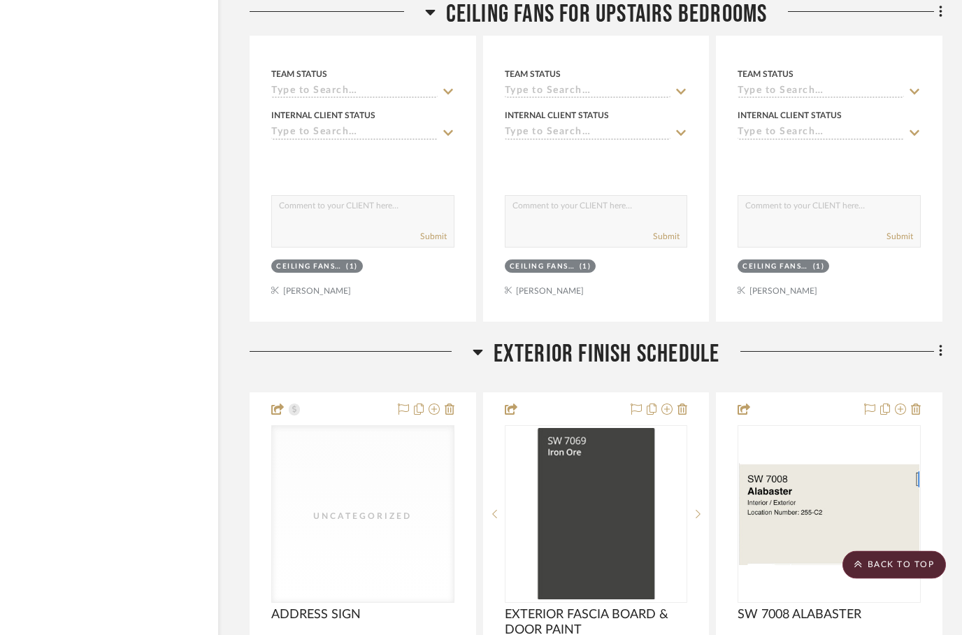
scroll to position [6907, 45]
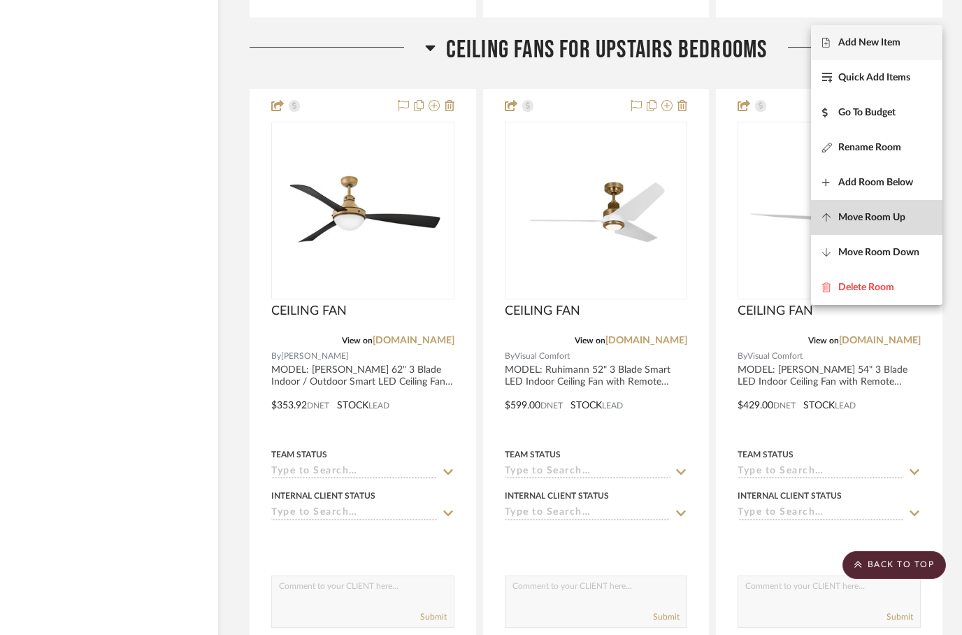
click at [858, 215] on span "Move Room Up" at bounding box center [872, 218] width 67 height 12
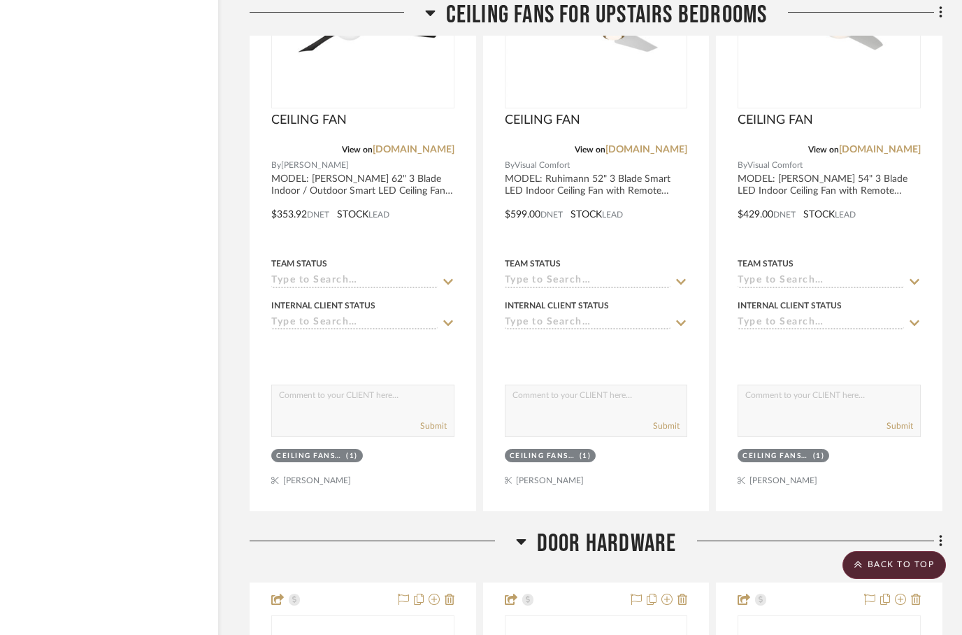
scroll to position [5603, 45]
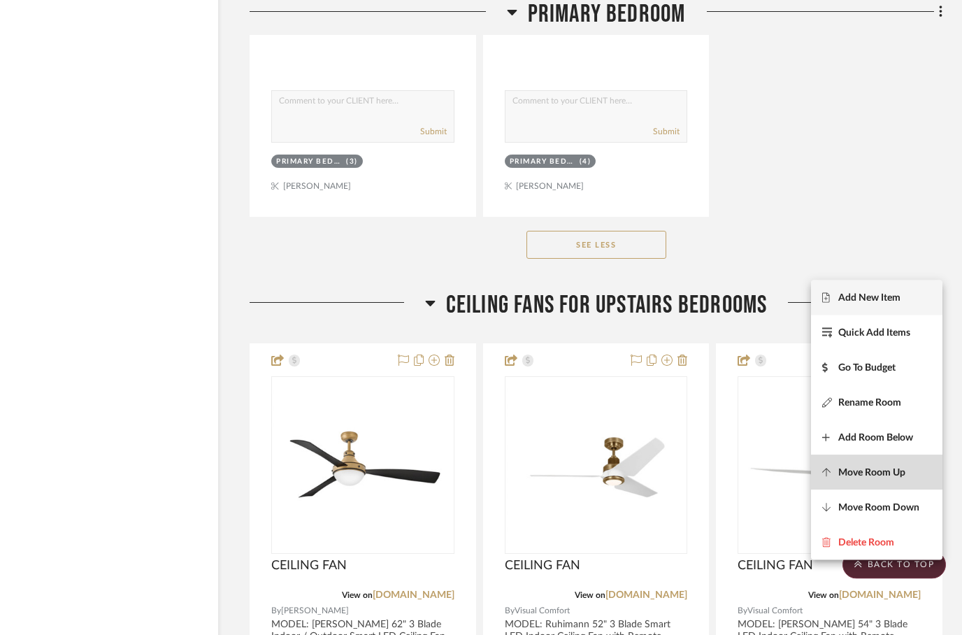
click at [843, 467] on span "Move Room Up" at bounding box center [872, 473] width 67 height 12
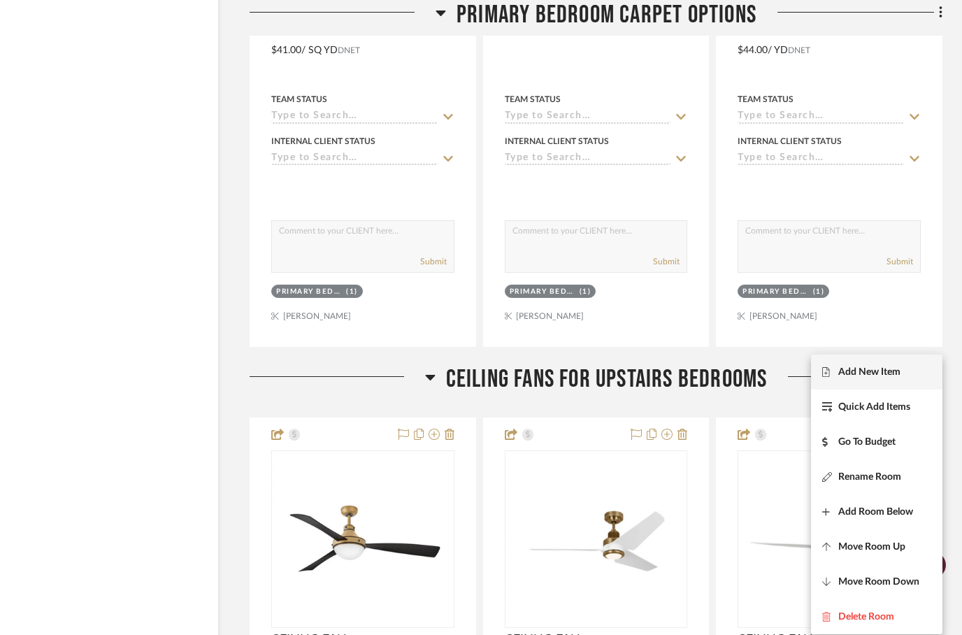
scroll to position [3288, 45]
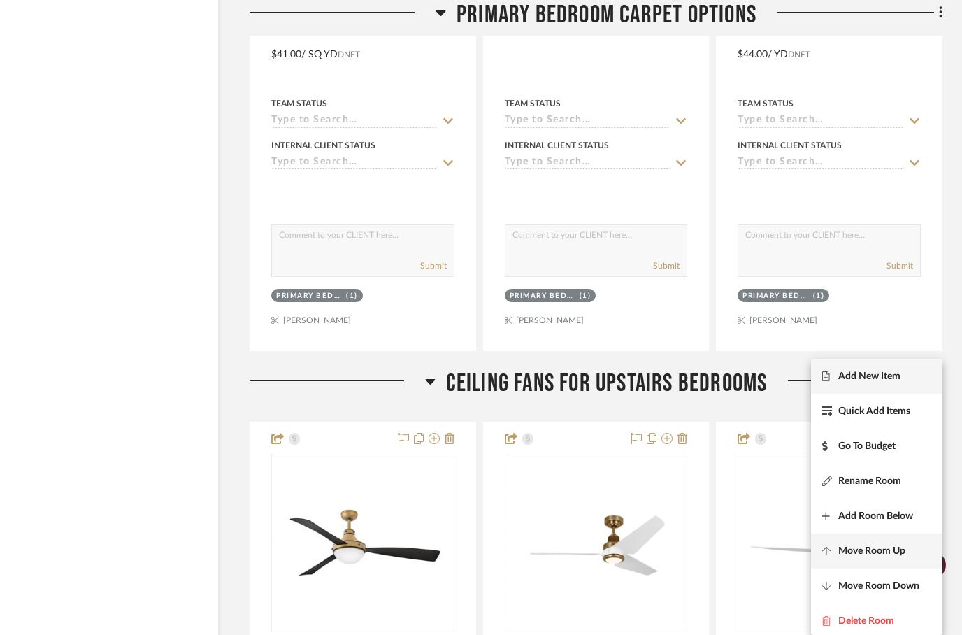
click at [850, 551] on span "Move Room Up" at bounding box center [872, 552] width 67 height 12
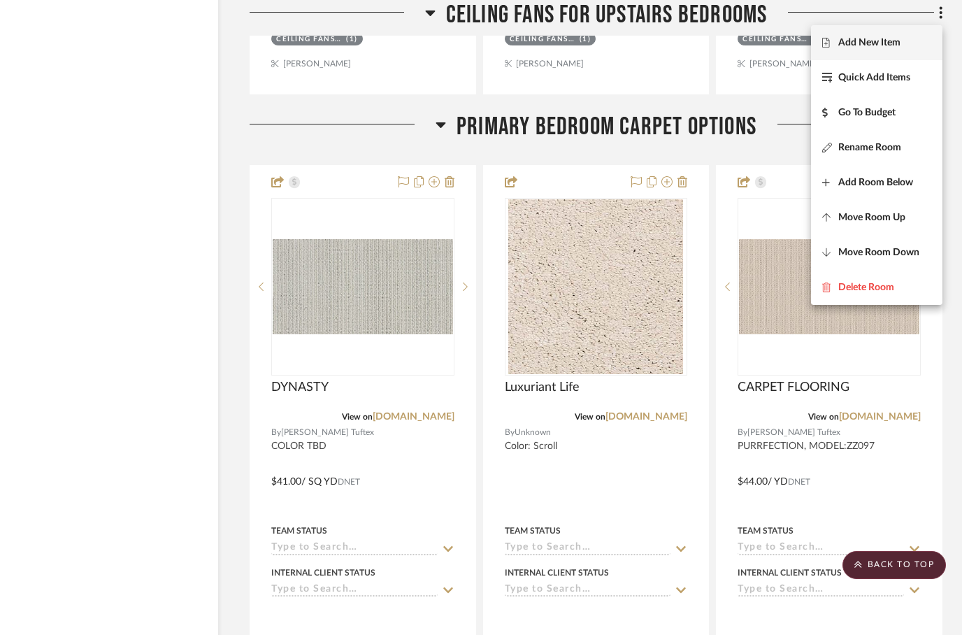
scroll to position [3567, 45]
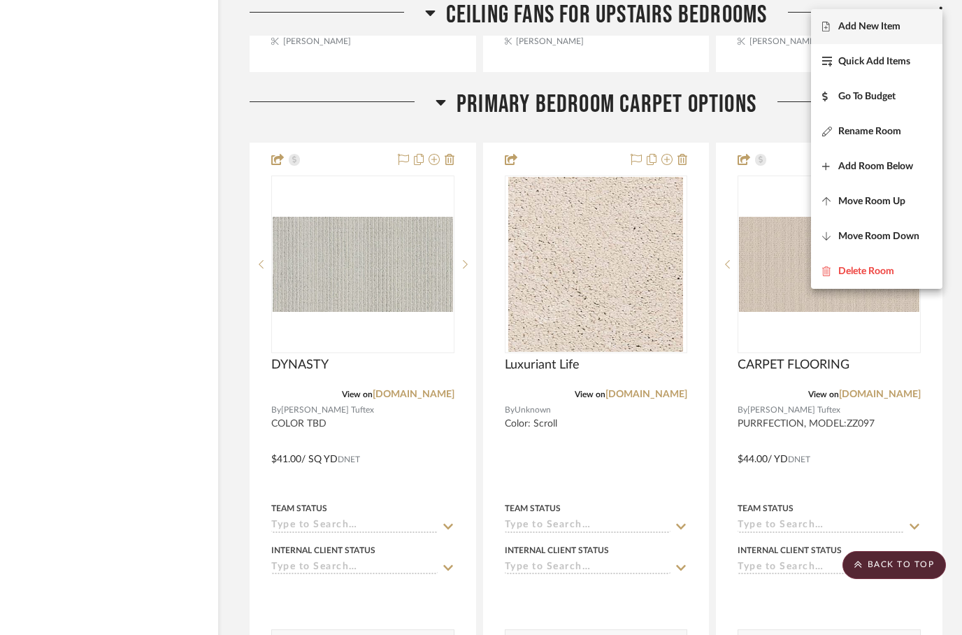
click at [256, 92] on div at bounding box center [481, 317] width 962 height 635
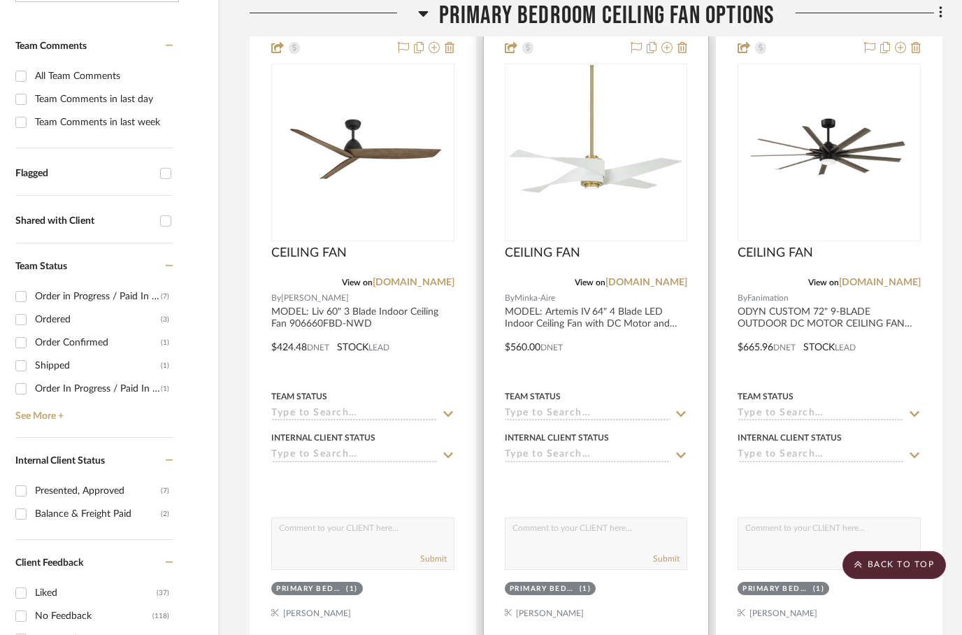
scroll to position [397, 45]
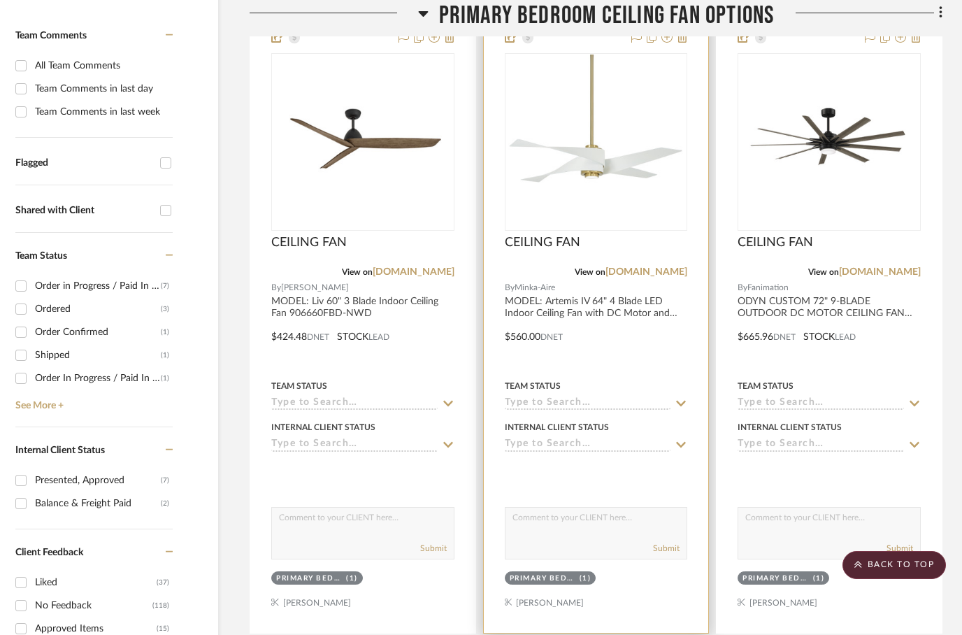
click at [625, 307] on div at bounding box center [596, 327] width 225 height 612
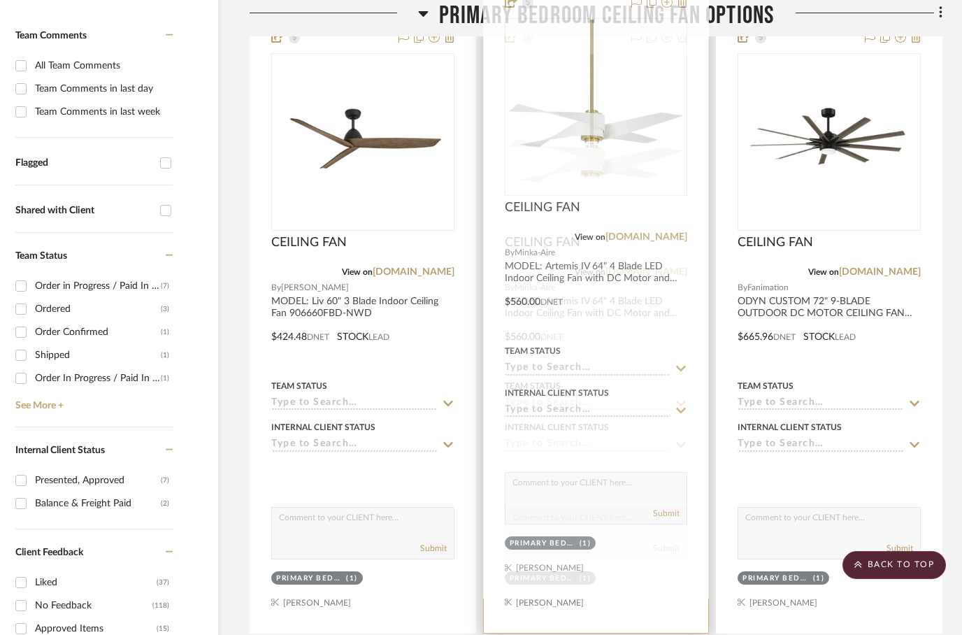
click at [592, 267] on div at bounding box center [596, 327] width 225 height 612
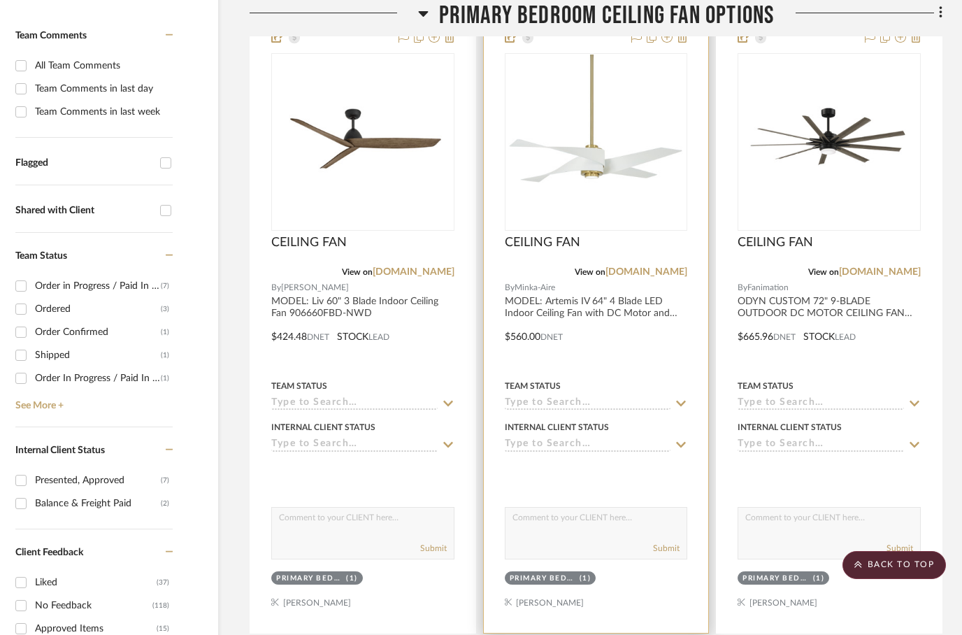
click at [540, 274] on div at bounding box center [596, 327] width 225 height 612
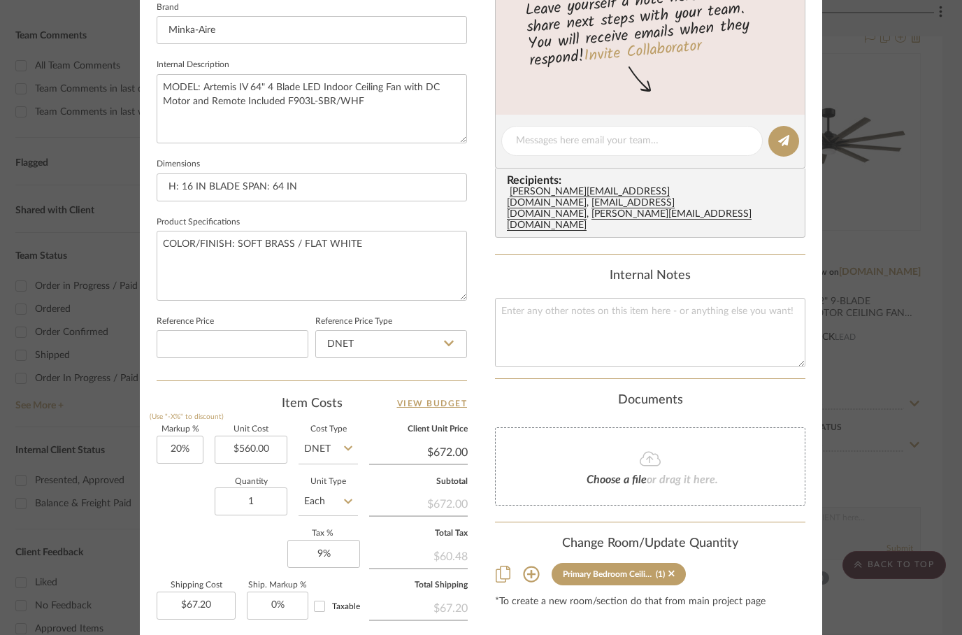
scroll to position [540, 0]
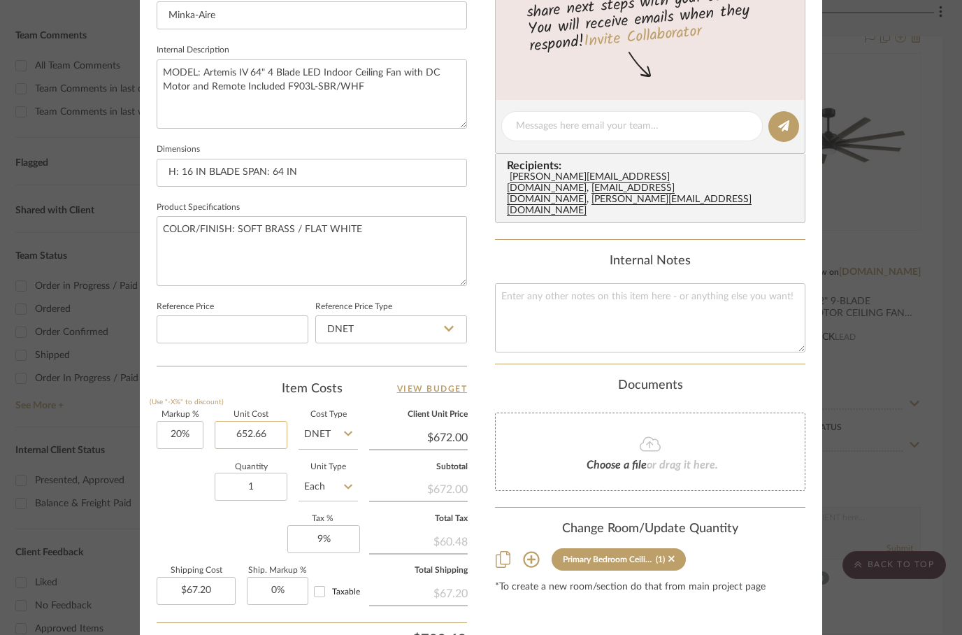
type input "$652.66"
type input "672.00"
type input "$78.32"
click at [243, 528] on div "Markup % (Use "-X%" to discount) 20% Unit Cost $652.66 Cost Type DNET Client Un…" at bounding box center [312, 513] width 311 height 204
type input "$672.00"
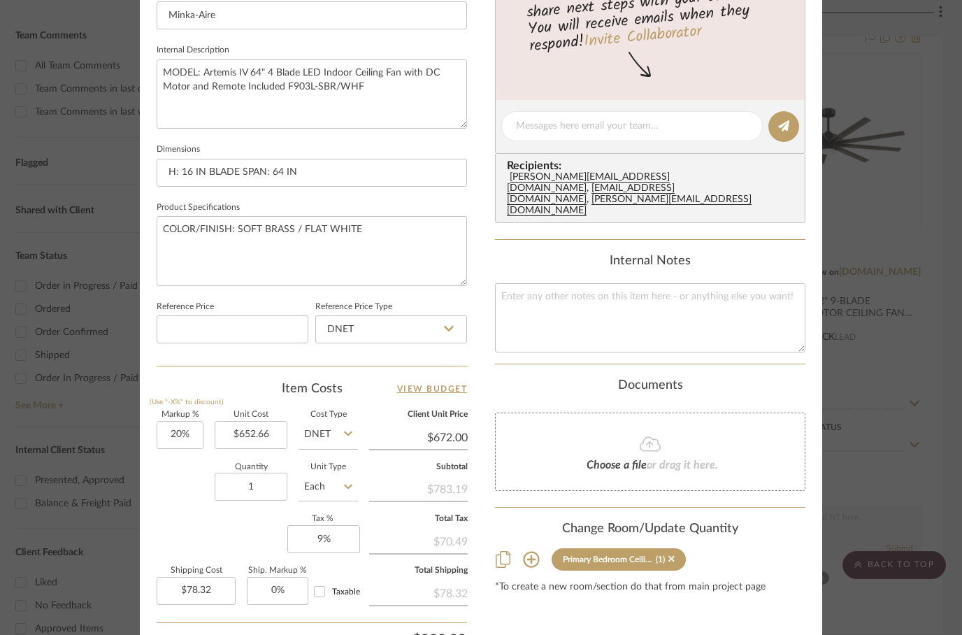
click at [233, 525] on div "Markup % (Use "-X%" to discount) 20% Unit Cost $652.66 Cost Type DNET Client Un…" at bounding box center [312, 513] width 311 height 204
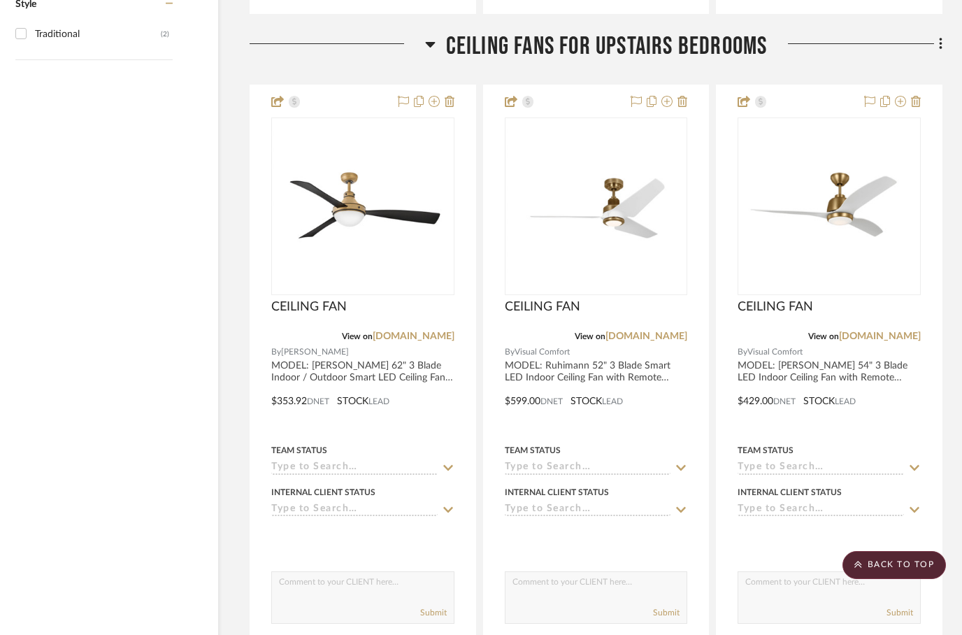
scroll to position [2961, 45]
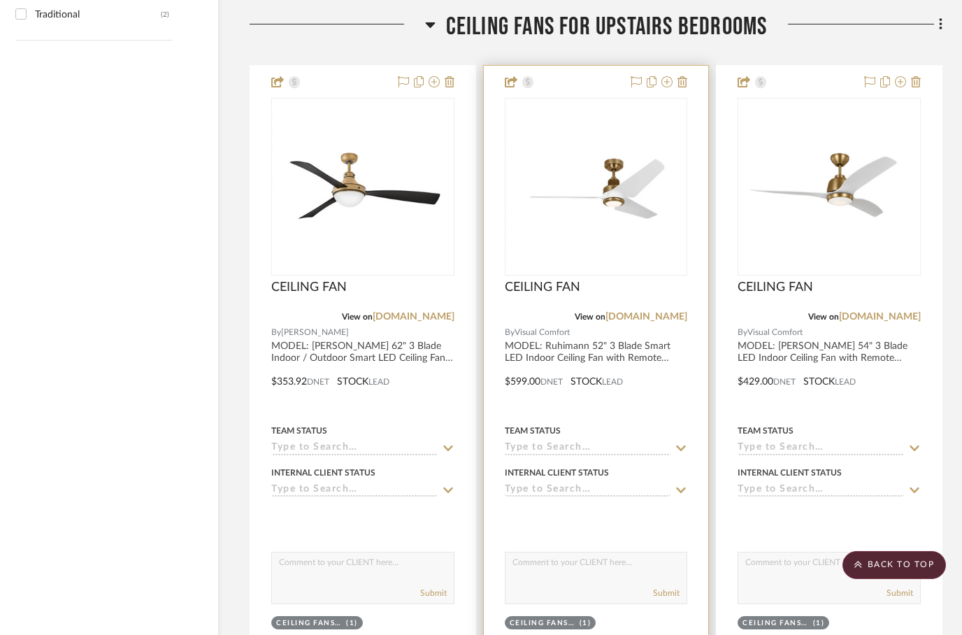
click at [607, 379] on div at bounding box center [596, 372] width 225 height 612
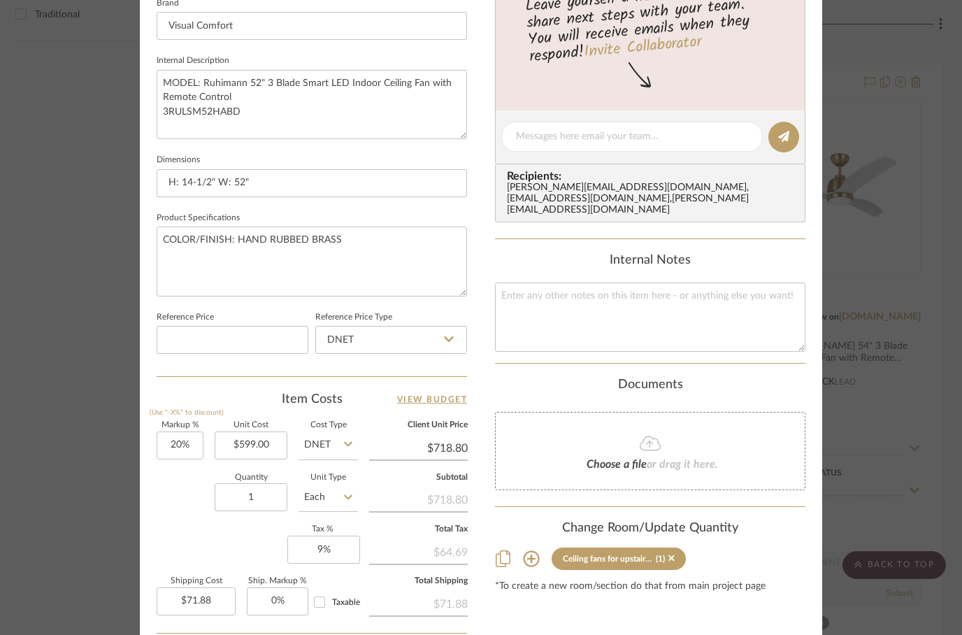
scroll to position [533, 0]
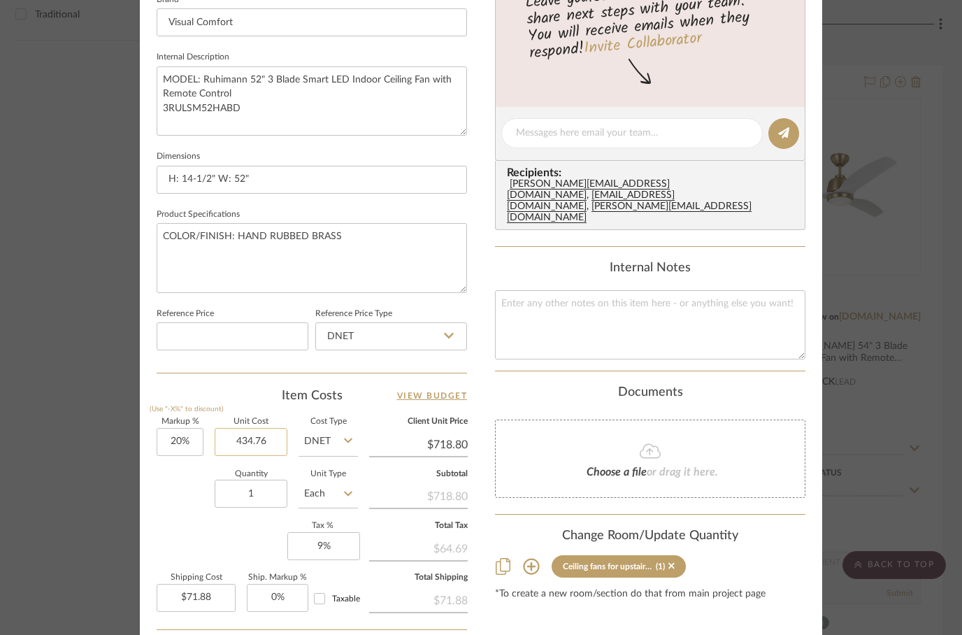
type input "$434.76"
type input "718.80"
type input "$52.17"
type input "20"
type input "$718.80"
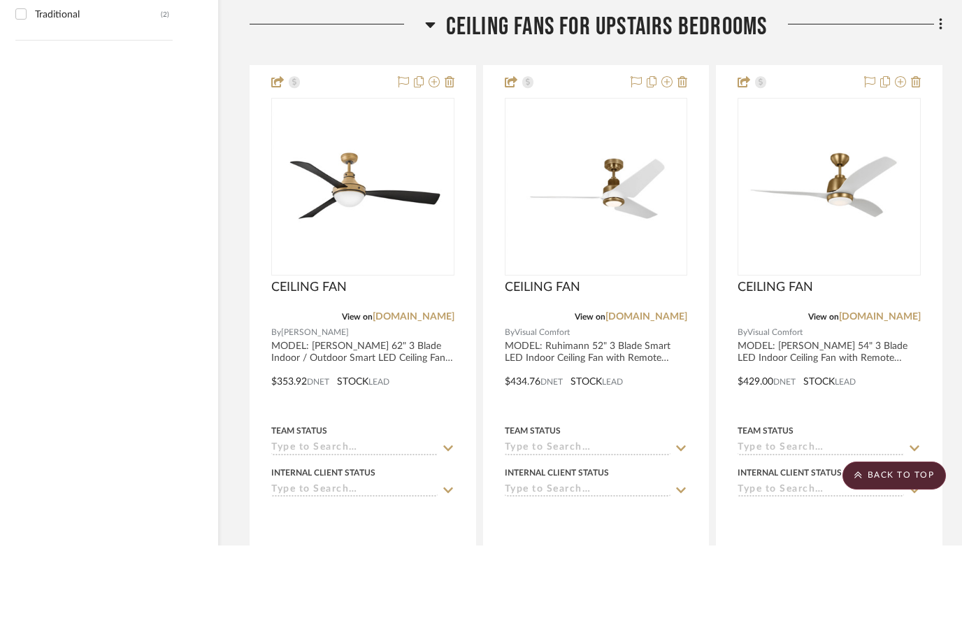
scroll to position [2961, 45]
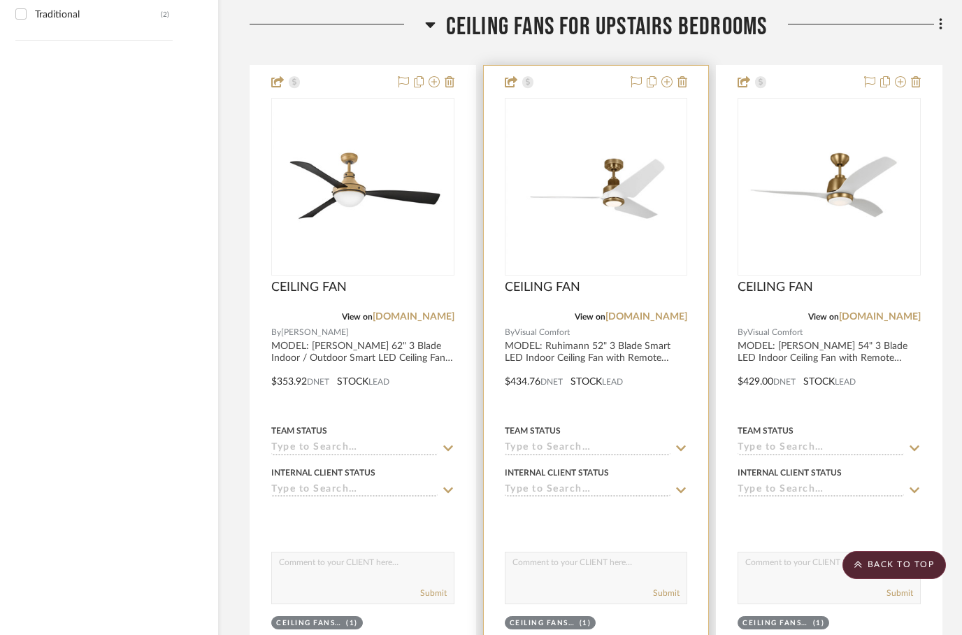
click at [608, 371] on div at bounding box center [596, 372] width 225 height 612
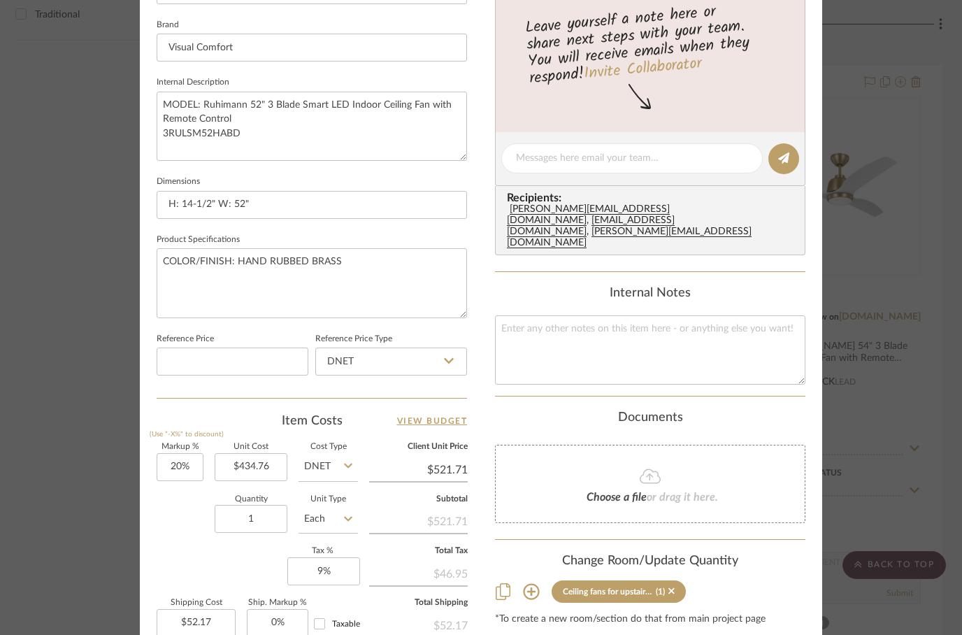
scroll to position [508, 0]
type input "30%"
type input "434.76"
type input "$565.19"
type input "$56.52"
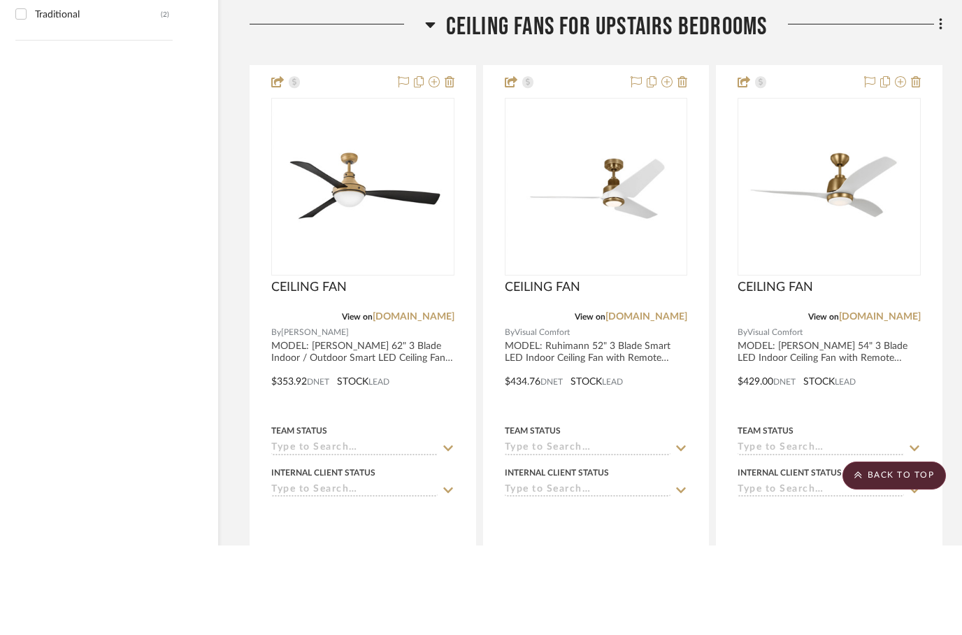
scroll to position [2961, 45]
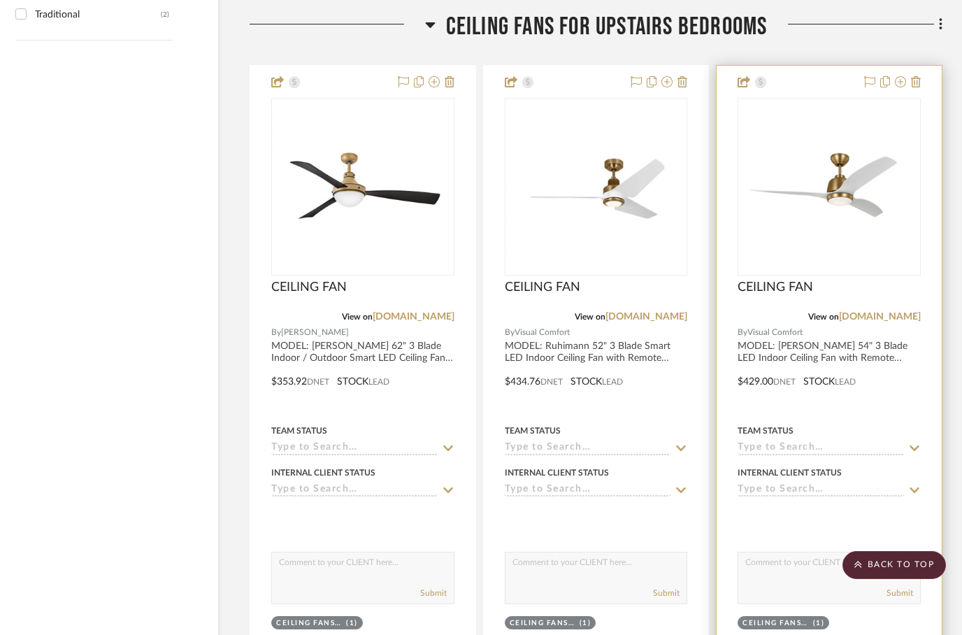
click at [830, 334] on div at bounding box center [829, 372] width 225 height 612
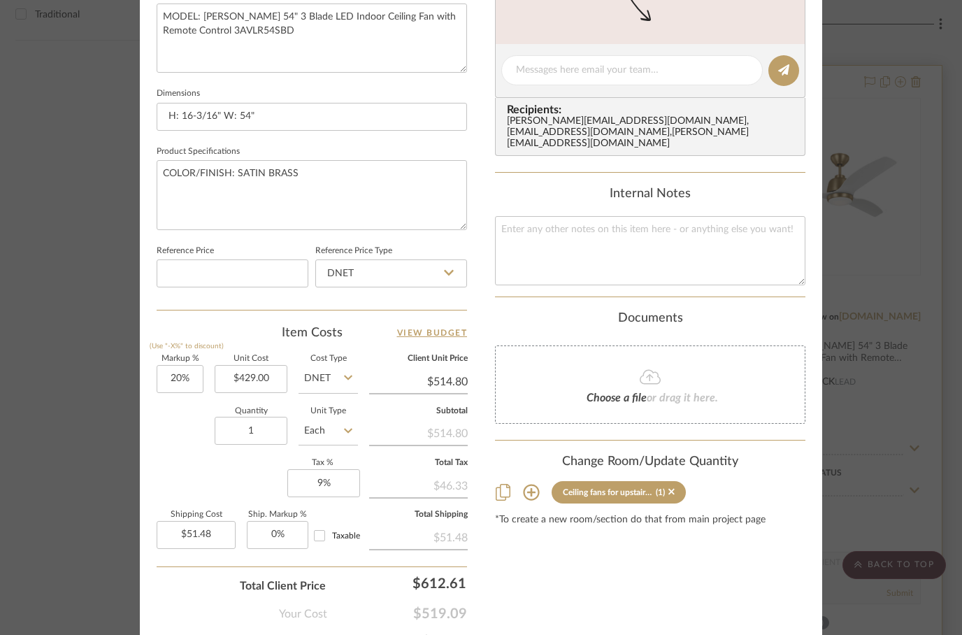
scroll to position [596, 0]
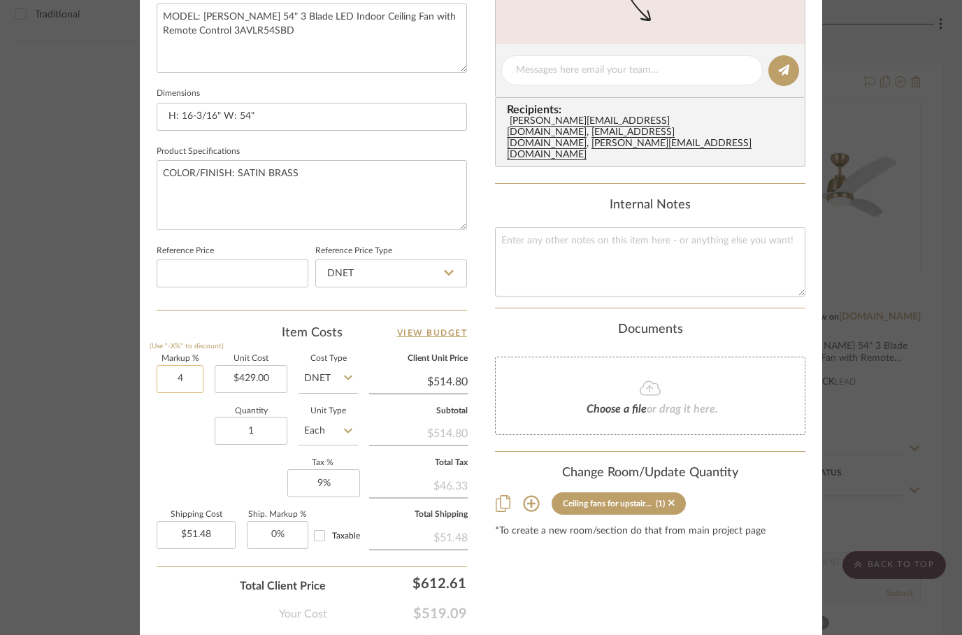
type input "40"
type input "429.00"
type input "40%"
type input "$600.60"
type input "$60.06"
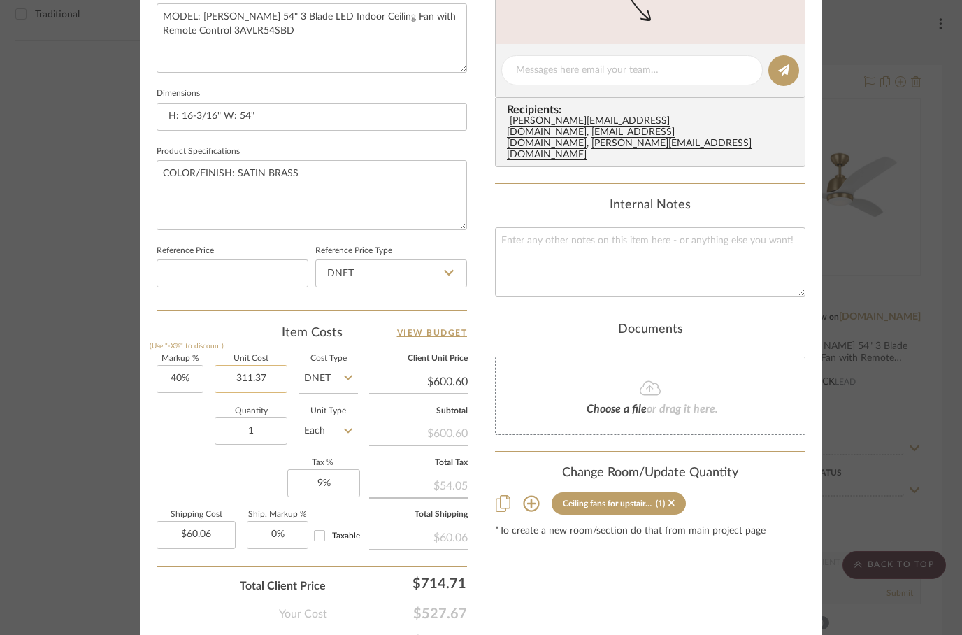
type input "$311.37"
type input "600.60"
type input "$43.59"
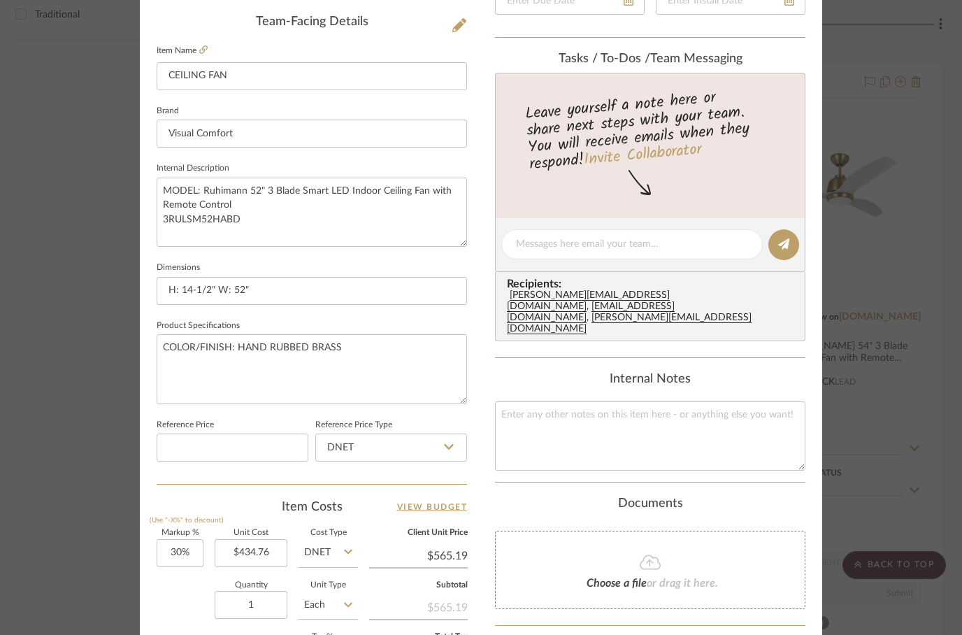
scroll to position [424, 0]
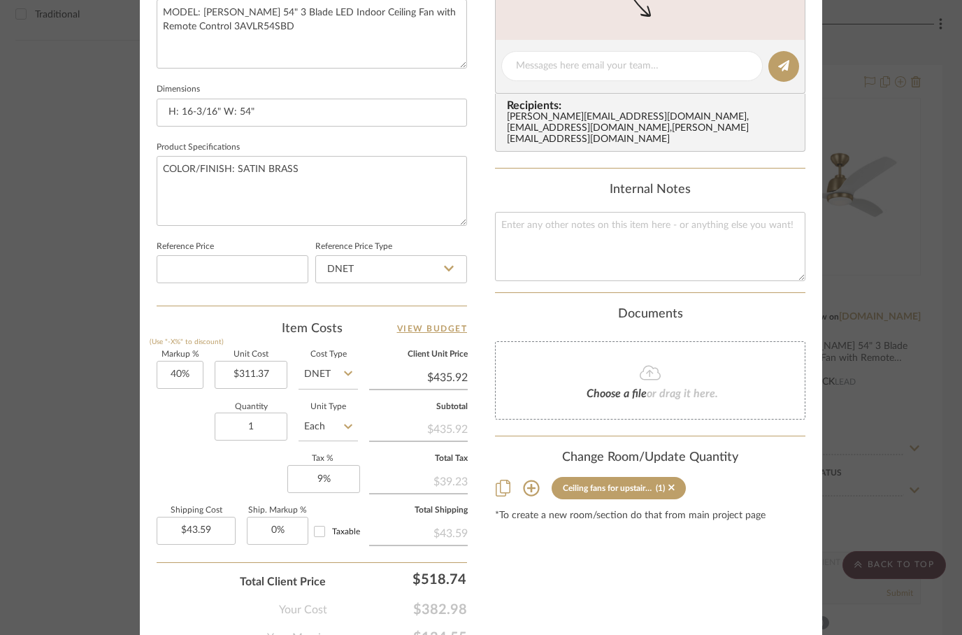
scroll to position [622, 0]
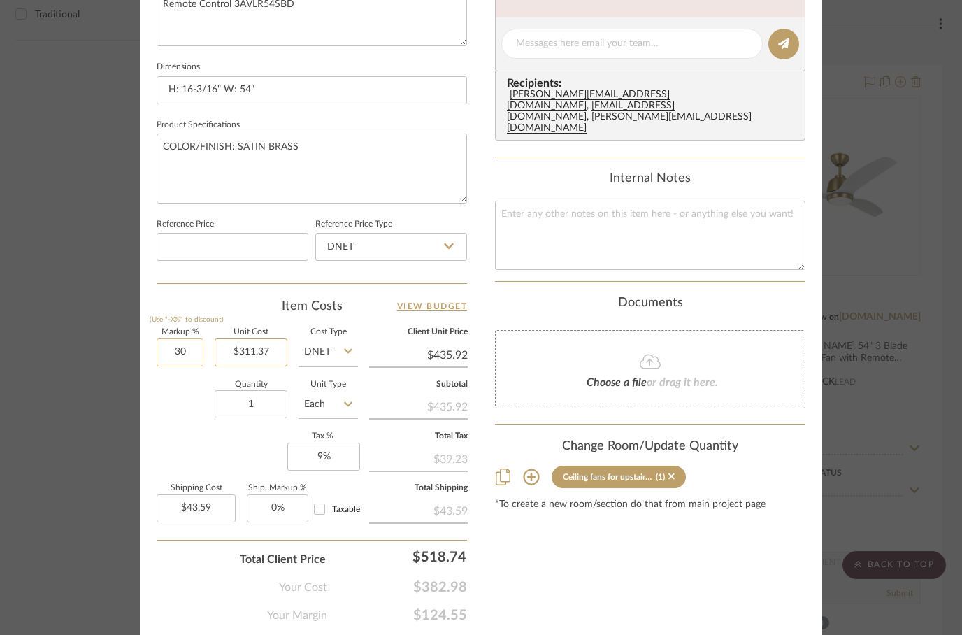
type input "30%"
type input "311.37"
type input "$404.78"
type input "$40.48"
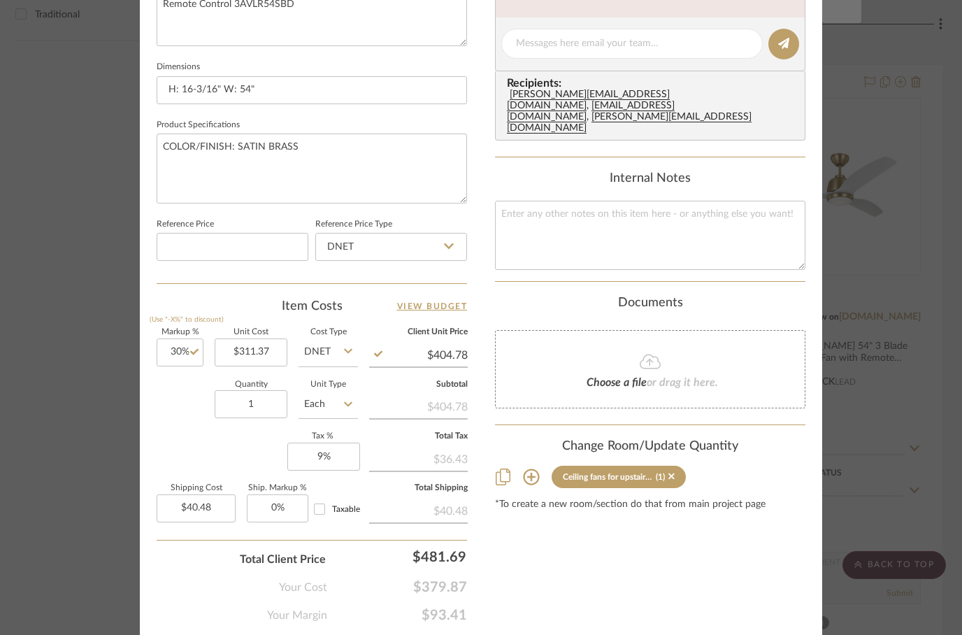
scroll to position [0, 0]
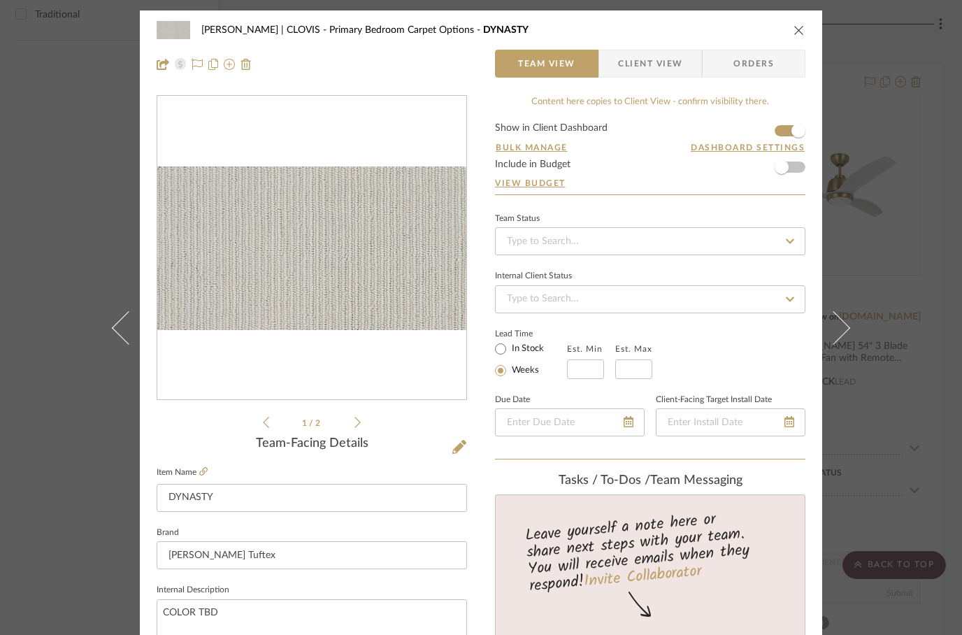
click at [793, 29] on button "close" at bounding box center [799, 30] width 13 height 13
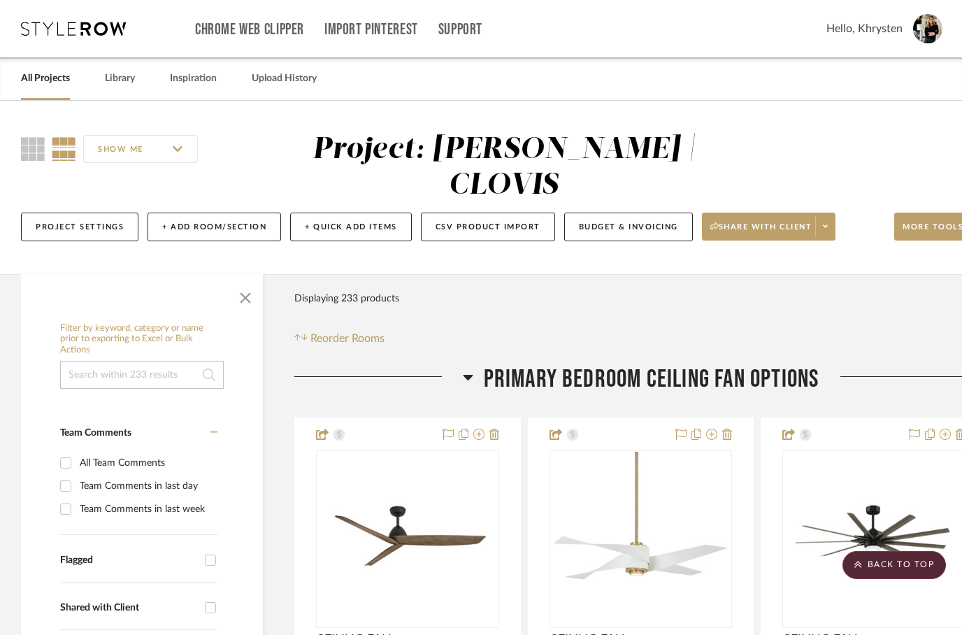
scroll to position [2961, 45]
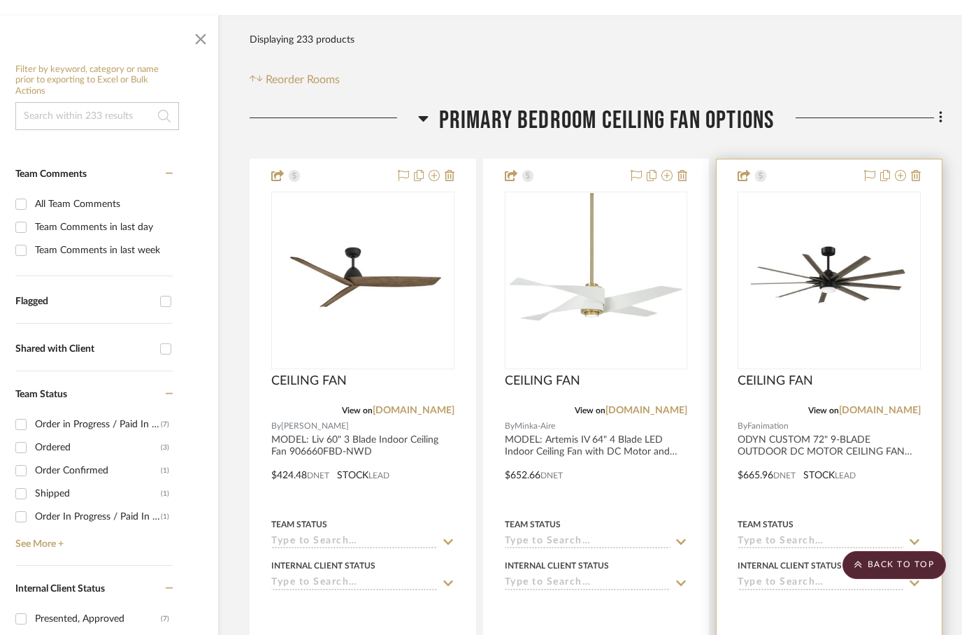
click at [825, 392] on div at bounding box center [829, 465] width 225 height 612
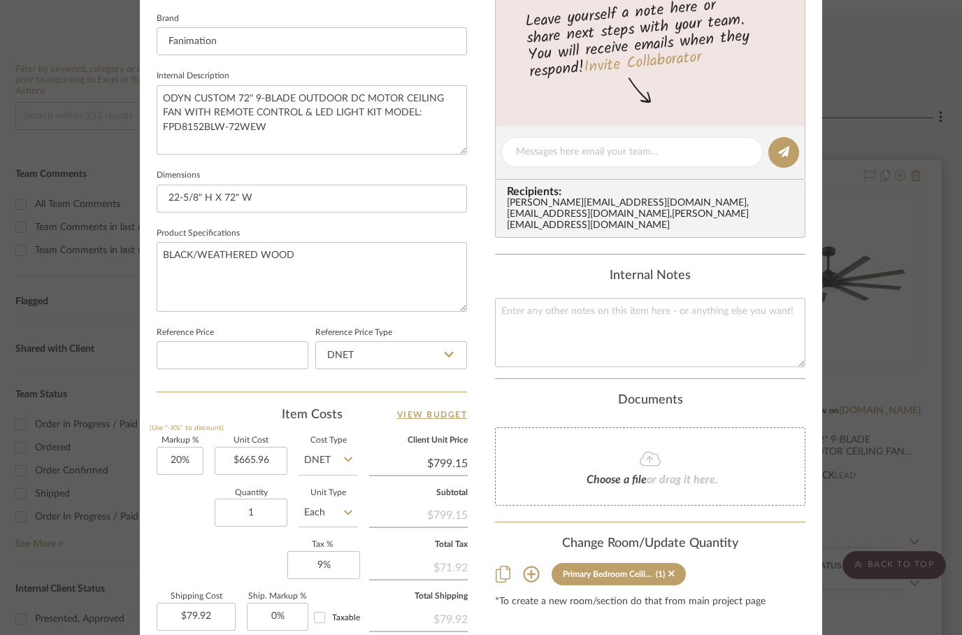
scroll to position [513, 0]
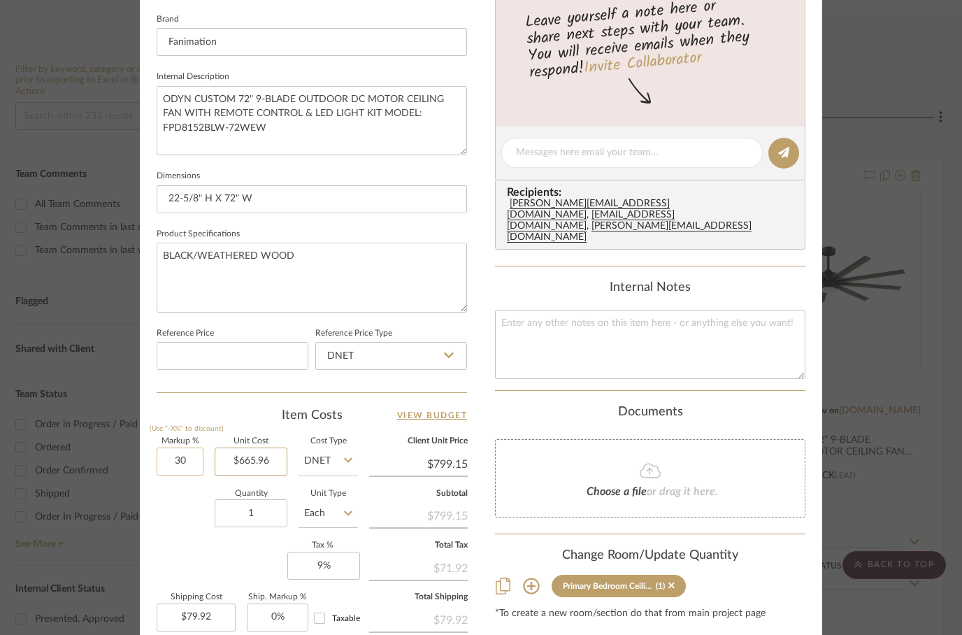
type input "30%"
type input "665.96"
type input "$865.75"
type input "$86.57"
click at [259, 455] on input "665.96" at bounding box center [251, 462] width 73 height 28
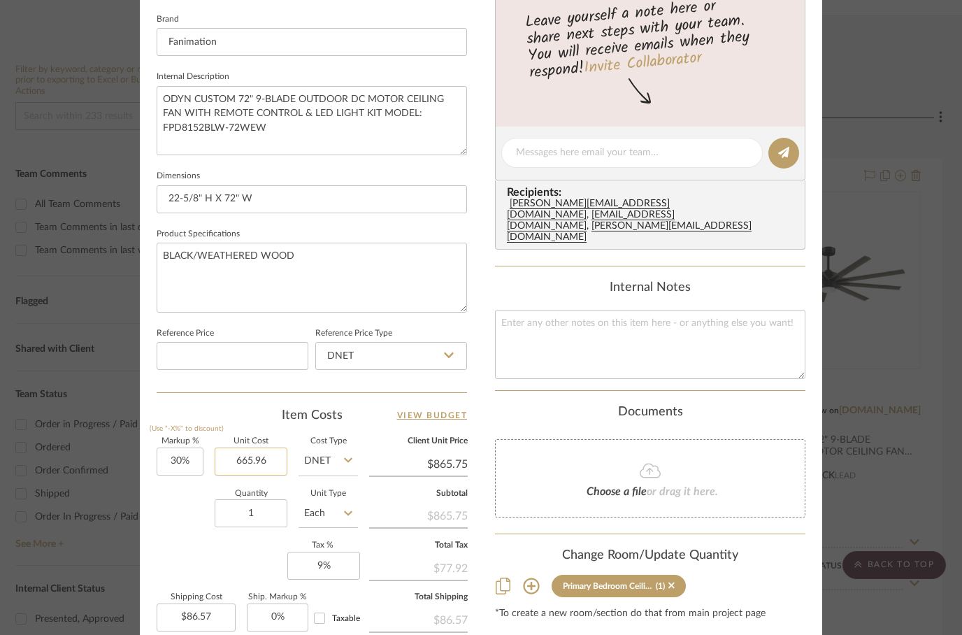
click at [245, 462] on input "665.96" at bounding box center [251, 462] width 73 height 28
click at [248, 468] on input "665.96" at bounding box center [251, 462] width 73 height 28
click at [257, 462] on input "665.96" at bounding box center [251, 462] width 73 height 28
type input "$479.97"
type input "865.75"
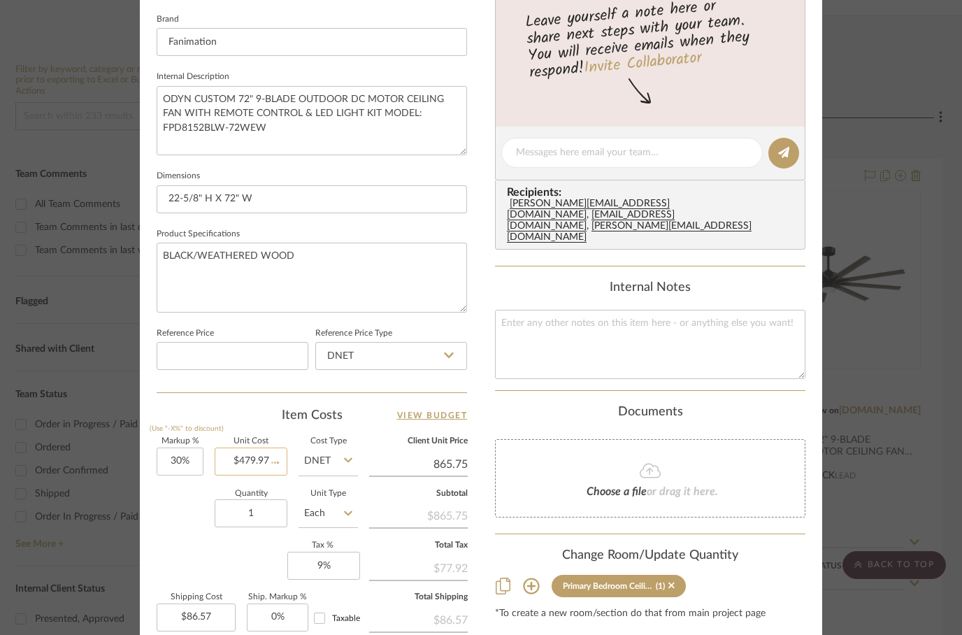
type input "$62.40"
type input "30"
type input "$865.75"
type input "40%"
type input "479.97"
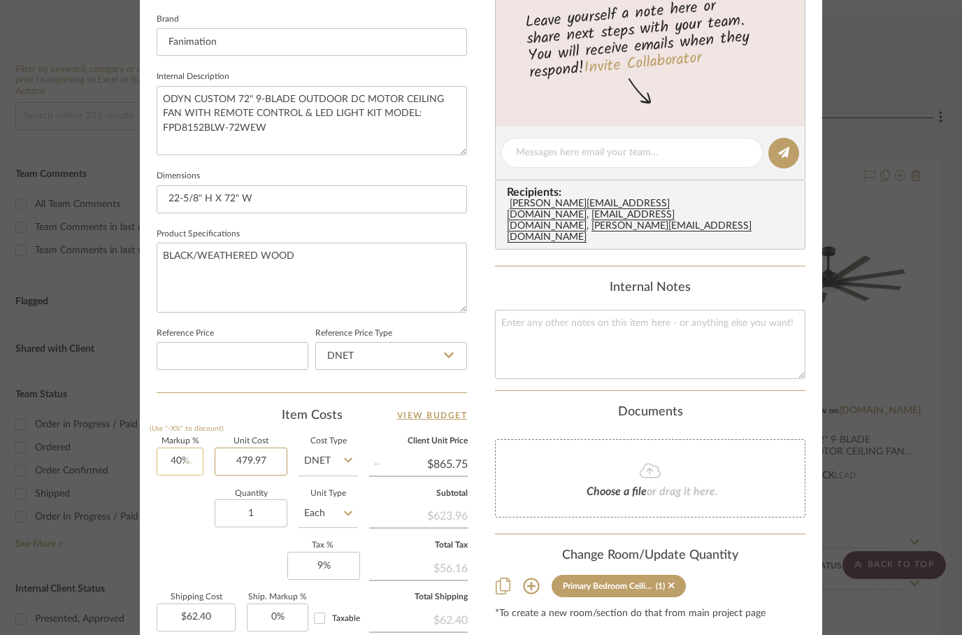
type input "$671.96"
type input "$67.20"
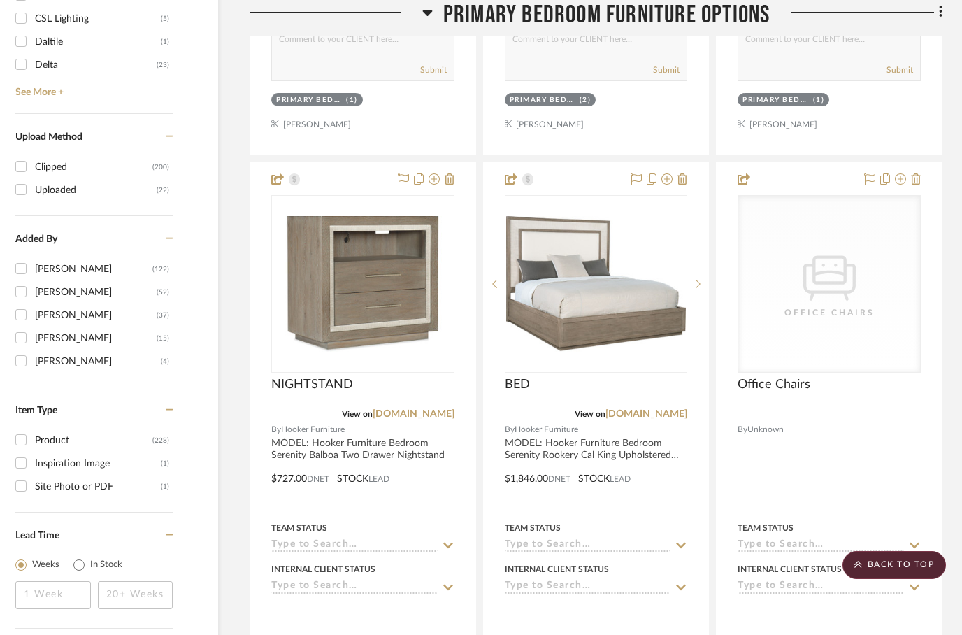
scroll to position [2180, 45]
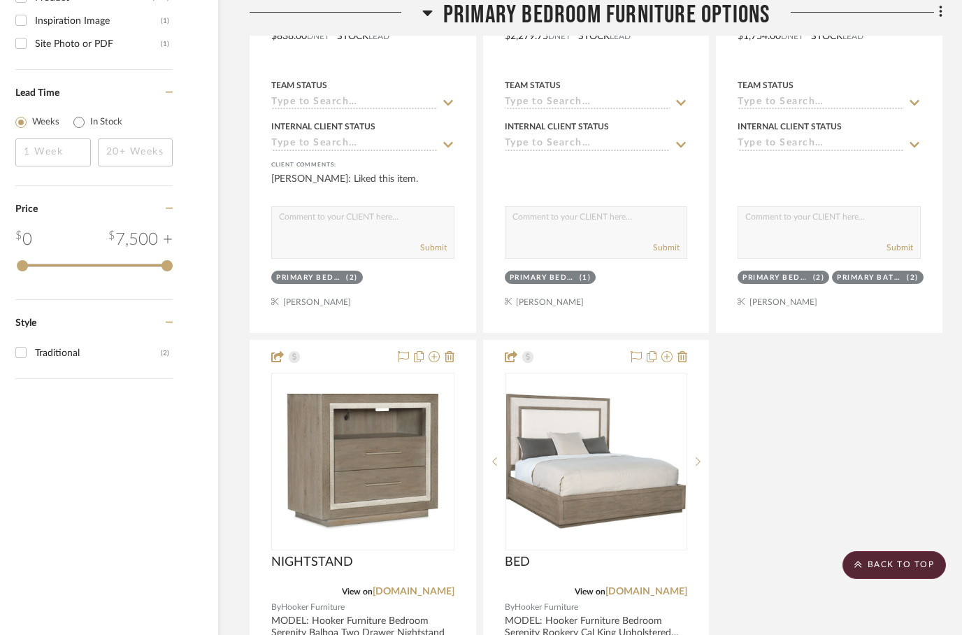
scroll to position [2625, 45]
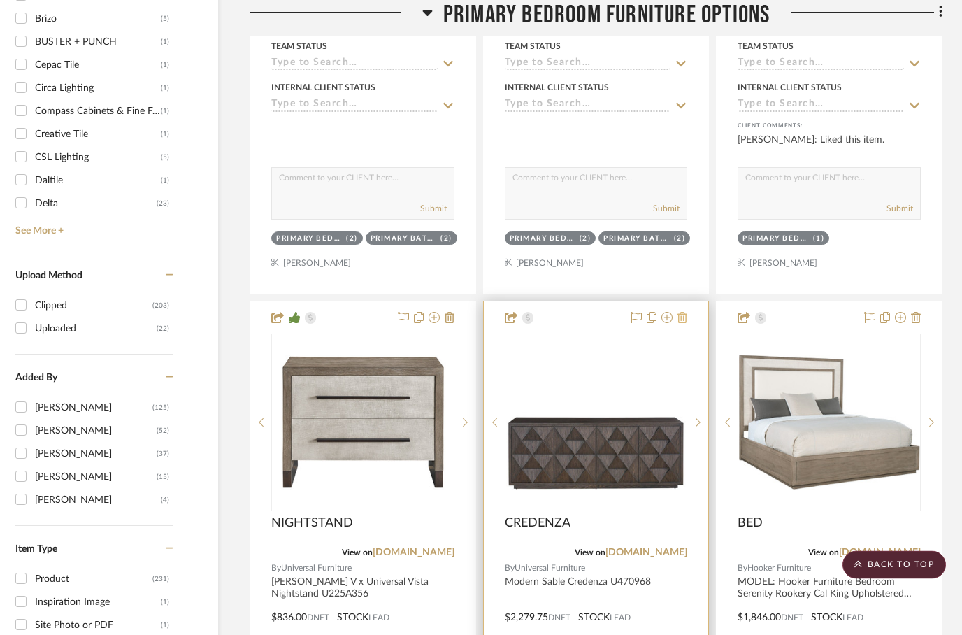
click at [685, 313] on icon at bounding box center [683, 318] width 10 height 11
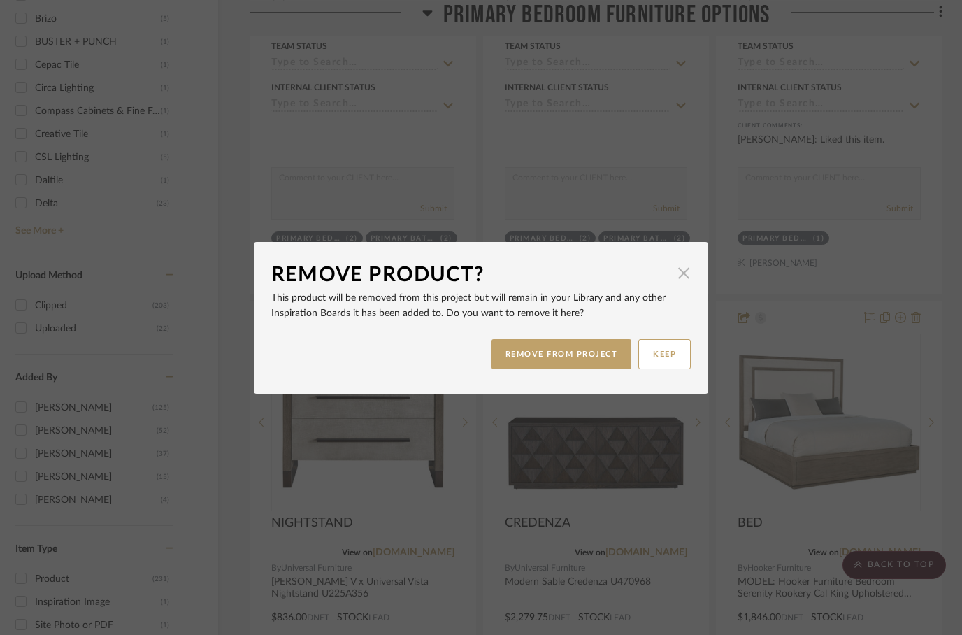
click at [682, 280] on span "button" at bounding box center [684, 273] width 28 height 28
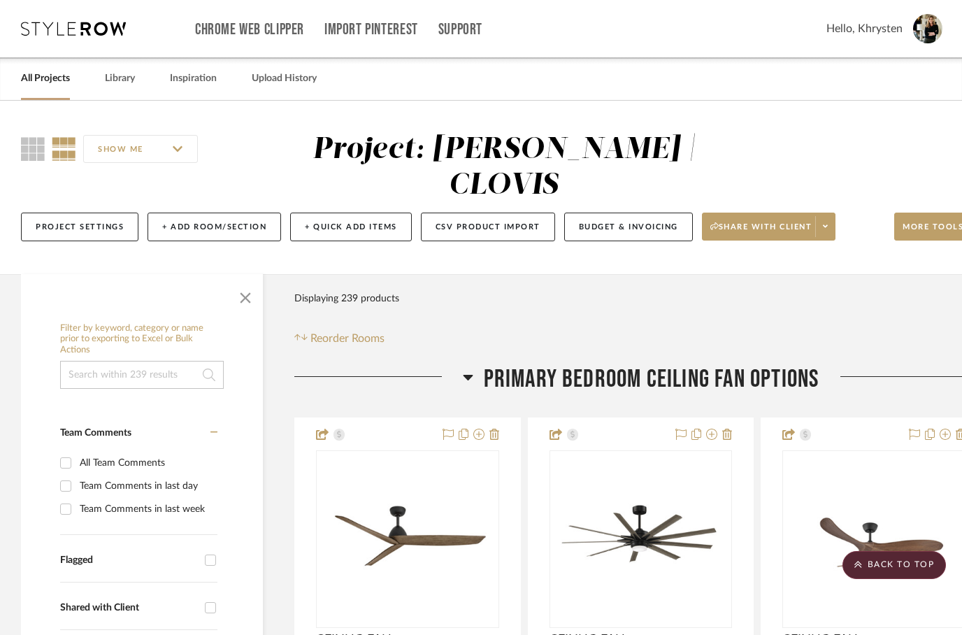
scroll to position [2041, 45]
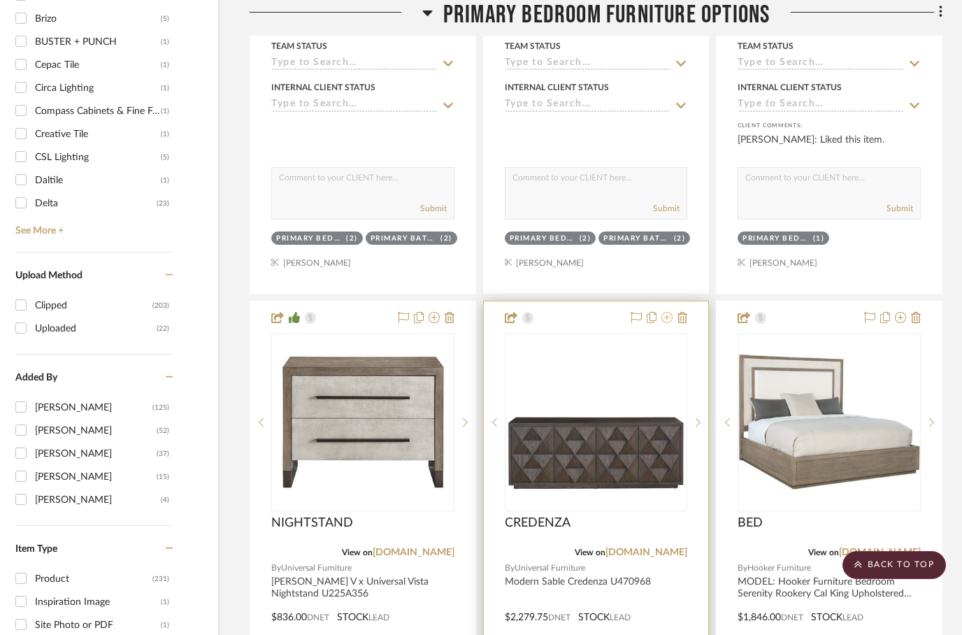
click at [667, 312] on icon at bounding box center [667, 317] width 11 height 11
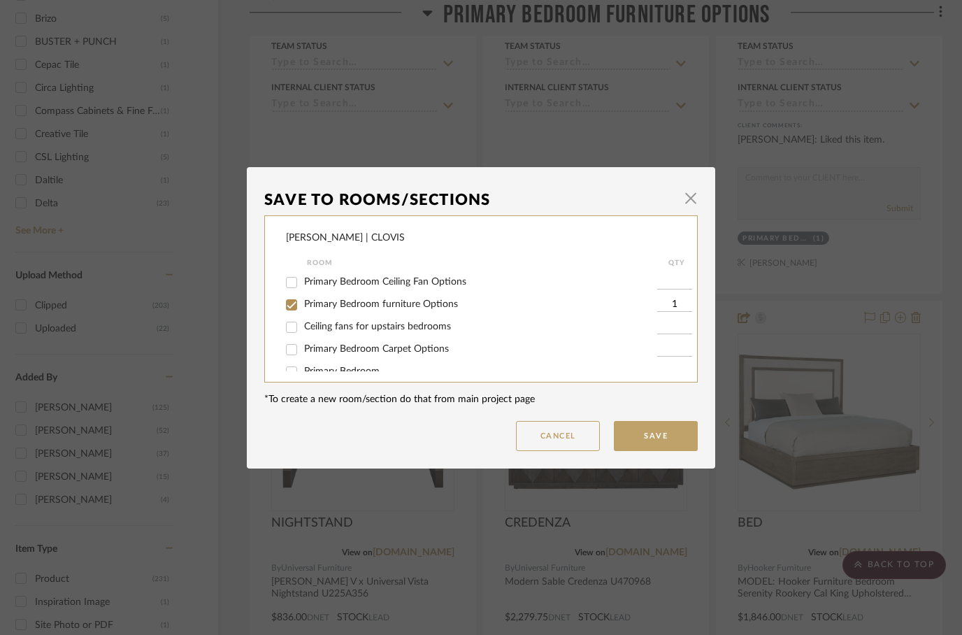
click at [295, 308] on input "Primary Bedroom furniture Options" at bounding box center [291, 305] width 22 height 22
checkbox input "false"
click at [656, 439] on button "Save" at bounding box center [656, 436] width 84 height 30
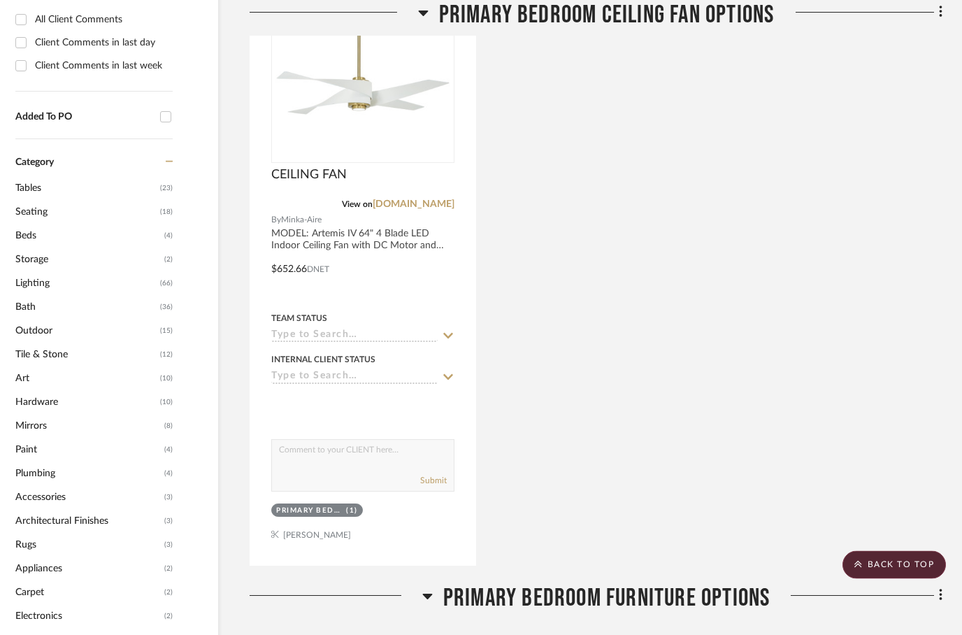
scroll to position [1085, 45]
